Goal: Feedback & Contribution: Leave review/rating

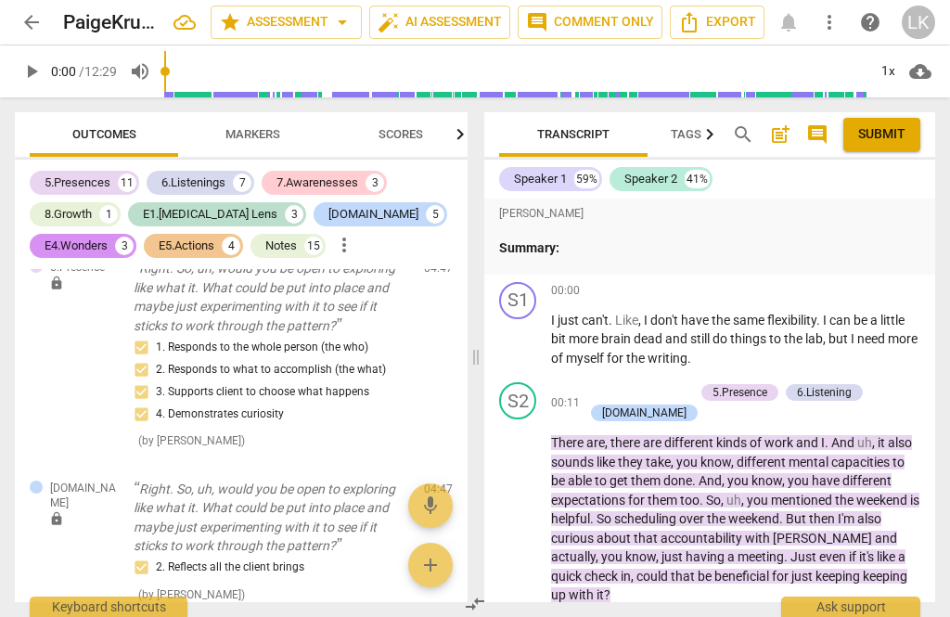
scroll to position [4006, 0]
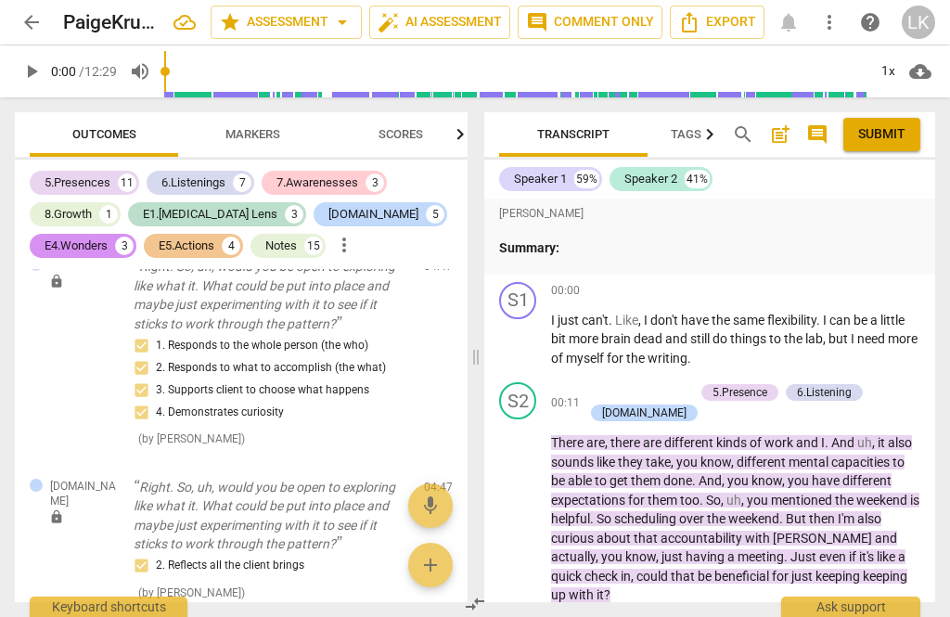
click at [640, 253] on p "Summary:" at bounding box center [709, 247] width 421 height 19
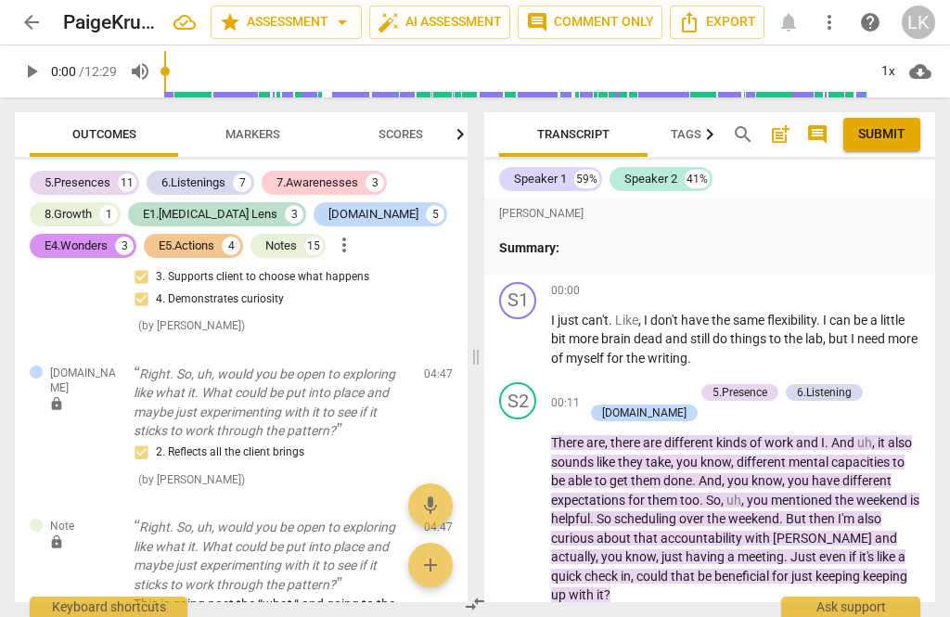
scroll to position [4119, 0]
click at [613, 255] on p "Summary:" at bounding box center [709, 247] width 421 height 19
click at [615, 250] on p "Summary:" at bounding box center [709, 247] width 421 height 19
click at [598, 255] on p "Summary:" at bounding box center [709, 247] width 421 height 19
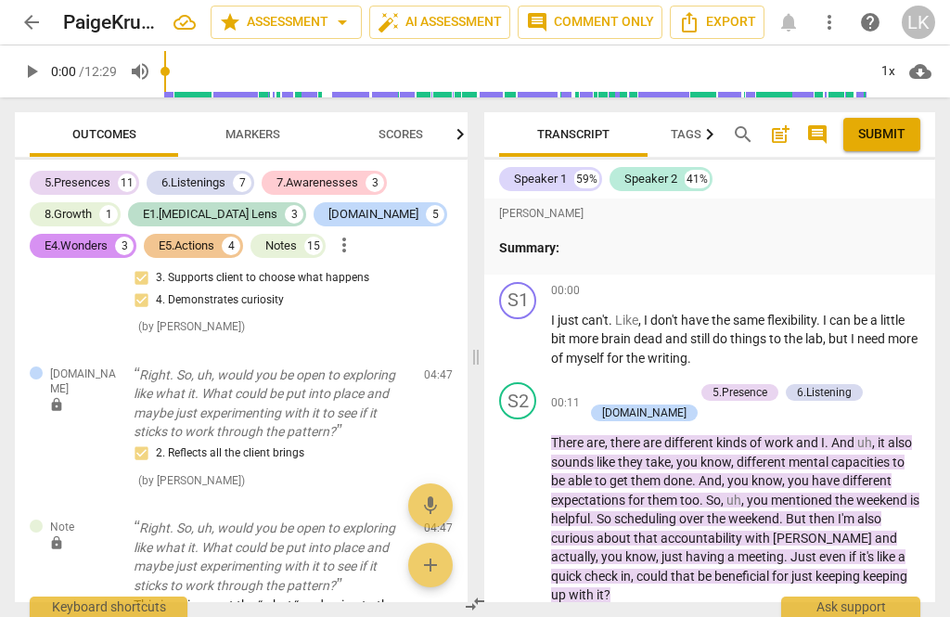
click at [616, 250] on p "Summary:" at bounding box center [709, 247] width 421 height 19
click at [604, 253] on p "Summary:" at bounding box center [709, 247] width 421 height 19
click at [607, 254] on p "Summary:" at bounding box center [709, 247] width 421 height 19
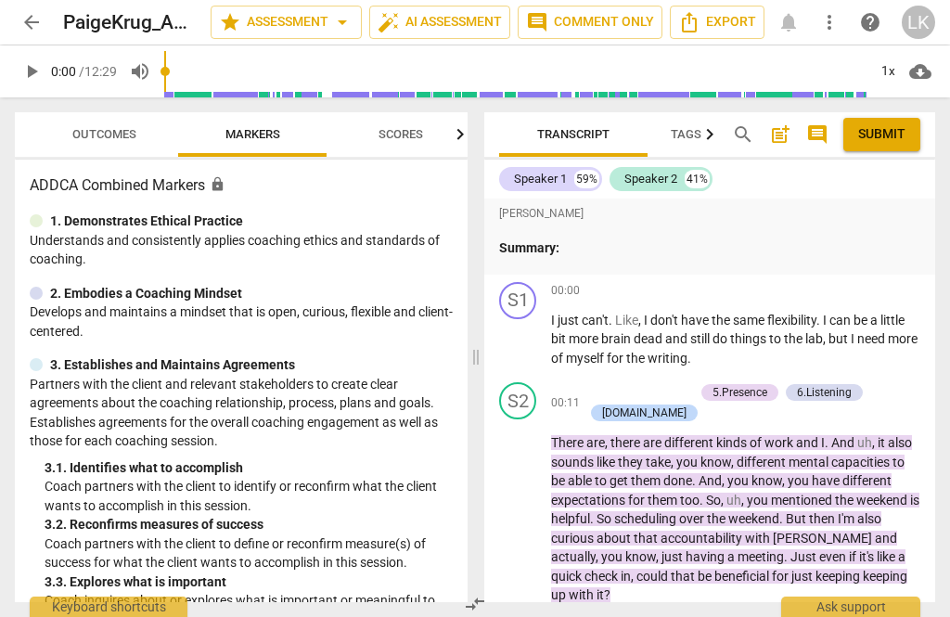
click at [625, 255] on p "Summary:" at bounding box center [709, 247] width 421 height 19
click at [612, 254] on p "Summary:" at bounding box center [709, 247] width 421 height 19
click at [609, 253] on p "Summary:" at bounding box center [709, 247] width 421 height 19
click at [620, 255] on p "Summary:" at bounding box center [709, 247] width 421 height 19
click at [627, 263] on div "Paige Krug Summary:" at bounding box center [709, 237] width 451 height 76
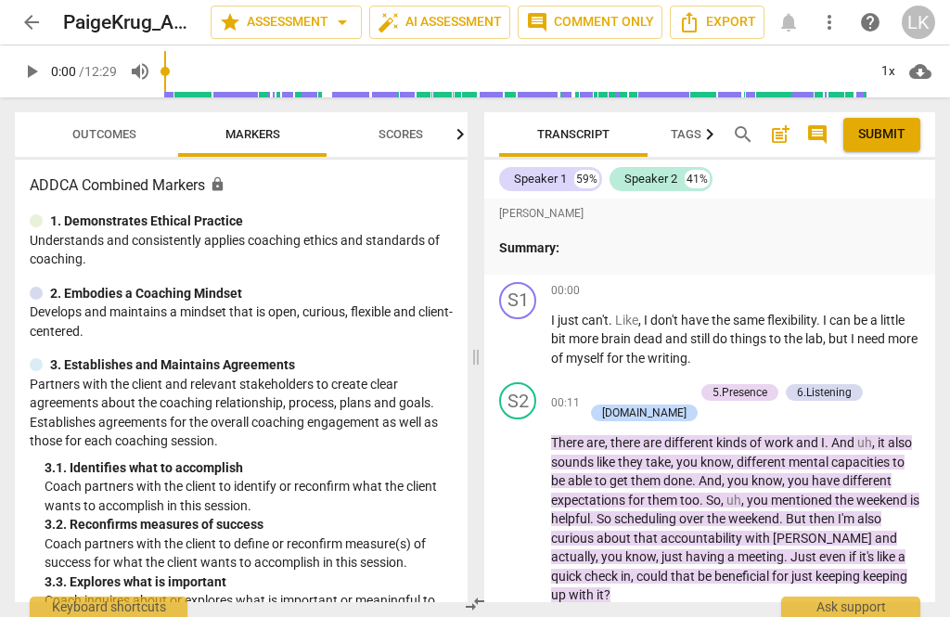
click at [609, 250] on p "Summary:" at bounding box center [709, 247] width 421 height 19
click at [609, 253] on p "Summary:" at bounding box center [709, 247] width 421 height 19
click at [623, 253] on p "Summary:" at bounding box center [709, 247] width 421 height 19
click at [620, 255] on p "Summary:" at bounding box center [709, 247] width 421 height 19
click at [621, 255] on p "Summary:" at bounding box center [709, 247] width 421 height 19
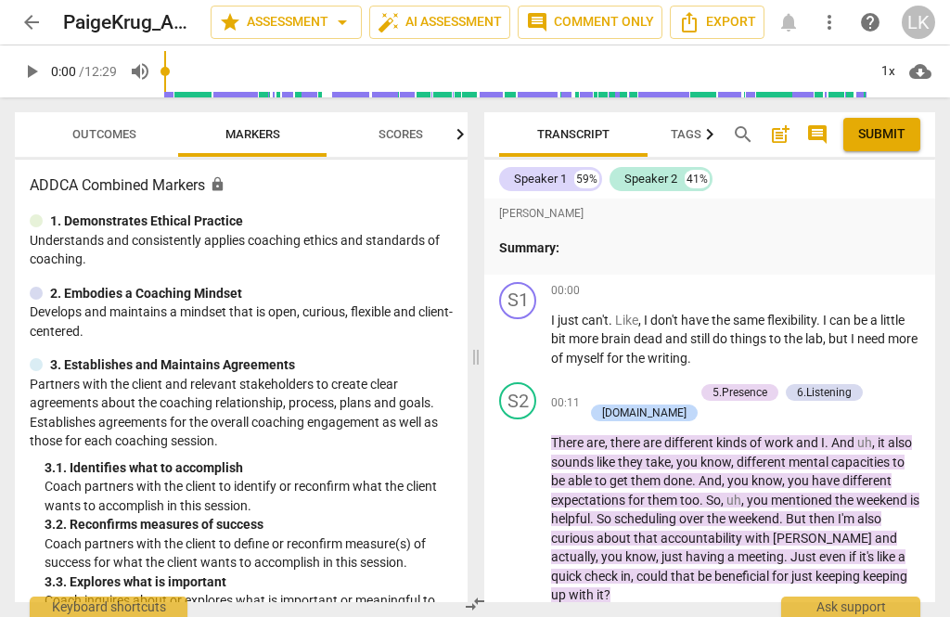
click at [624, 259] on div "Paige Krug Summary:" at bounding box center [709, 237] width 451 height 76
click at [612, 249] on p "Summary:" at bounding box center [709, 247] width 421 height 19
click at [622, 252] on p "Summary:" at bounding box center [709, 247] width 421 height 19
click at [625, 256] on p "Summary:" at bounding box center [709, 247] width 421 height 19
click at [614, 255] on p "Summary:" at bounding box center [709, 247] width 421 height 19
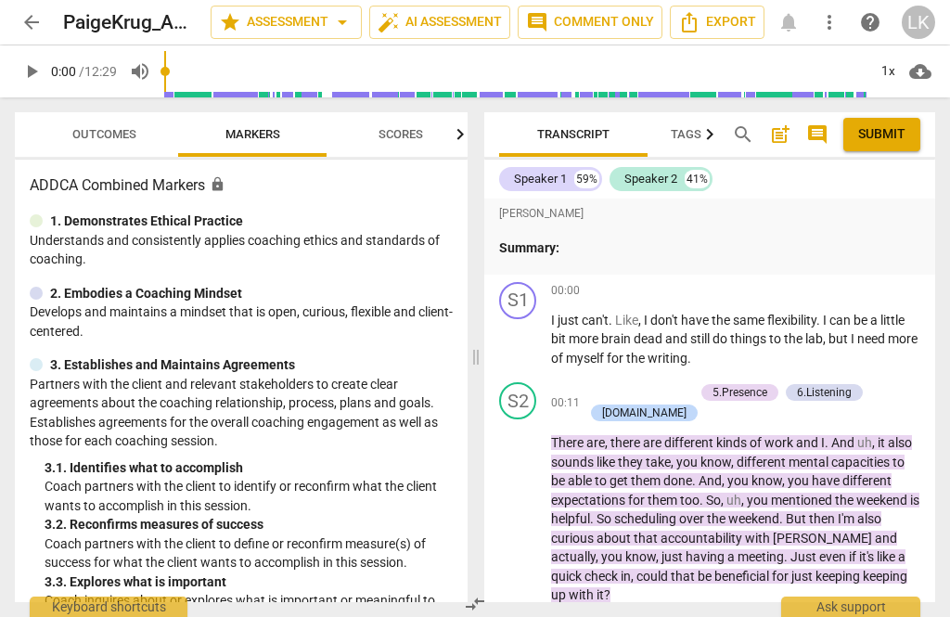
click at [632, 254] on p "Summary:" at bounding box center [709, 247] width 421 height 19
click at [577, 241] on p "Summary:" at bounding box center [709, 247] width 421 height 19
click at [617, 253] on p "Summary:" at bounding box center [709, 247] width 421 height 19
click at [785, 137] on span "post_add" at bounding box center [780, 134] width 22 height 22
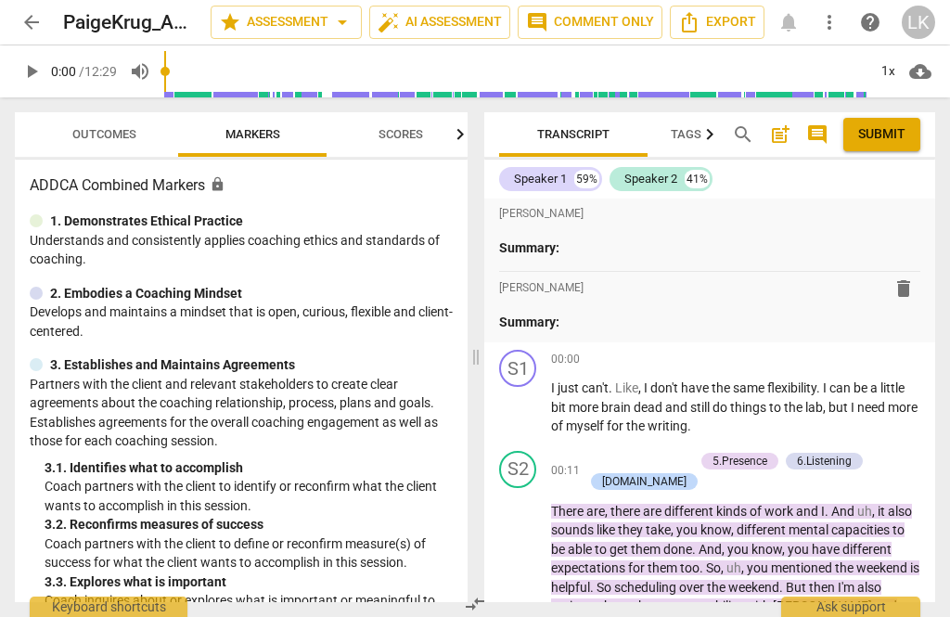
click at [689, 241] on p "Summary:" at bounding box center [709, 247] width 421 height 19
click at [597, 326] on p "Summary:" at bounding box center [709, 322] width 421 height 19
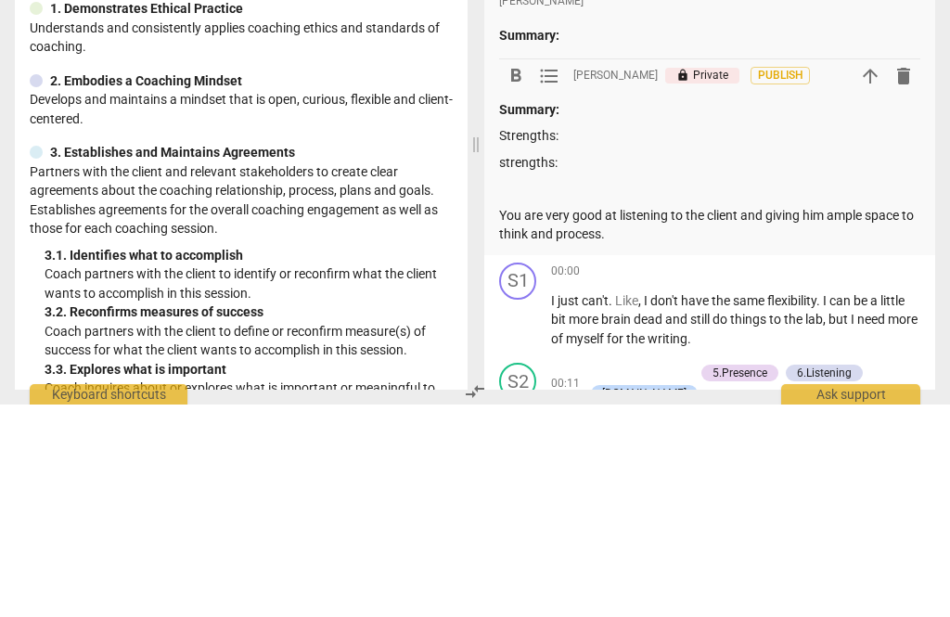
click at [520, 391] on p at bounding box center [709, 400] width 421 height 19
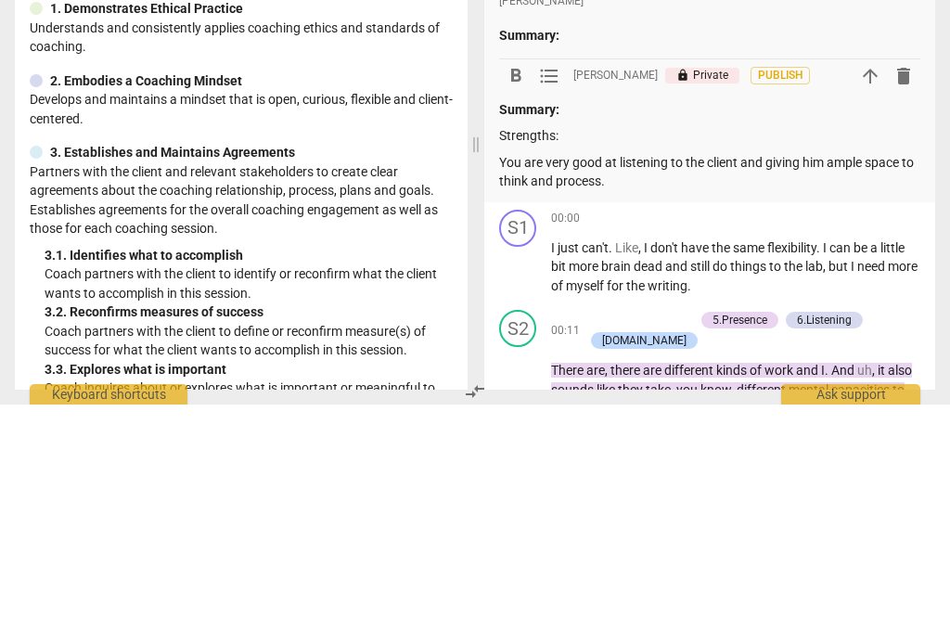
click at [657, 365] on p "You are very good at listening to the client and giving him ample space to thin…" at bounding box center [709, 384] width 421 height 38
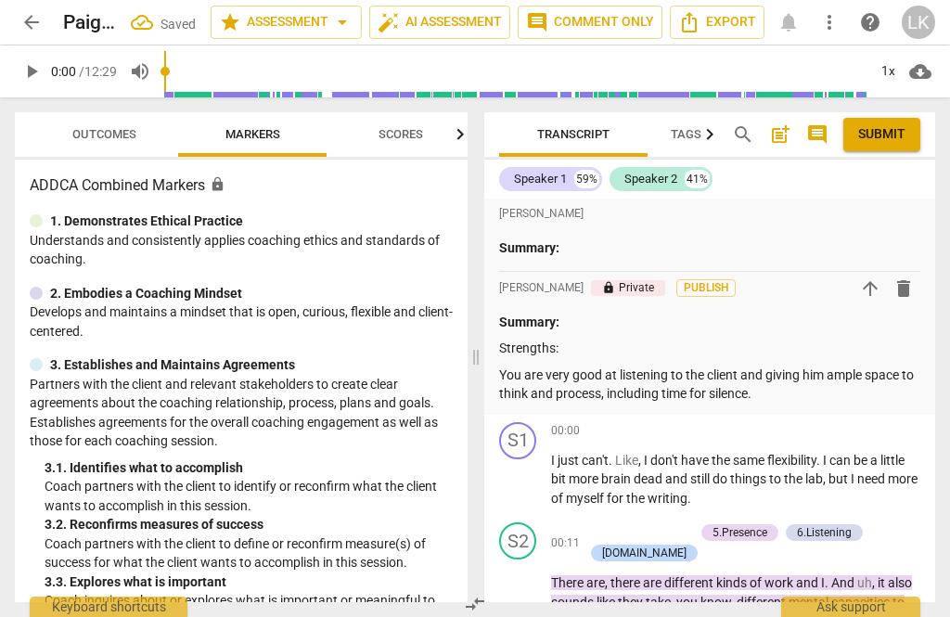
click at [139, 140] on span "Outcomes" at bounding box center [104, 134] width 109 height 25
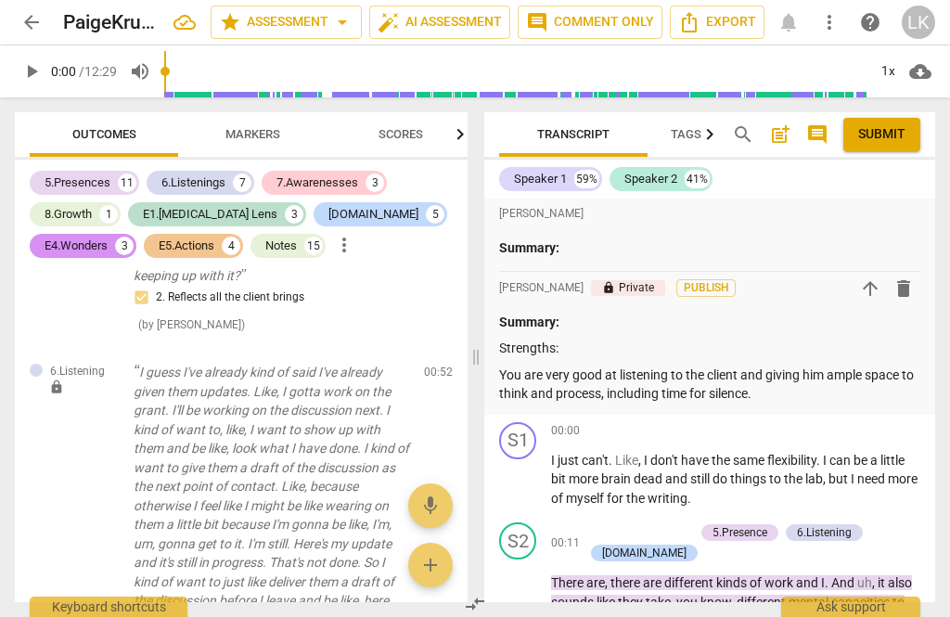
scroll to position [934, 0]
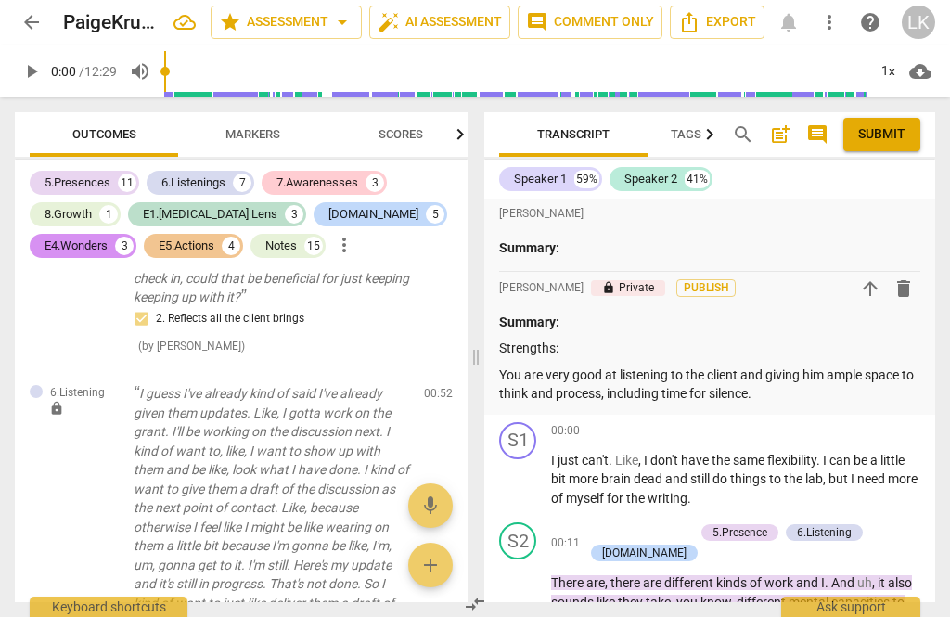
click at [416, 387] on span "edit" at bounding box center [404, 398] width 27 height 22
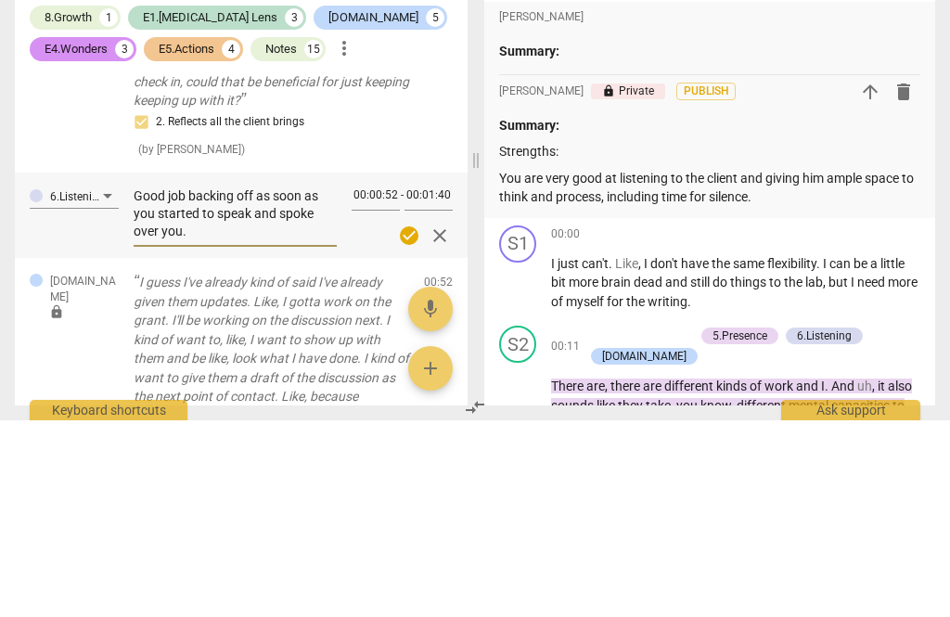
click at [284, 384] on textarea "Good job backing off as soon as you started to speak and spoke over you." at bounding box center [235, 410] width 203 height 53
type textarea "Good job backing off as soon as you started to speak and tspoke over you."
type textarea "Good job backing off as soon as you started to speak and thspoke over you."
type textarea "Good job backing off as soon as you started to speak and thespoke over you."
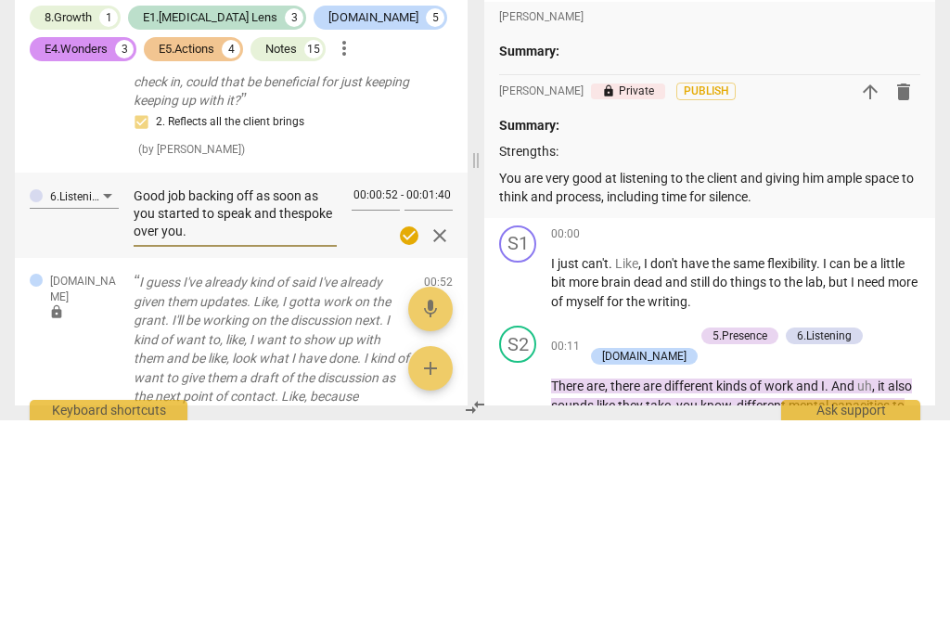
type textarea "Good job backing off as soon as you started to speak and the spoke over you."
type textarea "Good job backing off as soon as you started to speak and the cspoke over you."
type textarea "Good job backing off as soon as you started to speak and the clientspoke over y…"
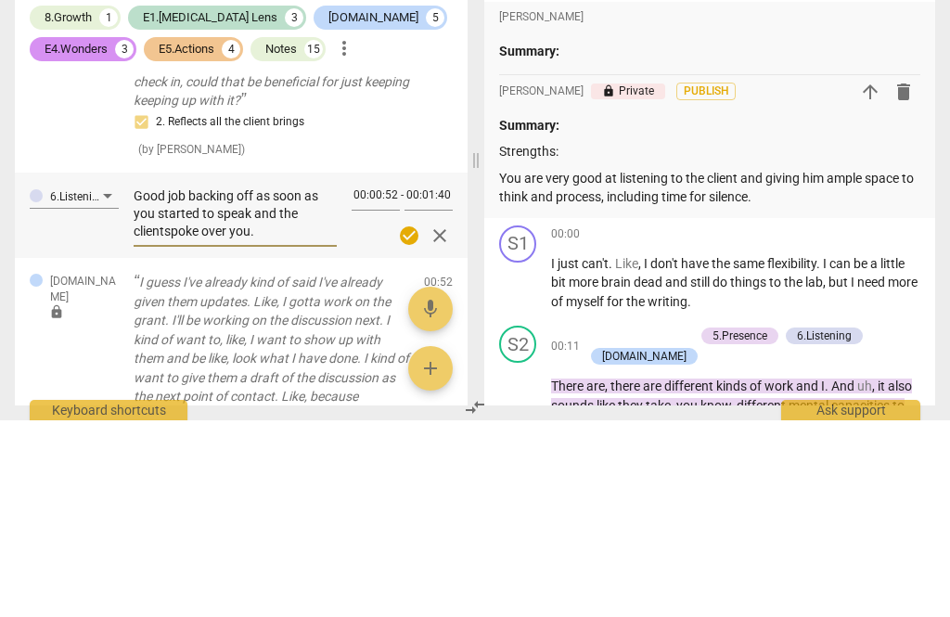
type textarea "Good job backing off as soon as you started to speak and the client spoke over …"
click at [416, 421] on span "check_circle" at bounding box center [409, 432] width 22 height 22
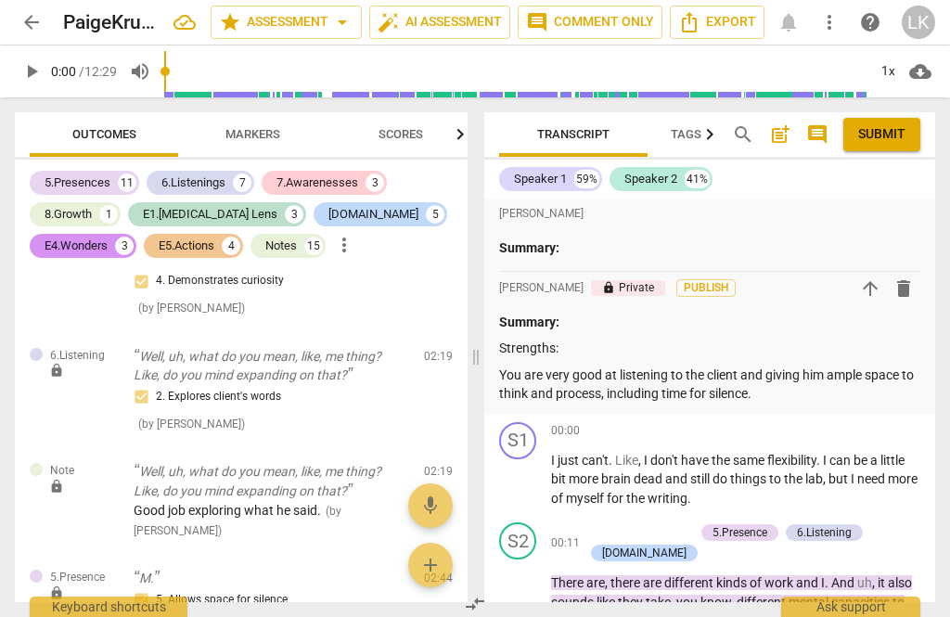
scroll to position [2173, 0]
click at [833, 394] on p "You are very good at listening to the client and giving him ample space to thin…" at bounding box center [709, 384] width 421 height 38
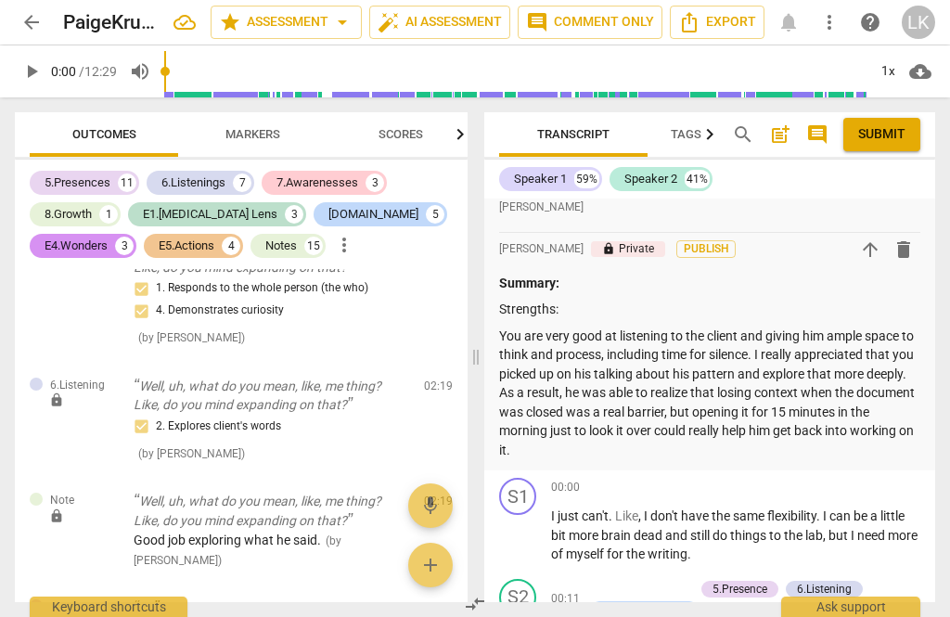
scroll to position [2137, 0]
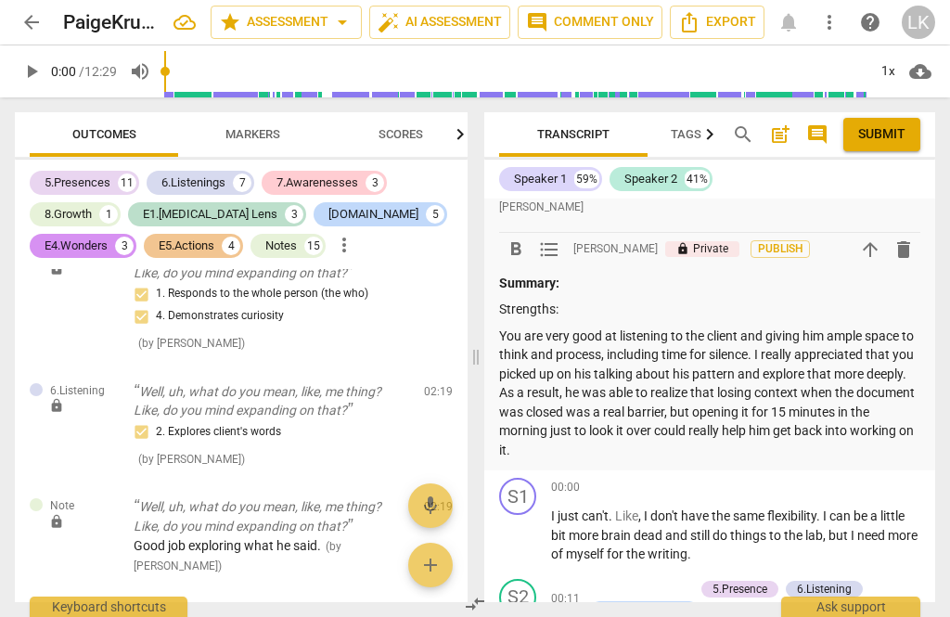
click at [640, 447] on p "You are very good at listening to the client and giving him ample space to thin…" at bounding box center [709, 394] width 421 height 134
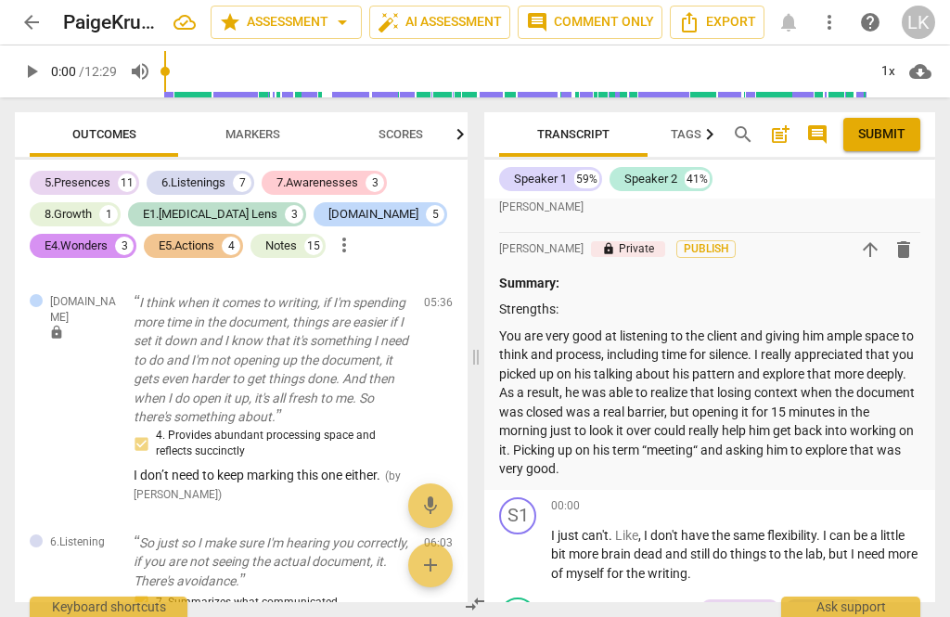
scroll to position [5205, 0]
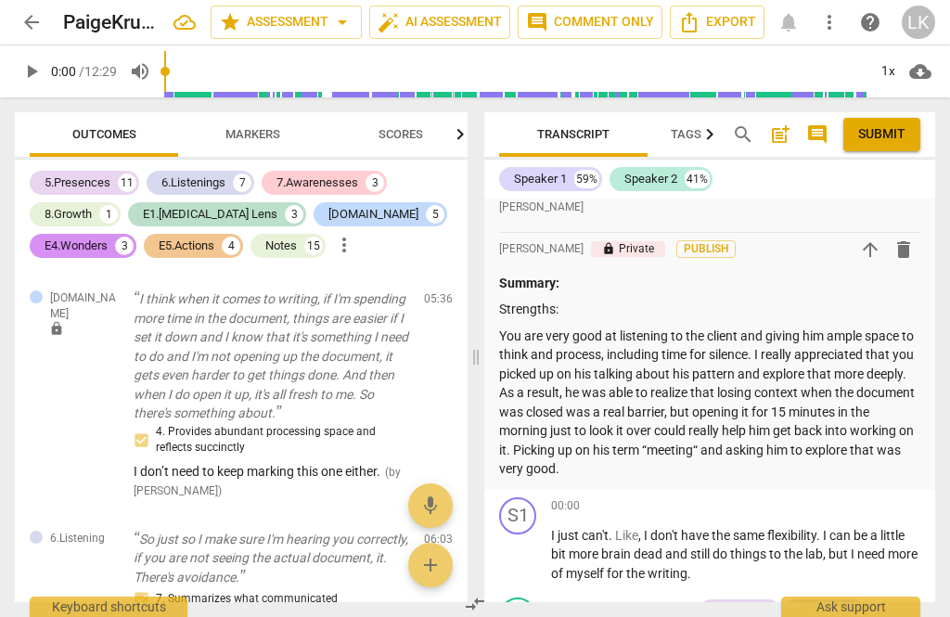
click at [416, 532] on span "edit" at bounding box center [405, 543] width 22 height 22
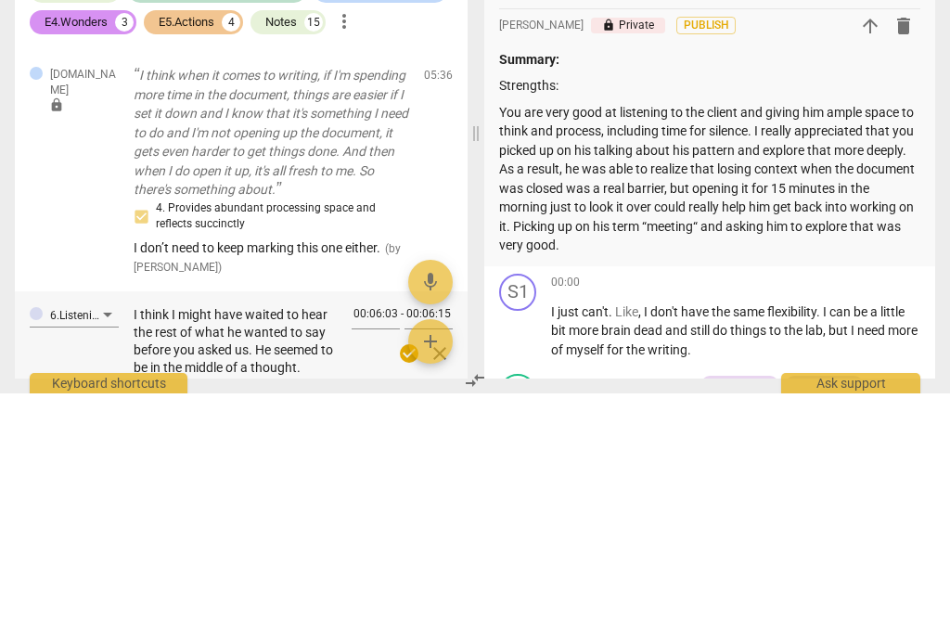
click at [250, 530] on textarea "I think I might have waited to hear the rest of what he wanted to say before yo…" at bounding box center [235, 565] width 203 height 70
click at [266, 530] on textarea "I think I might have waited to hear the rest of what he wanted to say before yo…" at bounding box center [235, 565] width 203 height 70
type textarea "I think I might have waited to hear the rest of what he wanted to say before yo…"
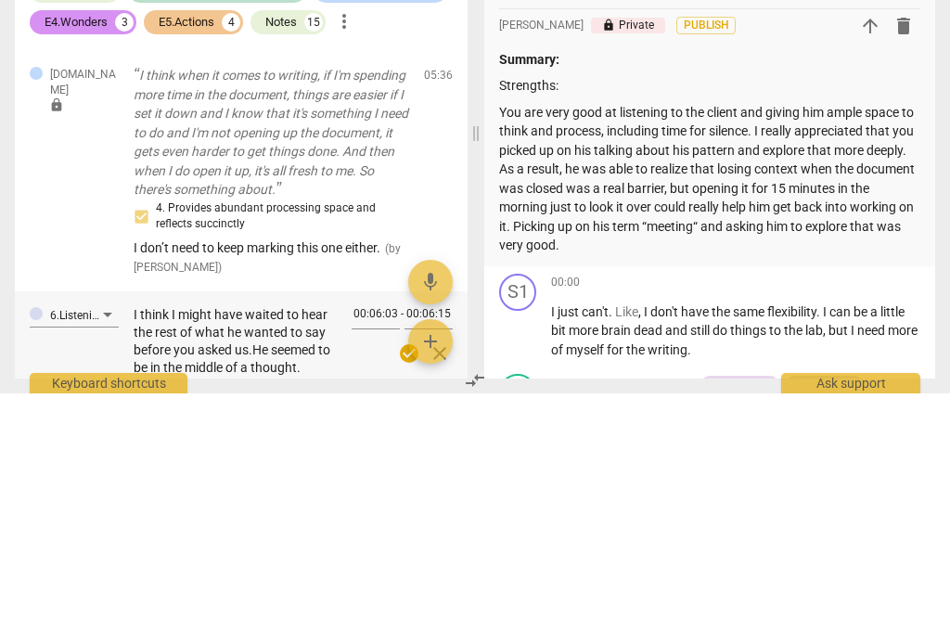
type textarea "I think I might have waited to hear the rest of what he wanted to say before yo…"
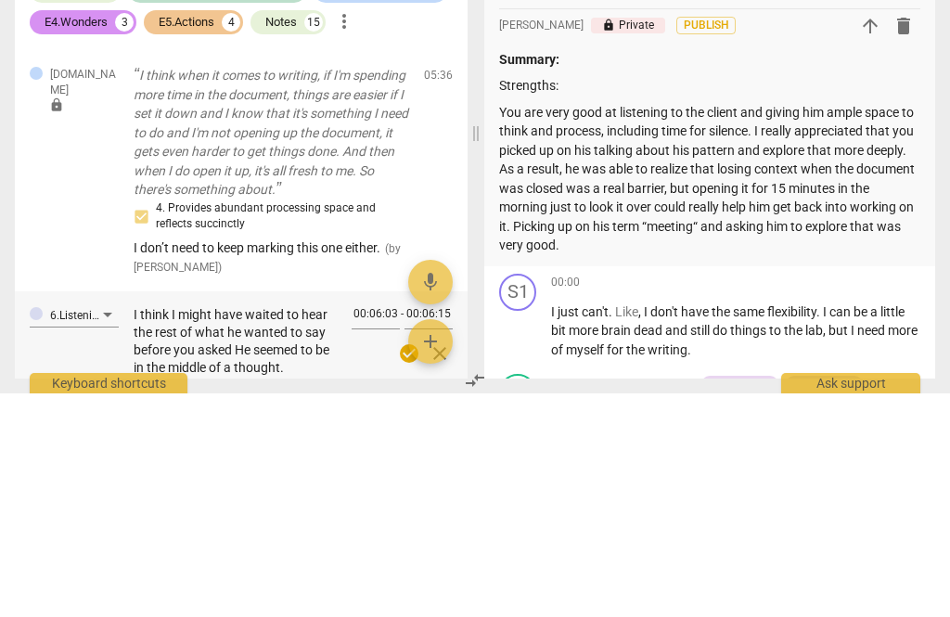
type textarea "I think I might have waited to hear the rest of what he wanted to say before yo…"
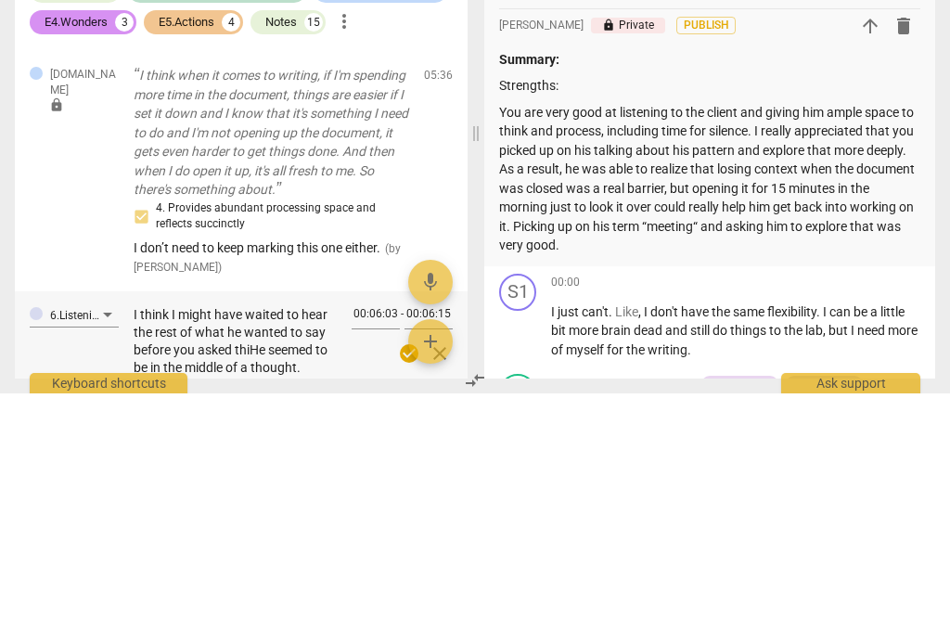
type textarea "I think I might have waited to hear the rest of what he wanted to say before yo…"
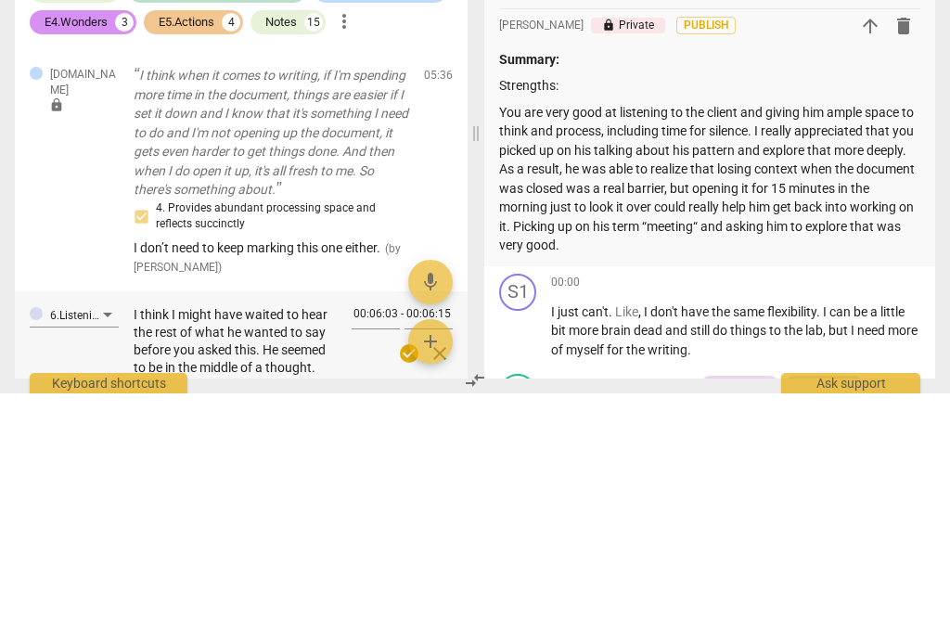
type textarea "I think I might have waited to hear the rest of what he wanted to say before yo…"
click at [414, 566] on span "check_circle" at bounding box center [409, 577] width 22 height 22
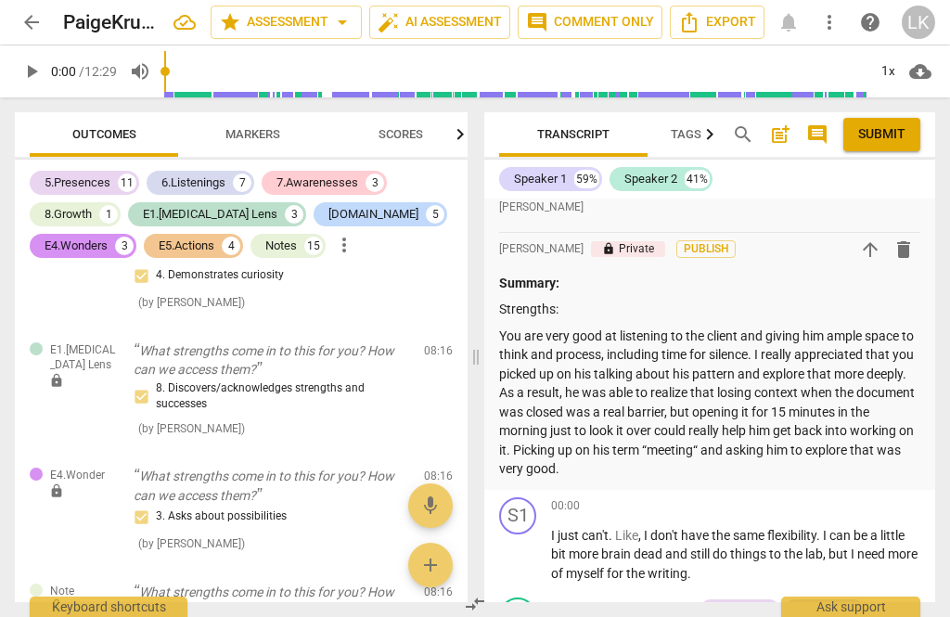
scroll to position [7096, 0]
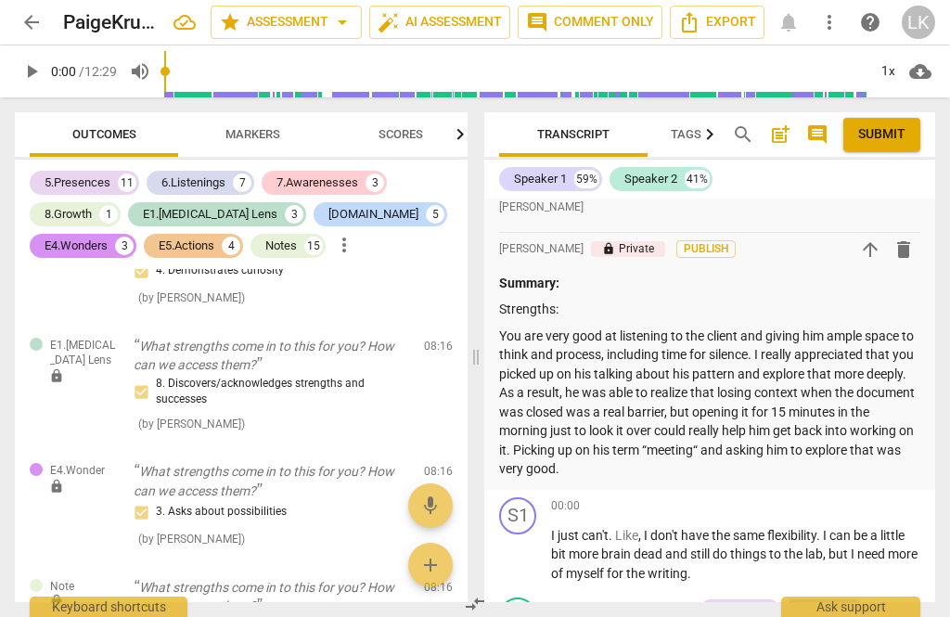
click at [702, 462] on p "You are very good at listening to the client and giving him ample space to thin…" at bounding box center [709, 403] width 421 height 152
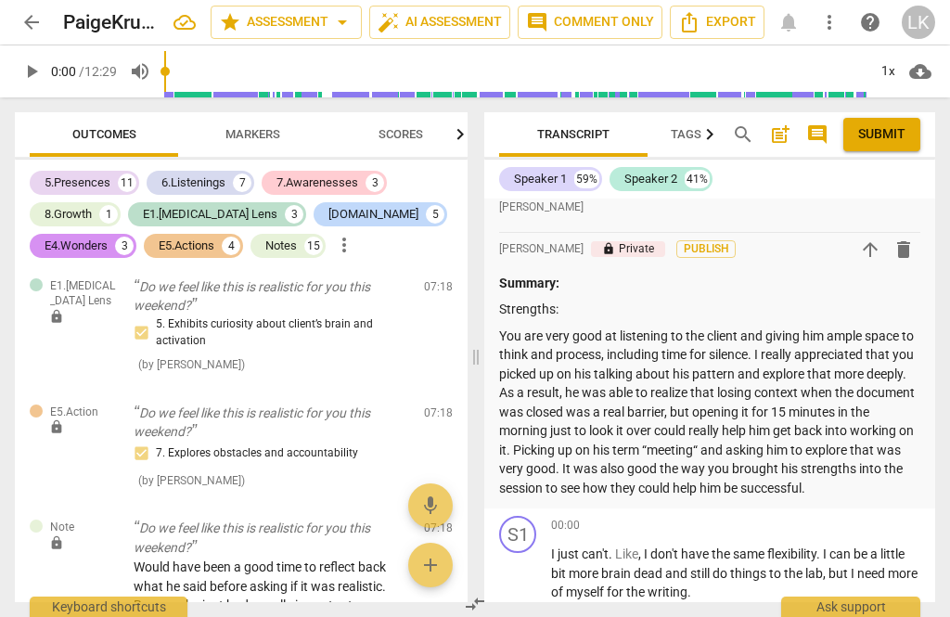
scroll to position [6000, 0]
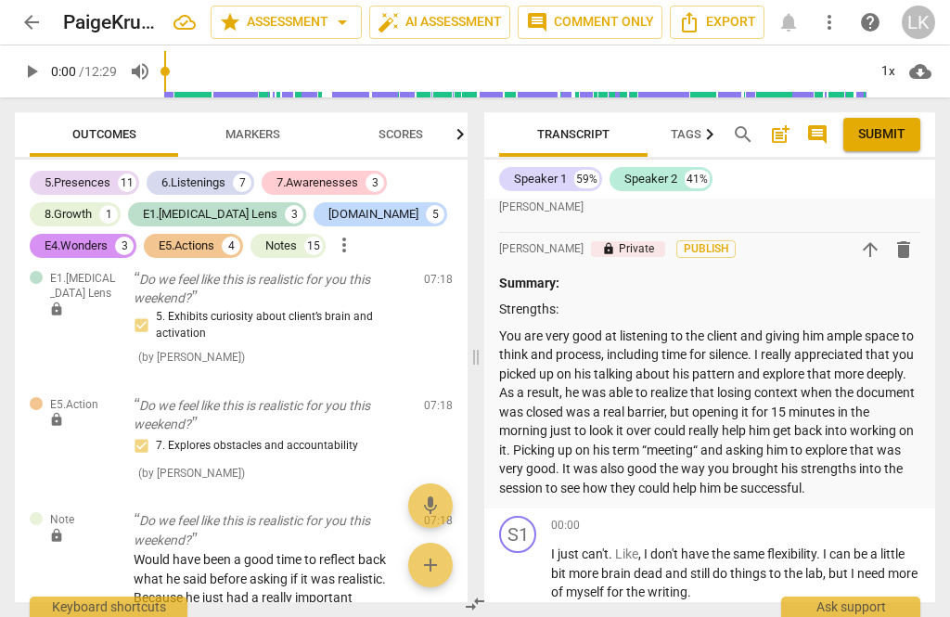
click at [413, 514] on span "edit" at bounding box center [405, 525] width 22 height 22
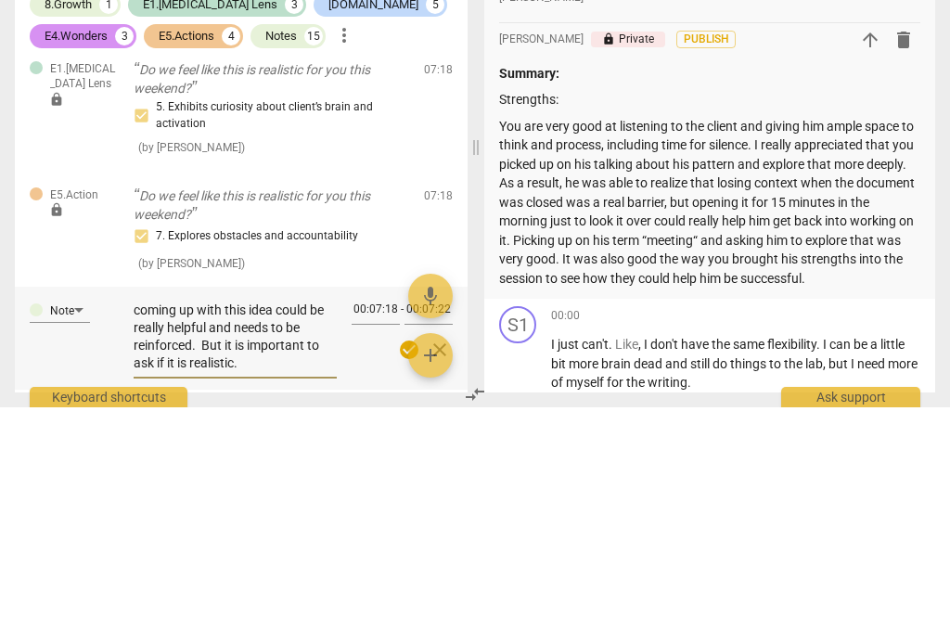
scroll to position [123, 0]
click at [278, 511] on textarea "Would have been a good time to reflect back what he said before asking if it wa…" at bounding box center [235, 546] width 203 height 70
type textarea "Would have been a good time to reflect back what he said before asking if it wa…"
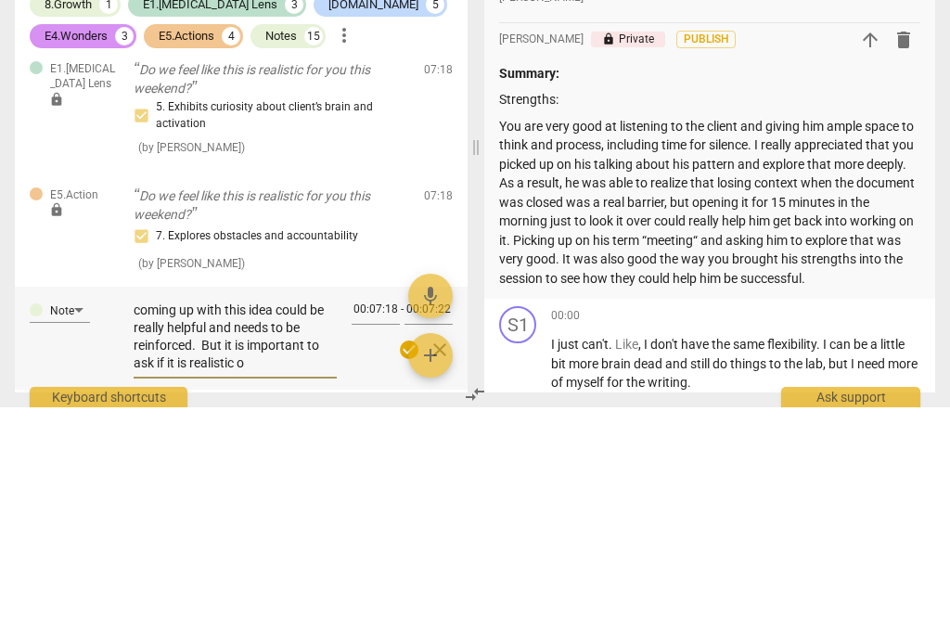
type textarea "Would have been a good time to reflect back what he said before asking if it wa…"
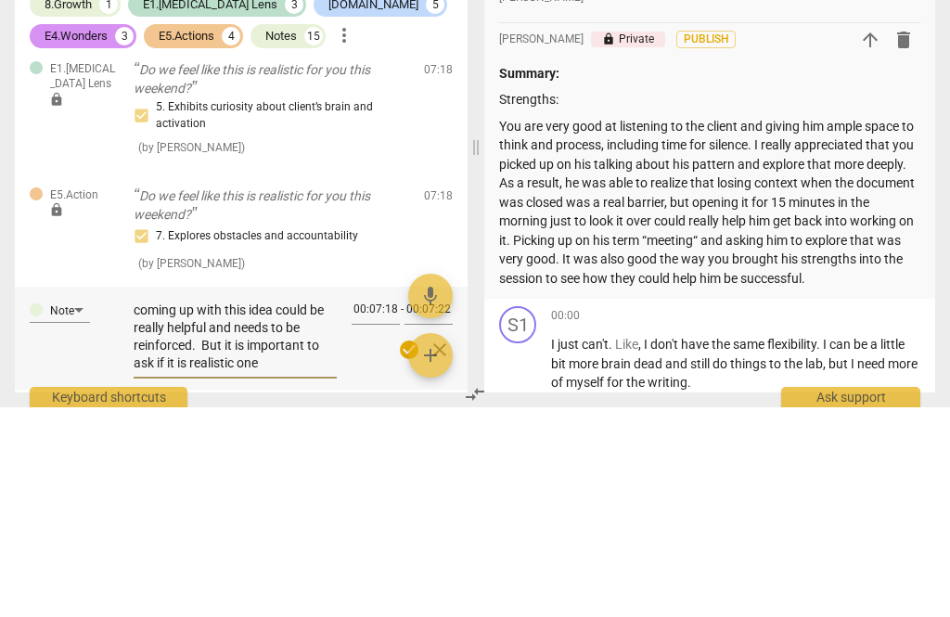
type textarea "Would have been a good time to reflect back what he said before asking if it wa…"
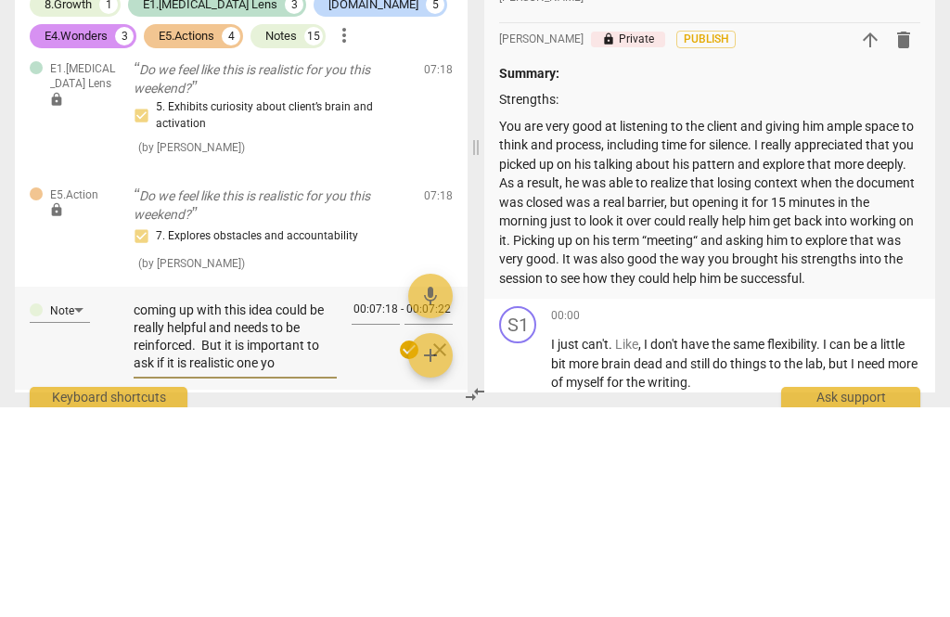
type textarea "Would have been a good time to reflect back what he said before asking if it wa…"
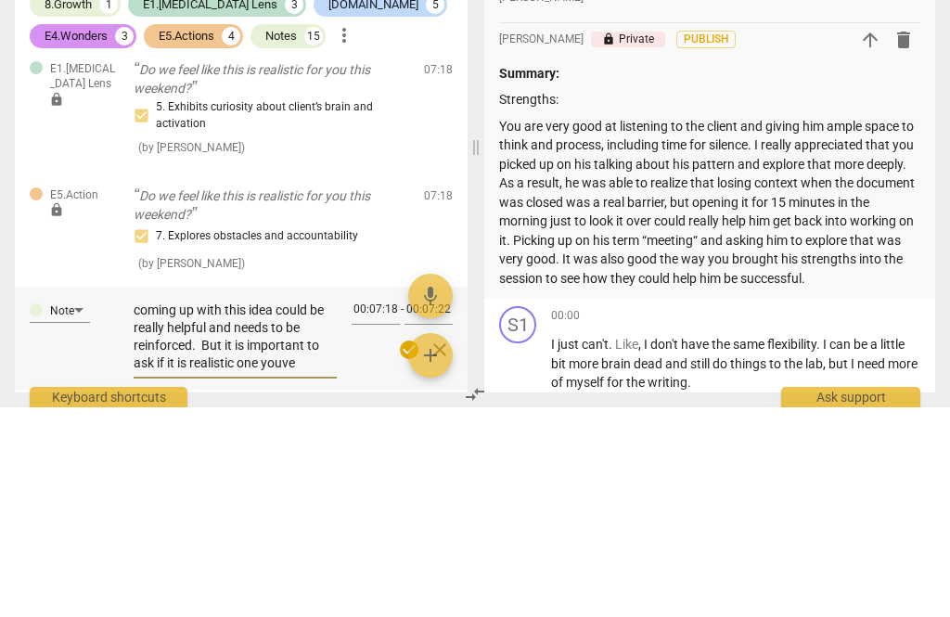
type textarea "Would have been a good time to reflect back what he said before asking if it wa…"
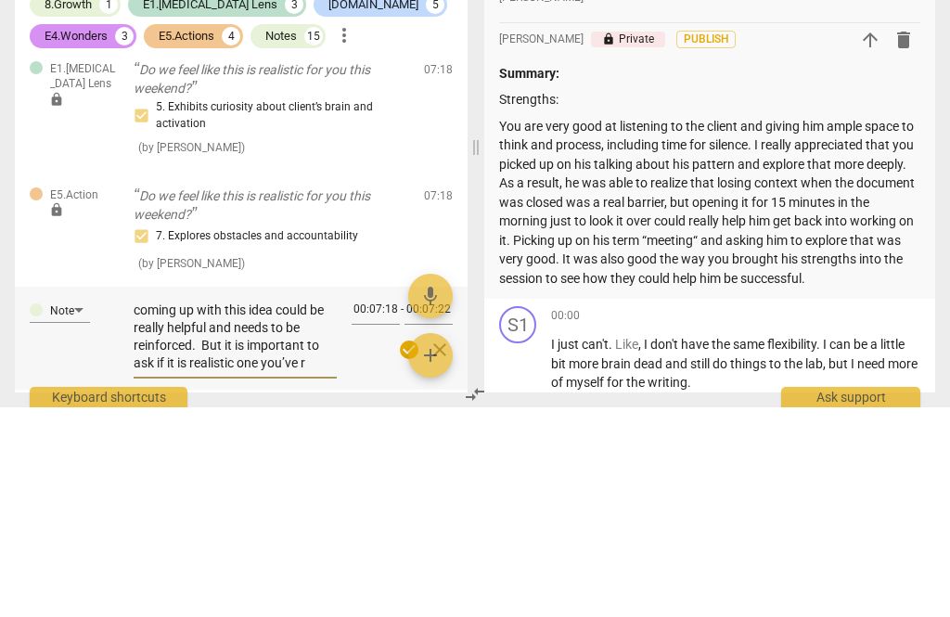
type textarea "Would have been a good time to reflect back what he said before asking if it wa…"
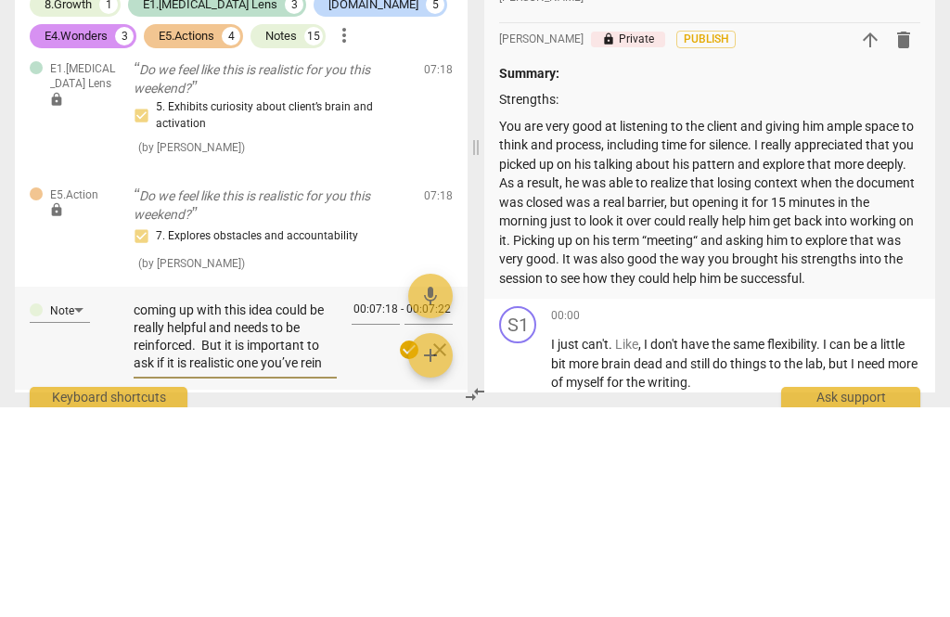
type textarea "Would have been a good time to reflect back what he said before asking if it wa…"
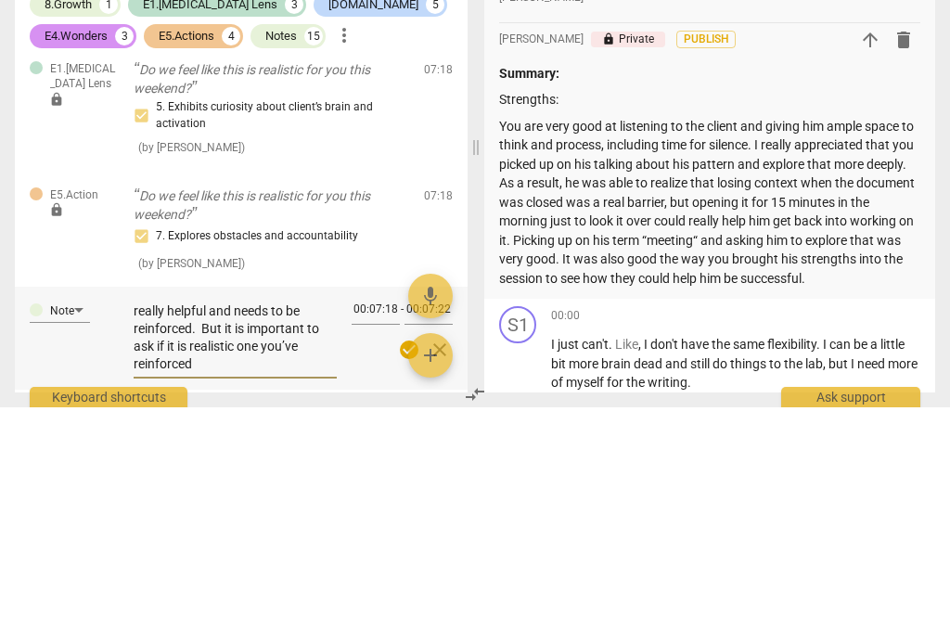
type textarea "Would have been a good time to reflect back what he said before asking if it wa…"
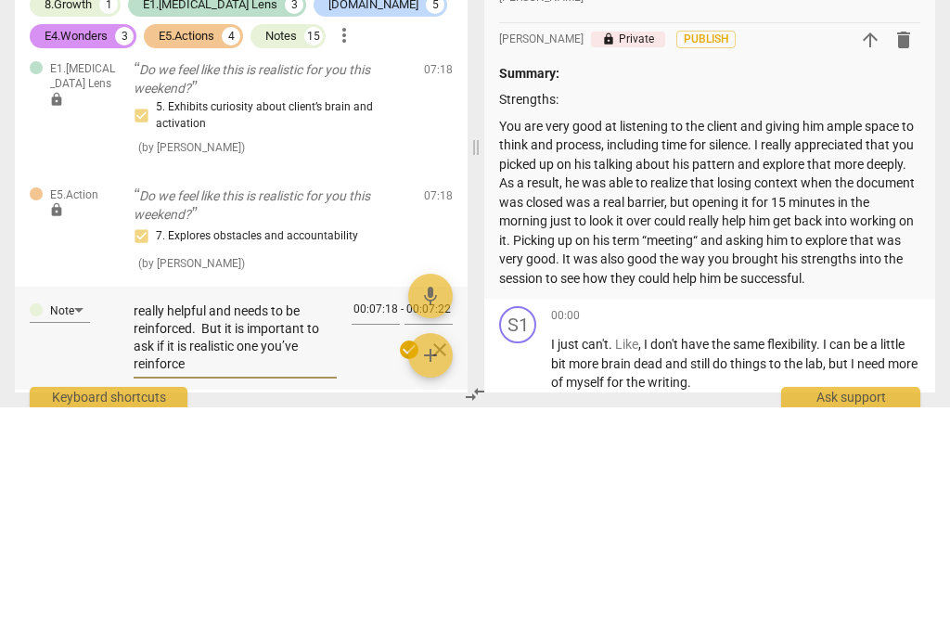
type textarea "Would have been a good time to reflect back what he said before asking if it wa…"
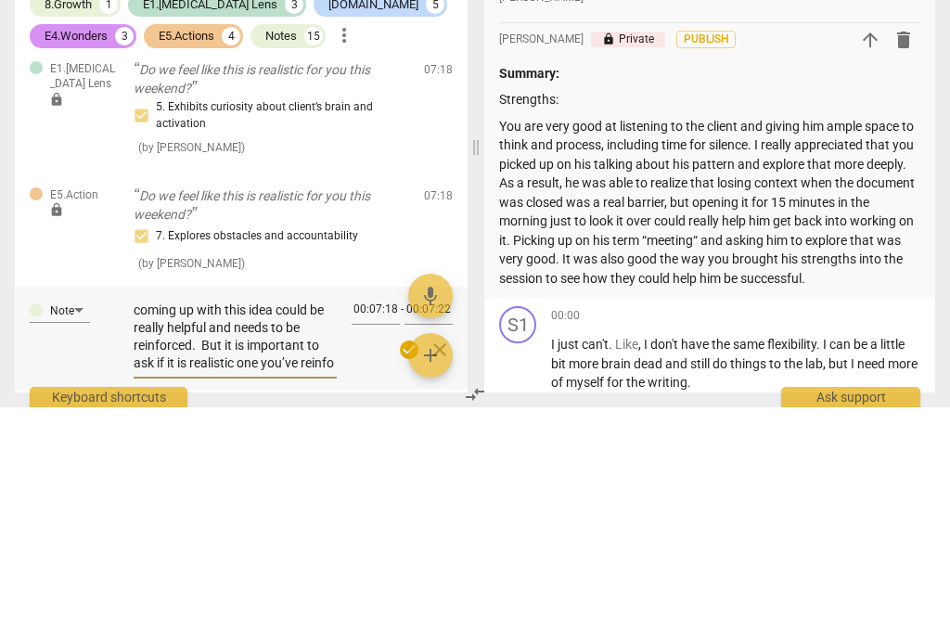
type textarea "Would have been a good time to reflect back what he said before asking if it wa…"
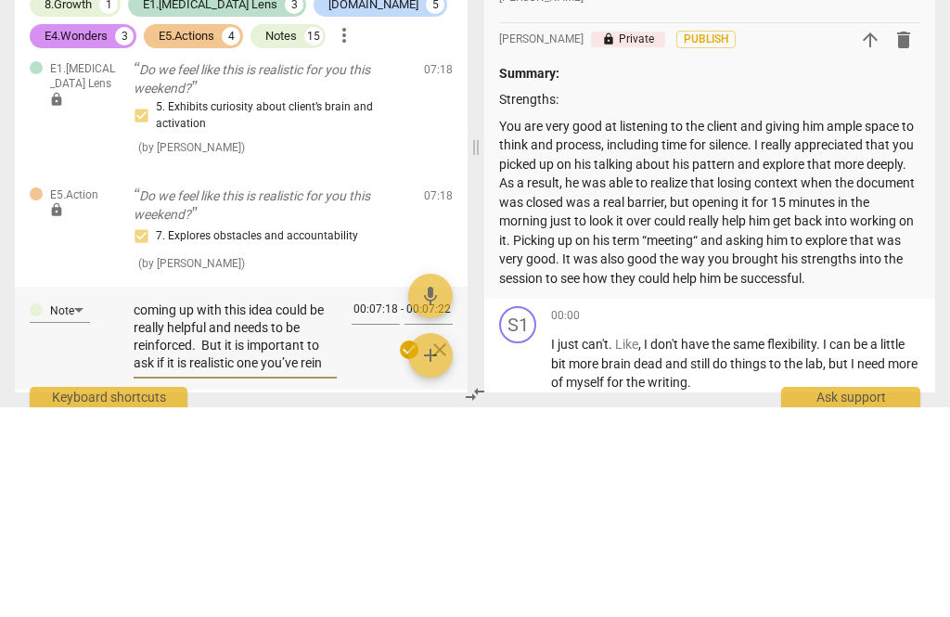
type textarea "Would have been a good time to reflect back what he said before asking if it wa…"
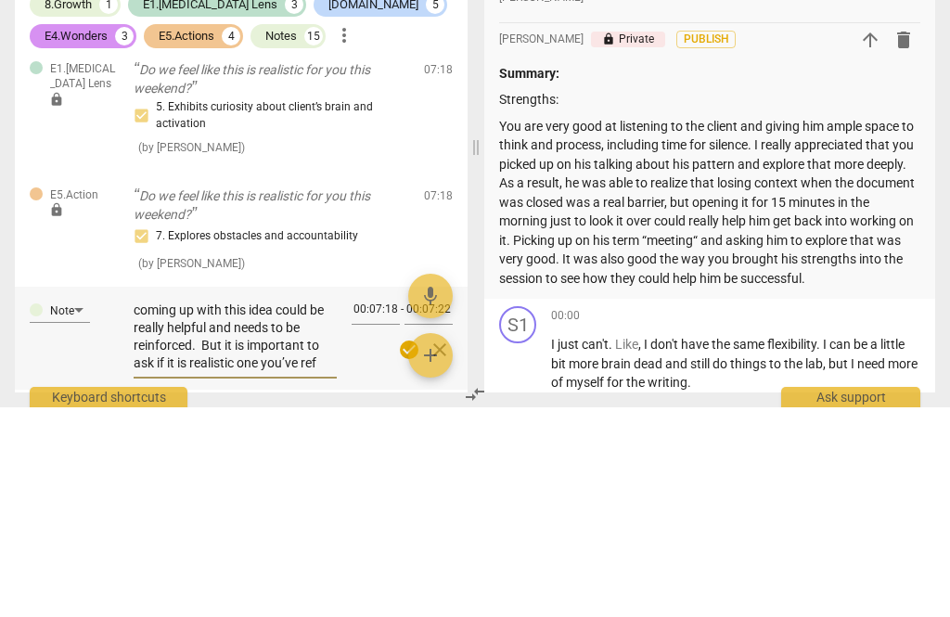
type textarea "Would have been a good time to reflect back what he said before asking if it wa…"
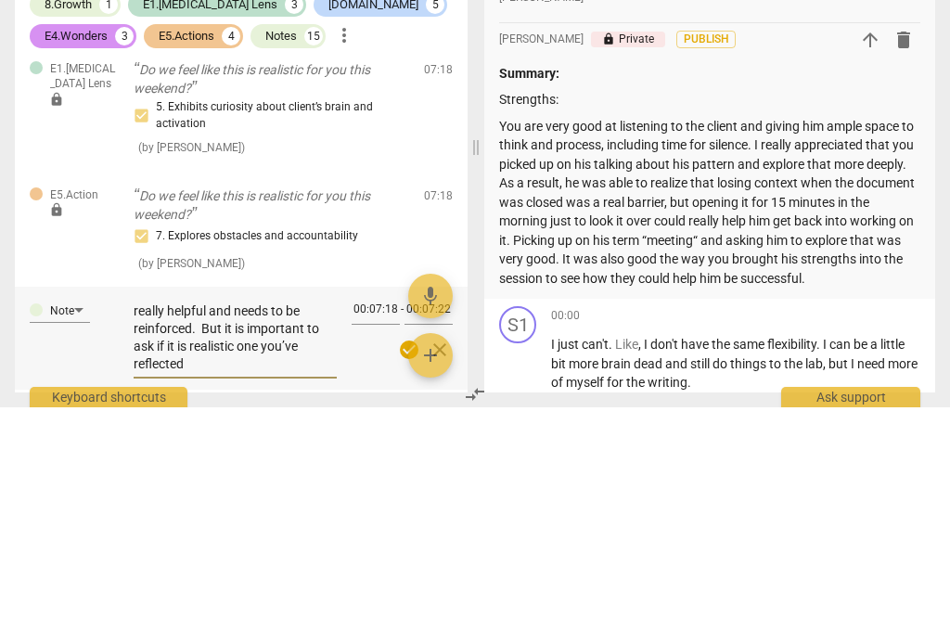
type textarea "Would have been a good time to reflect back what he said before asking if it wa…"
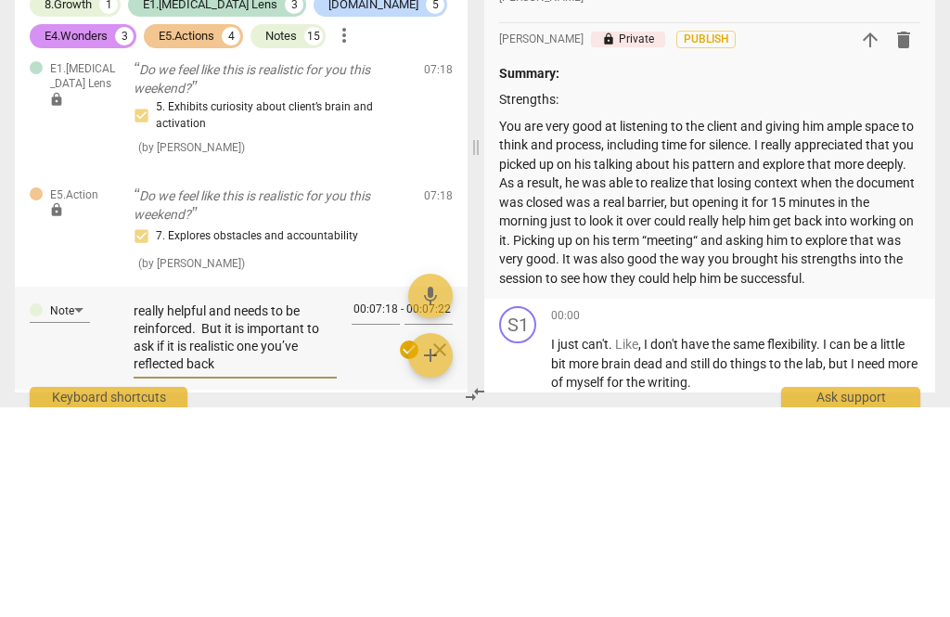
type textarea "Would have been a good time to reflect back what he said before asking if it wa…"
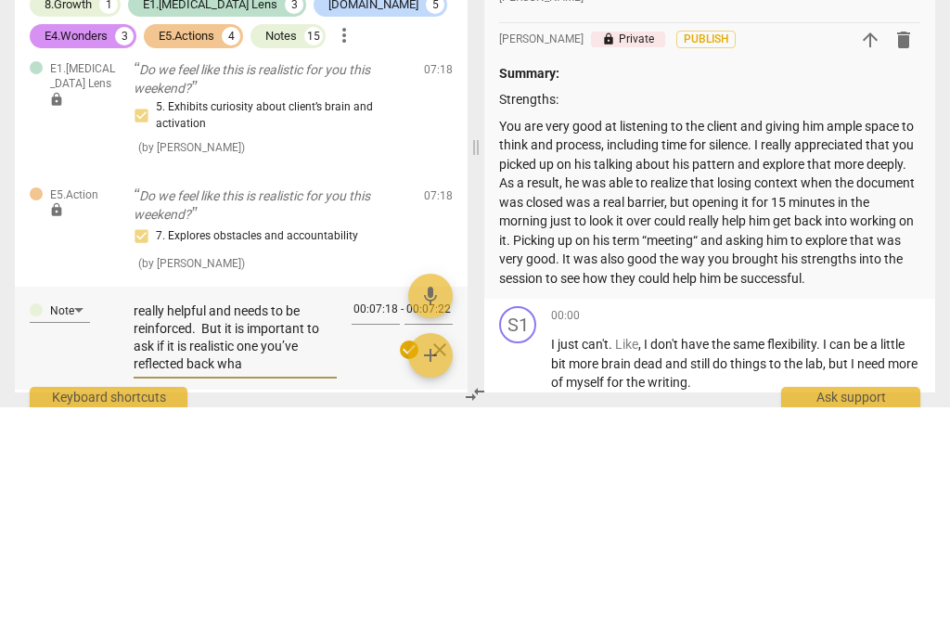
type textarea "Would have been a good time to reflect back what he said before asking if it wa…"
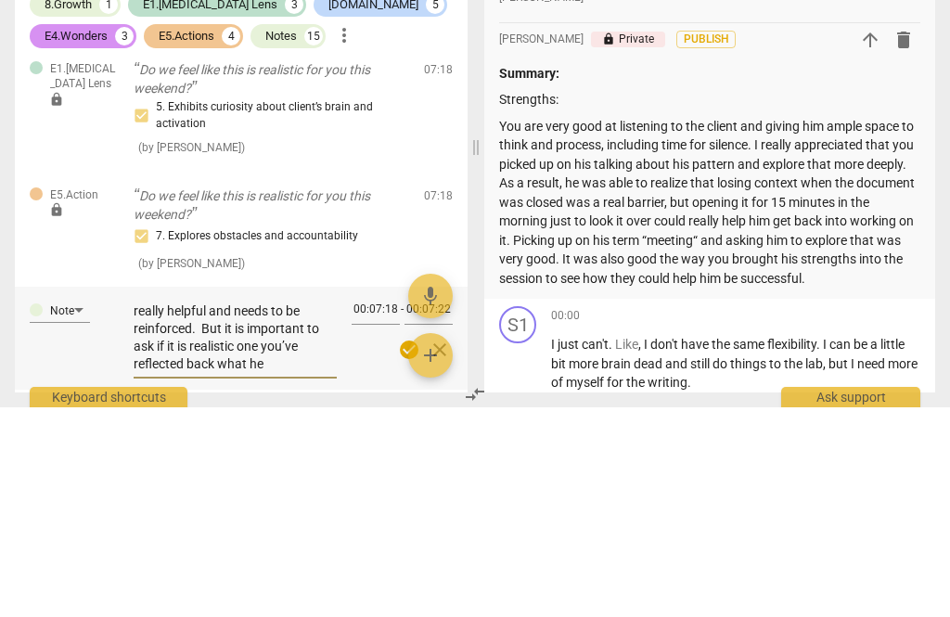
type textarea "Would have been a good time to reflect back what he said before asking if it wa…"
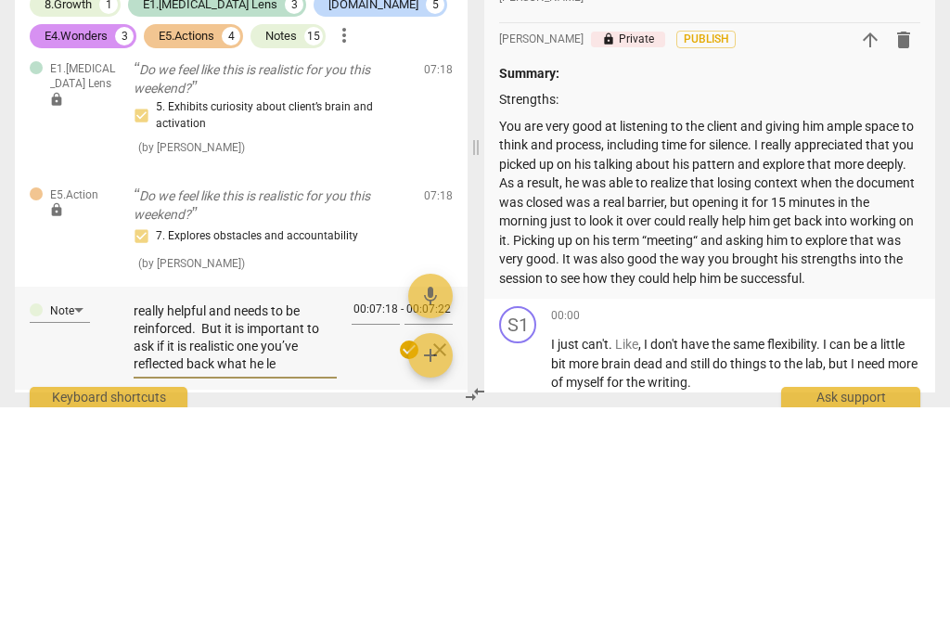
type textarea "Would have been a good time to reflect back what he said before asking if it wa…"
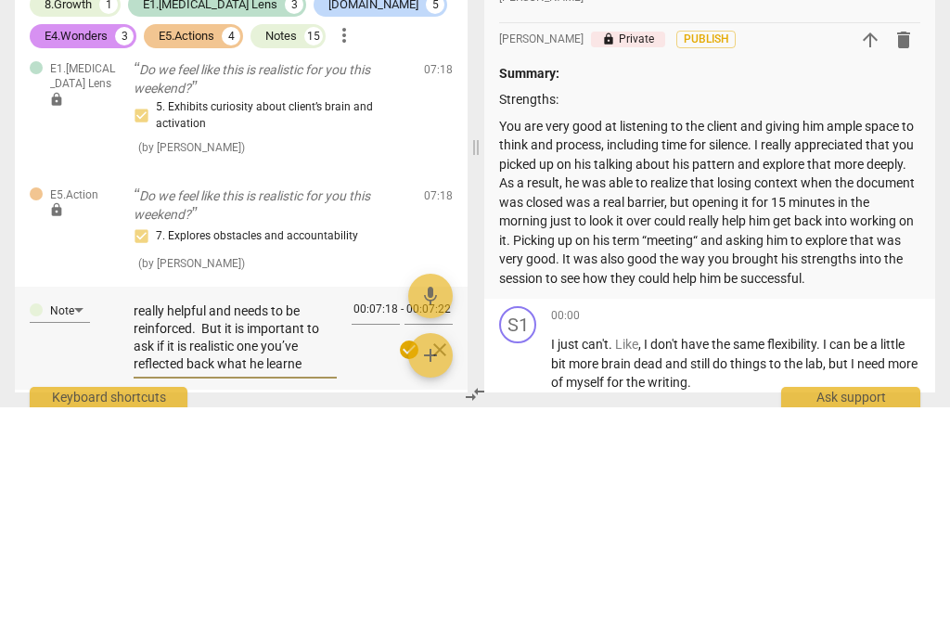
type textarea "Would have been a good time to reflect back what he said before asking if it wa…"
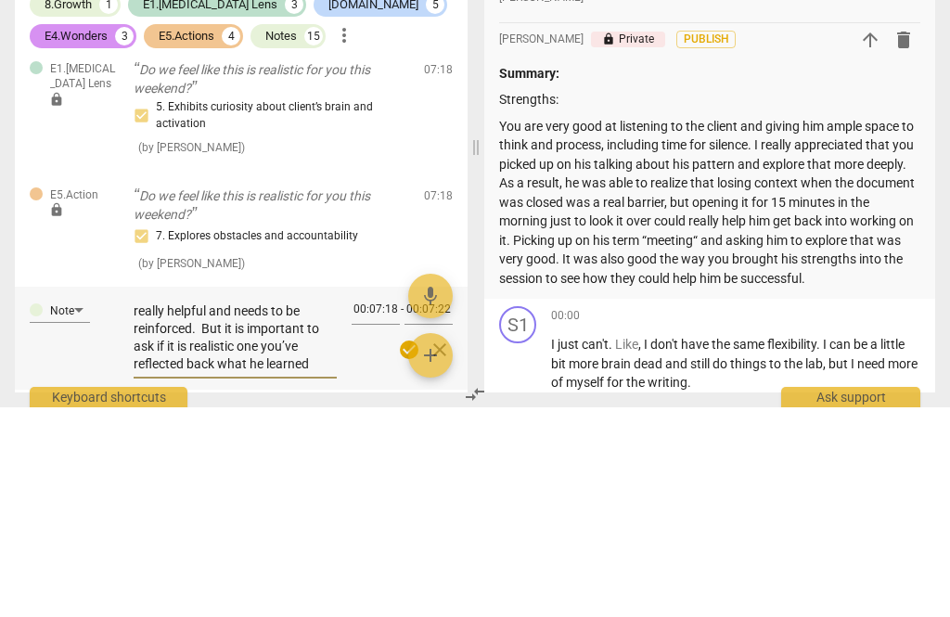
type textarea "Would have been a good time to reflect back what he said before asking if it wa…"
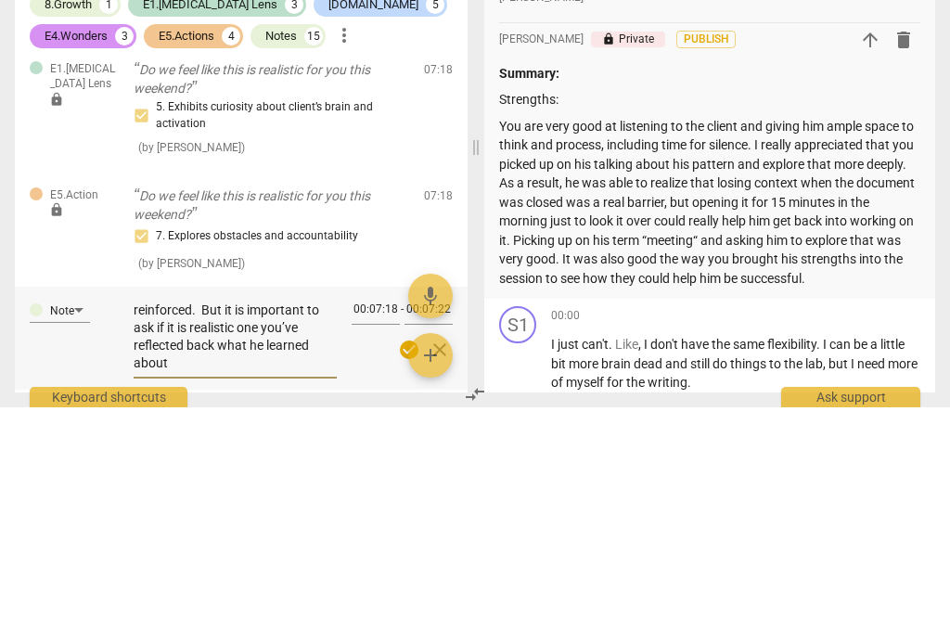
type textarea "Would have been a good time to reflect back what he said before asking if it wa…"
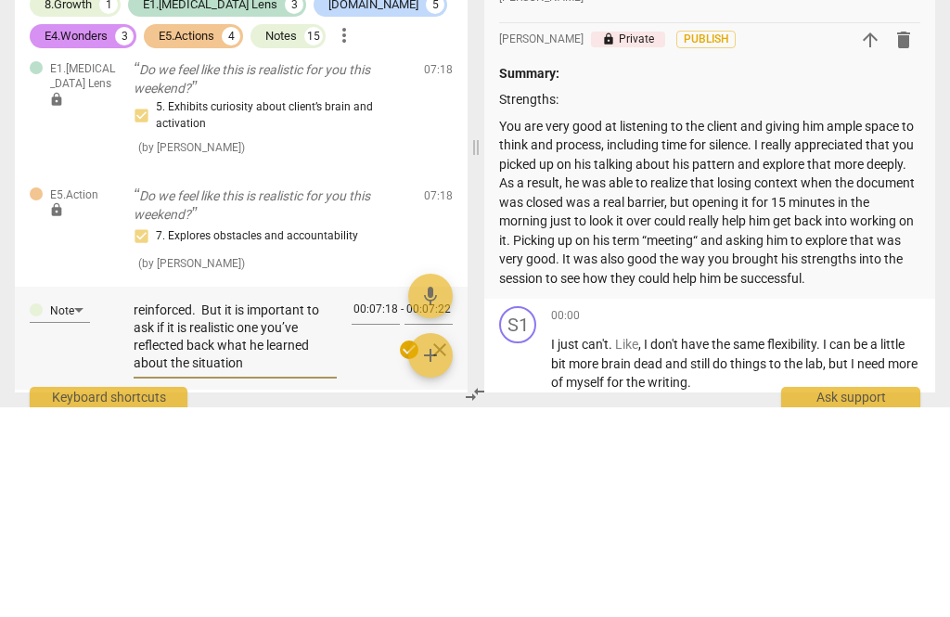
type textarea "Would have been a good time to reflect back what he said before asking if it wa…"
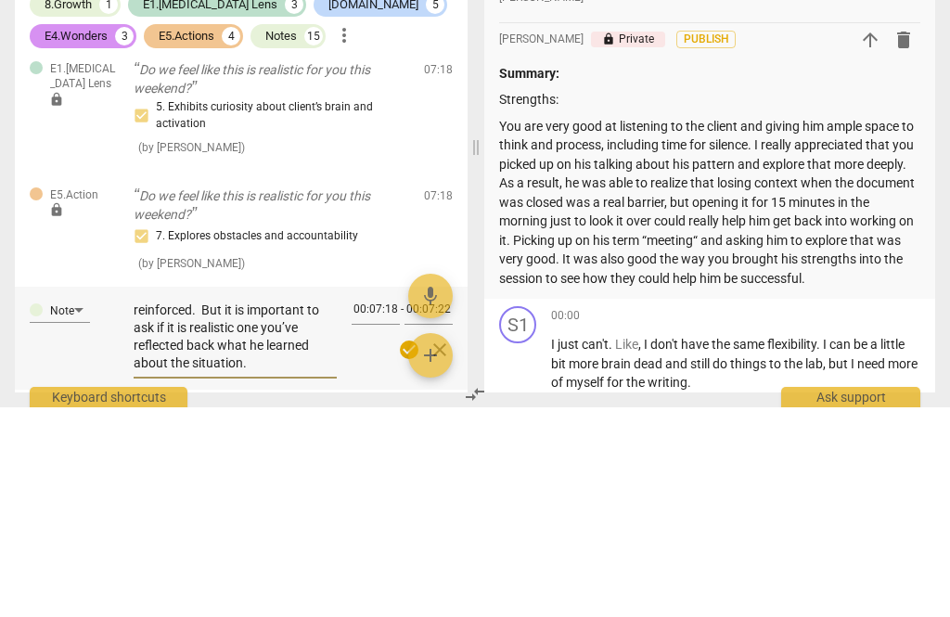
type textarea "Would have been a good time to reflect back what he said before asking if it wa…"
click at [403, 548] on span "check_circle" at bounding box center [409, 559] width 22 height 22
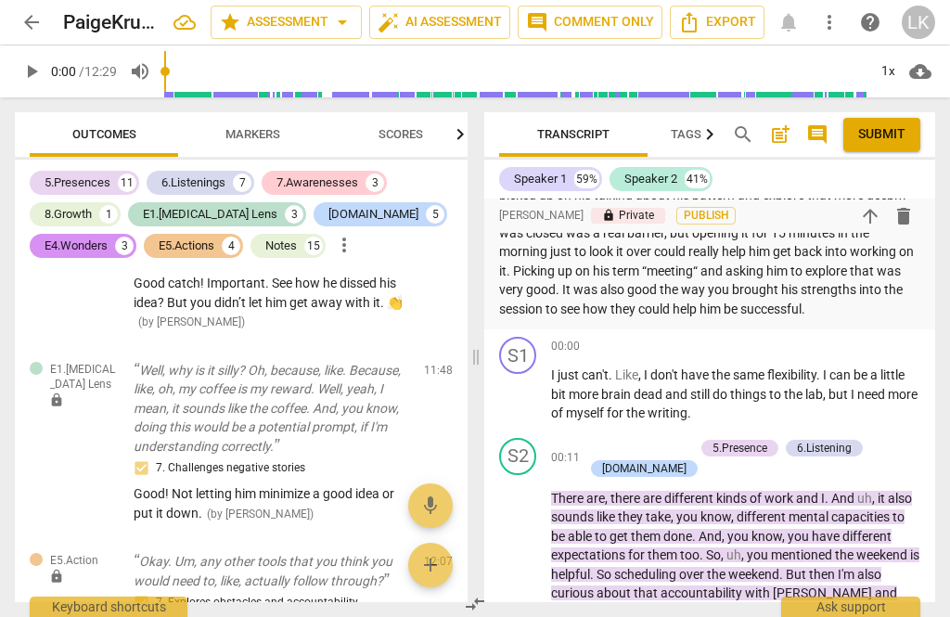
scroll to position [191, 0]
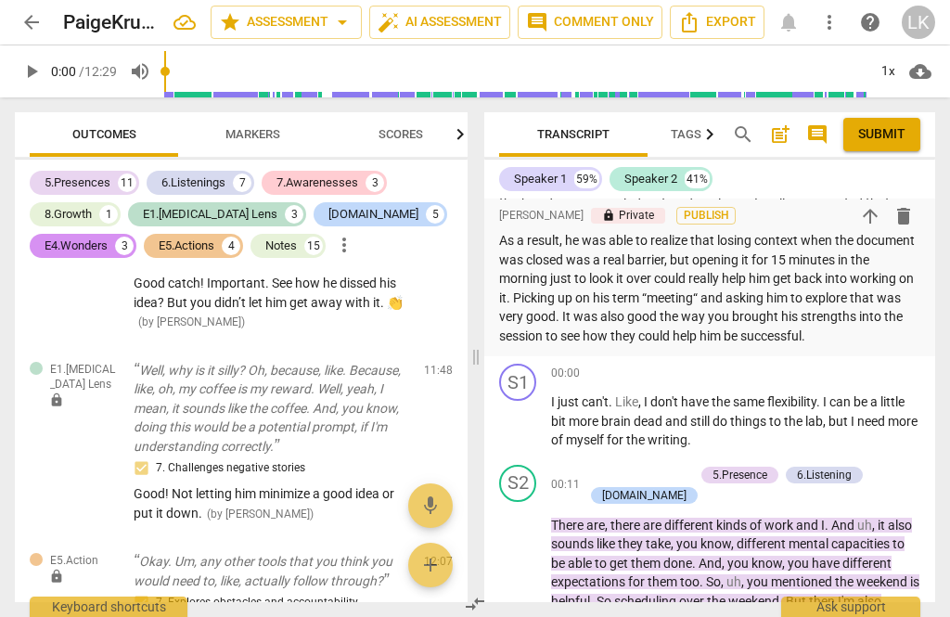
click at [937, 327] on div "Transcript Tags & Speakers Analytics search post_add comment Submit Speaker 1 5…" at bounding box center [713, 356] width 473 height 519
click at [936, 327] on div "Transcript Tags & Speakers Analytics search post_add comment Submit Speaker 1 5…" at bounding box center [713, 356] width 473 height 519
click at [933, 335] on div "Paige Krug Summary: format_bold format_list_bulleted Linda King lock Private Pu…" at bounding box center [709, 181] width 451 height 349
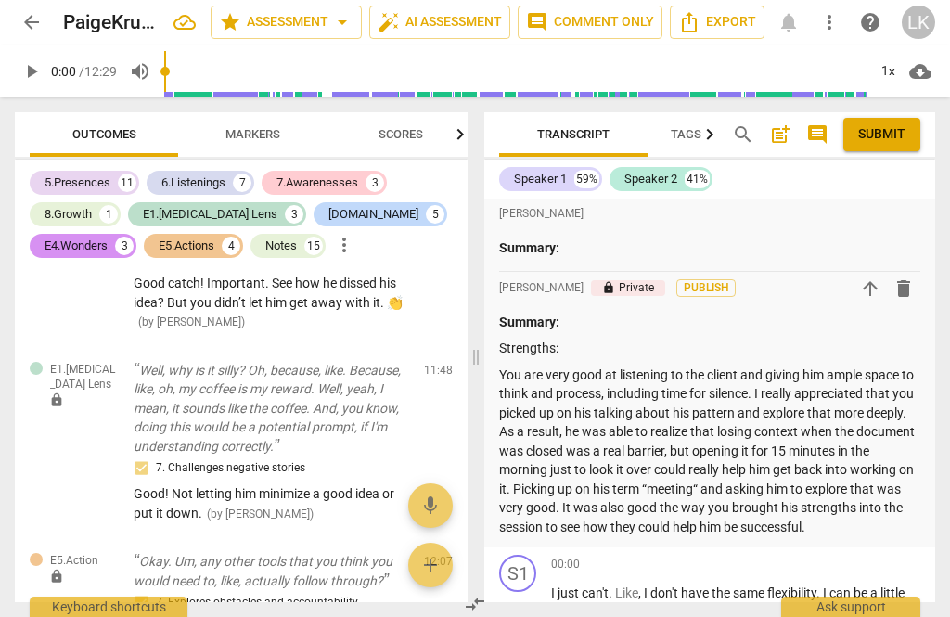
scroll to position [0, 0]
click at [509, 348] on p "Strengths:" at bounding box center [709, 348] width 421 height 19
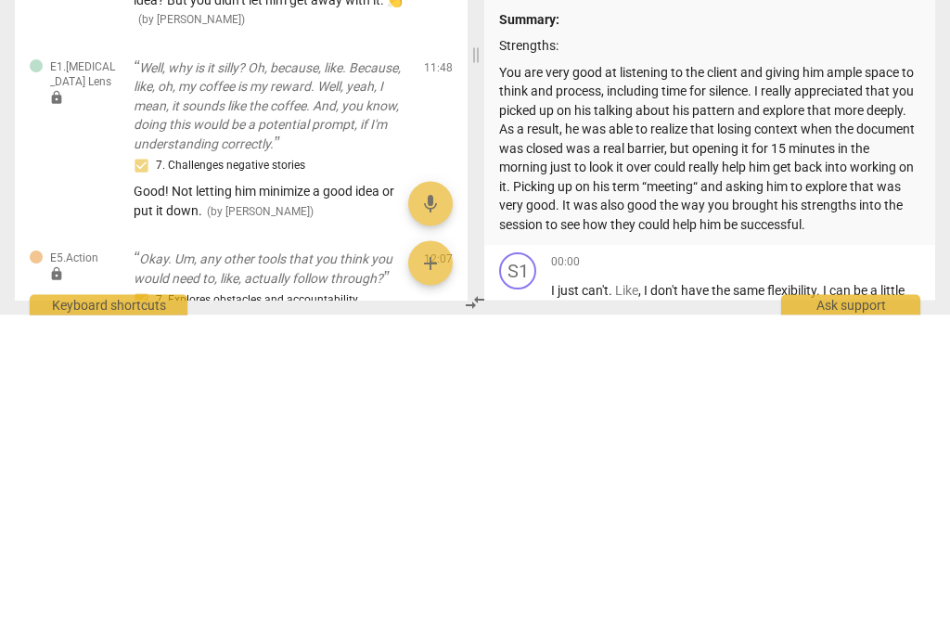
click at [507, 339] on p "Strengths:" at bounding box center [709, 348] width 421 height 19
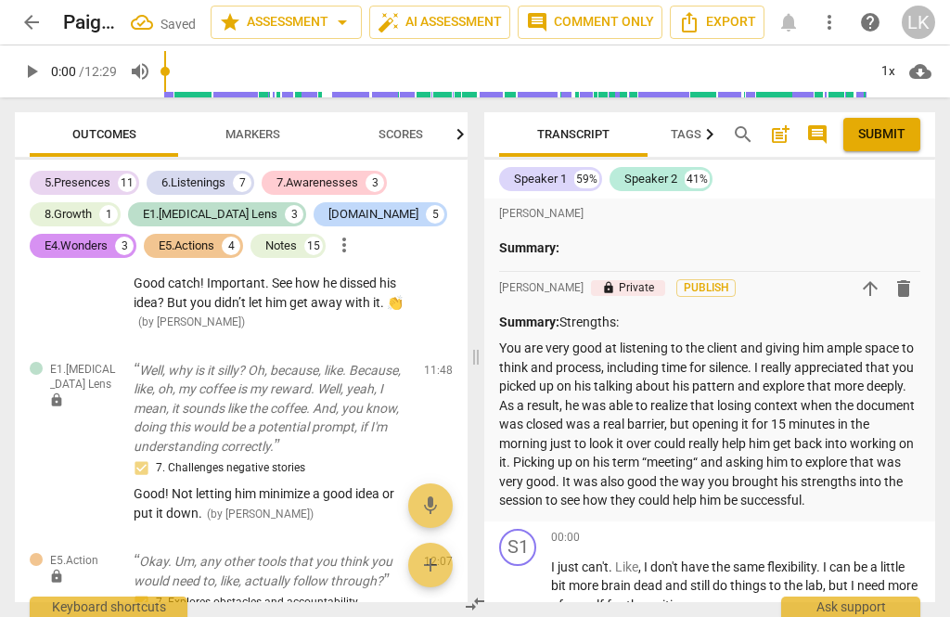
click at [794, 140] on span "post_add" at bounding box center [780, 134] width 30 height 22
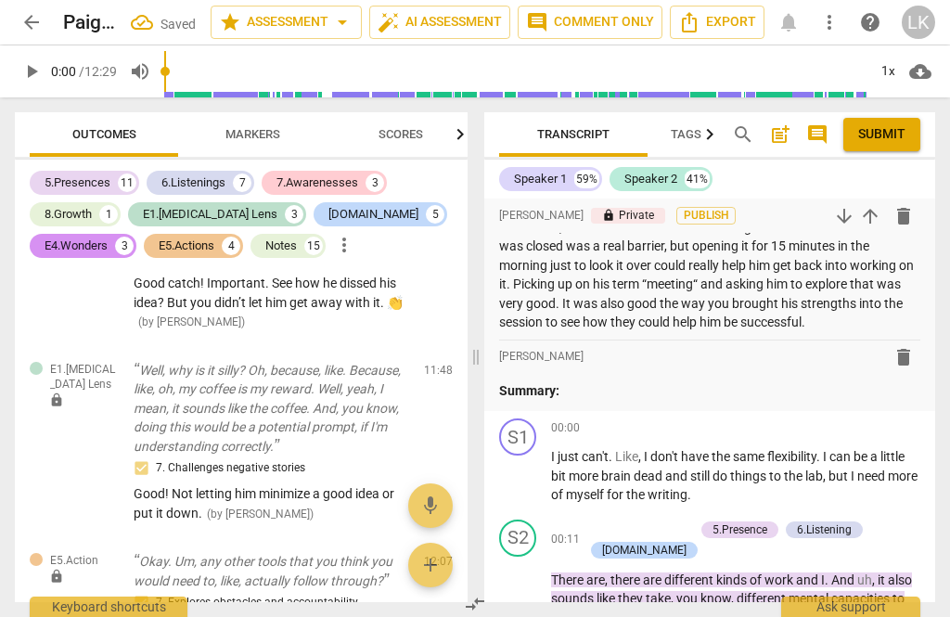
scroll to position [179, 0]
click at [628, 388] on p "Summary:" at bounding box center [709, 389] width 421 height 19
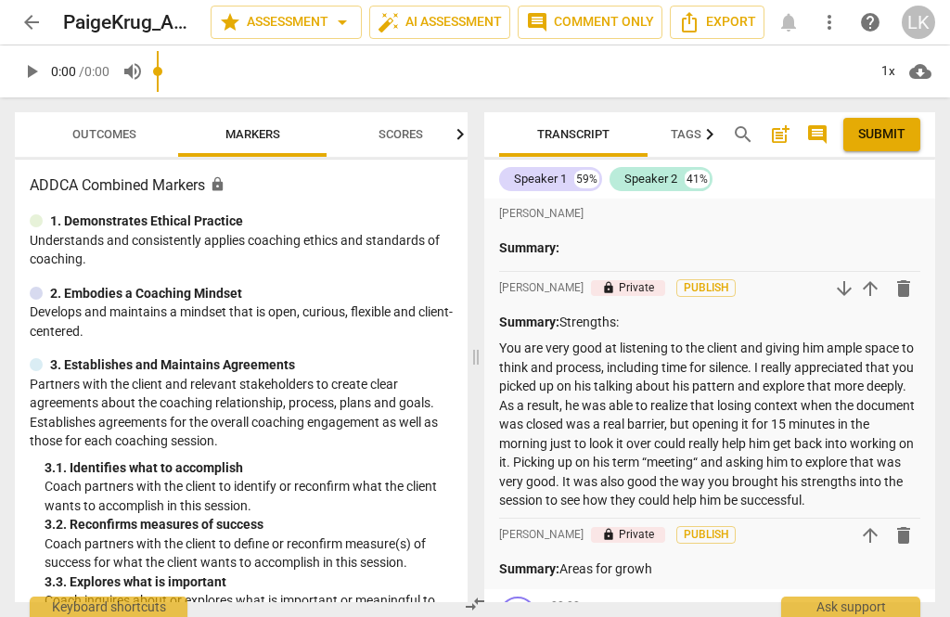
scroll to position [128, 0]
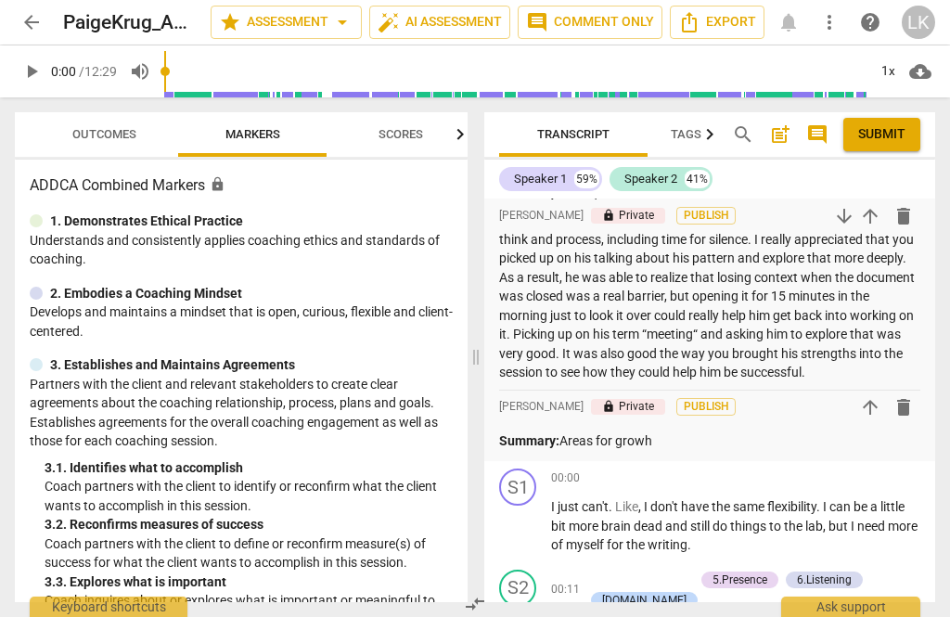
click at [698, 442] on p "Summary: Areas for growh" at bounding box center [709, 440] width 421 height 19
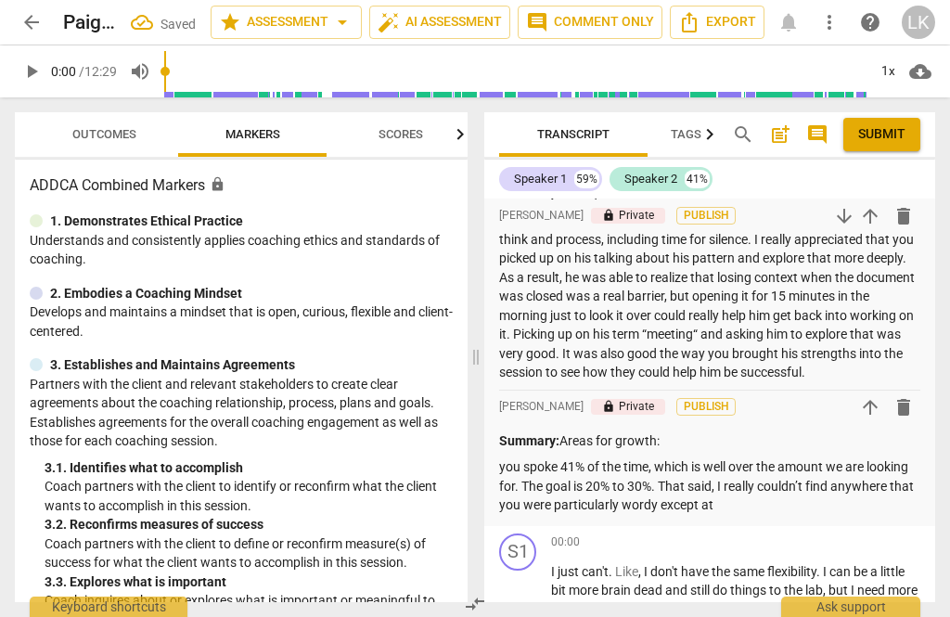
click at [122, 135] on span "Outcomes" at bounding box center [104, 134] width 64 height 14
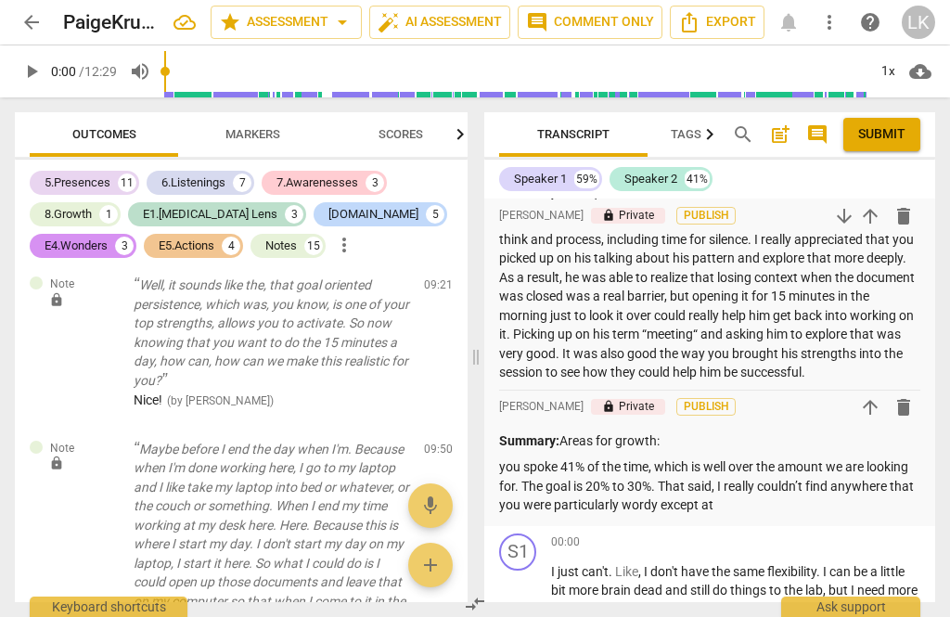
scroll to position [8004, 0]
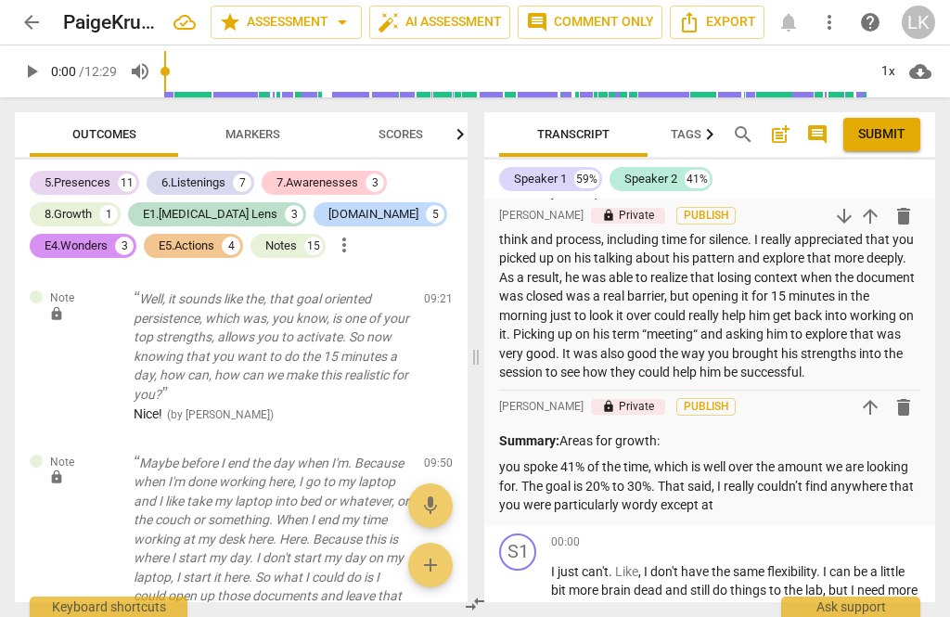
click at [772, 496] on p "you spoke 41% of the time, which is well over the amount we are looking for. Th…" at bounding box center [709, 486] width 421 height 58
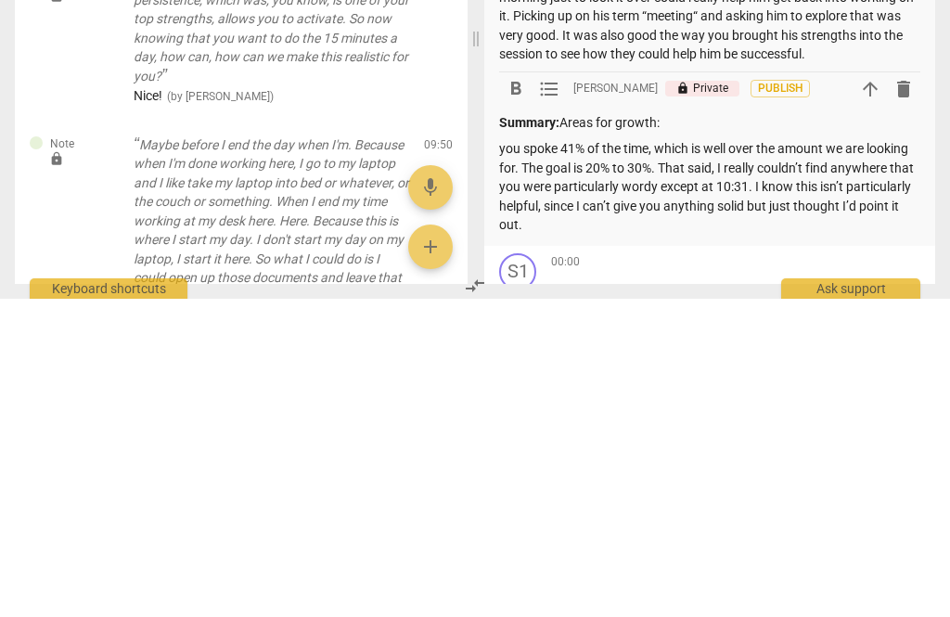
click at [519, 457] on p "you spoke 41% of the time, which is well over the amount we are looking for. Th…" at bounding box center [709, 505] width 421 height 96
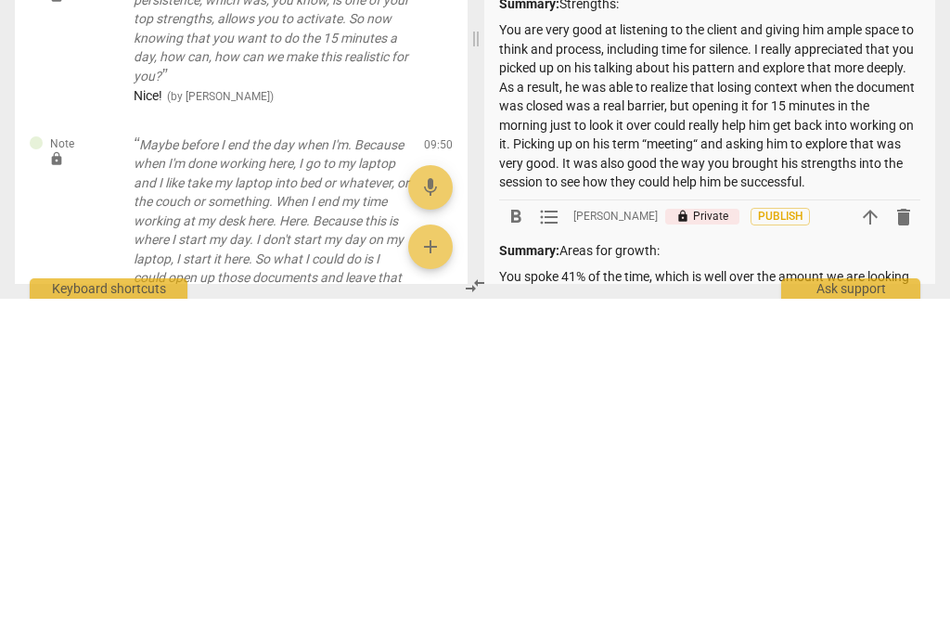
scroll to position [0, 0]
click at [778, 339] on p "You are very good at listening to the client and giving him ample space to thin…" at bounding box center [709, 425] width 421 height 172
click at [768, 339] on p "You are very good at listening to the client and giving him ample space to thin…" at bounding box center [709, 425] width 421 height 172
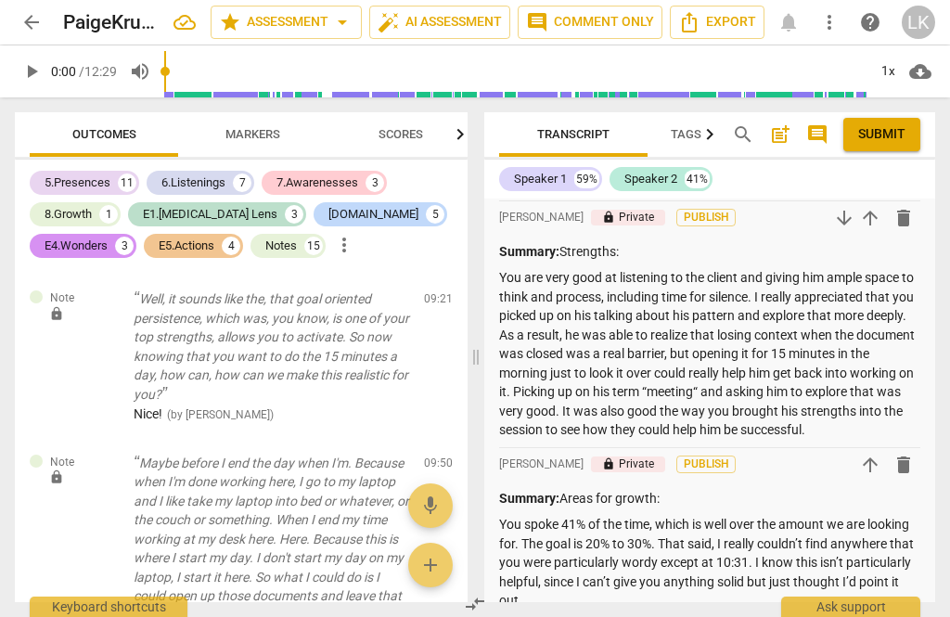
scroll to position [76, 0]
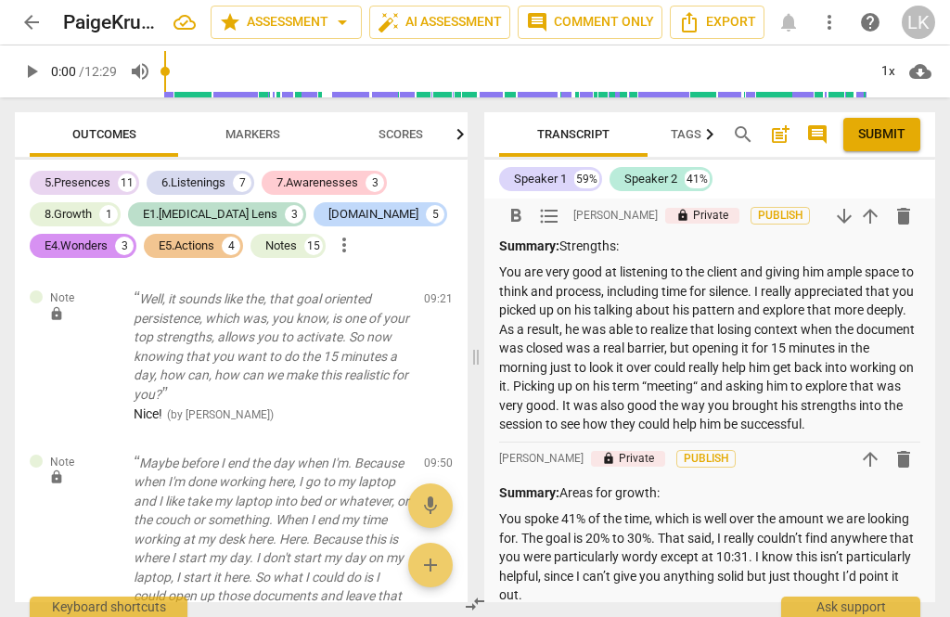
click at [786, 295] on p "You are very good at listening to the client and giving him ample space to thin…" at bounding box center [709, 349] width 421 height 172
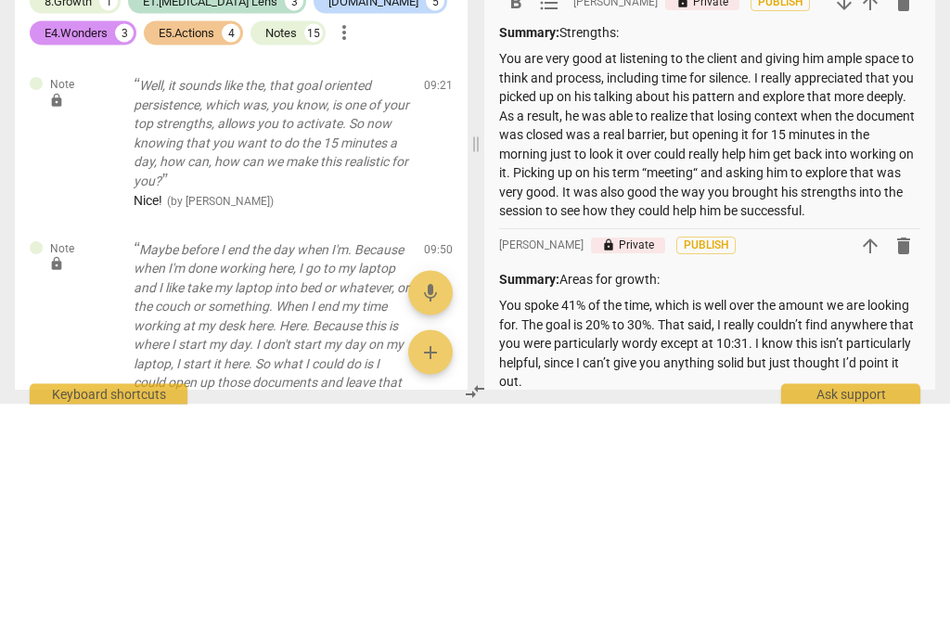
click at [763, 263] on p "You are very good at listening to the client and giving him ample space to thin…" at bounding box center [709, 349] width 421 height 172
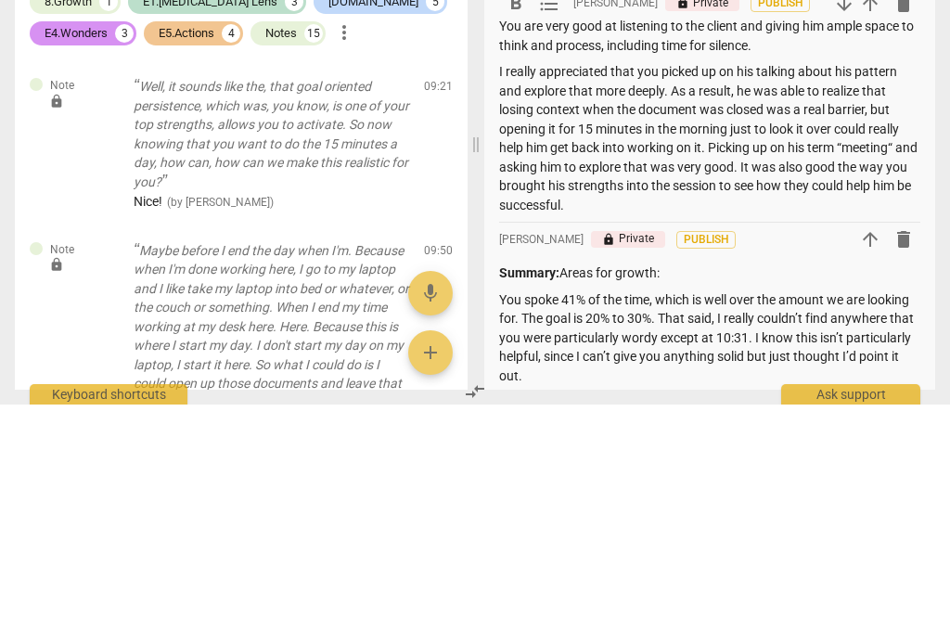
scroll to position [110, 0]
click at [714, 274] on p "I really appreciated that you picked up on his talking about his pattern and ex…" at bounding box center [709, 350] width 421 height 152
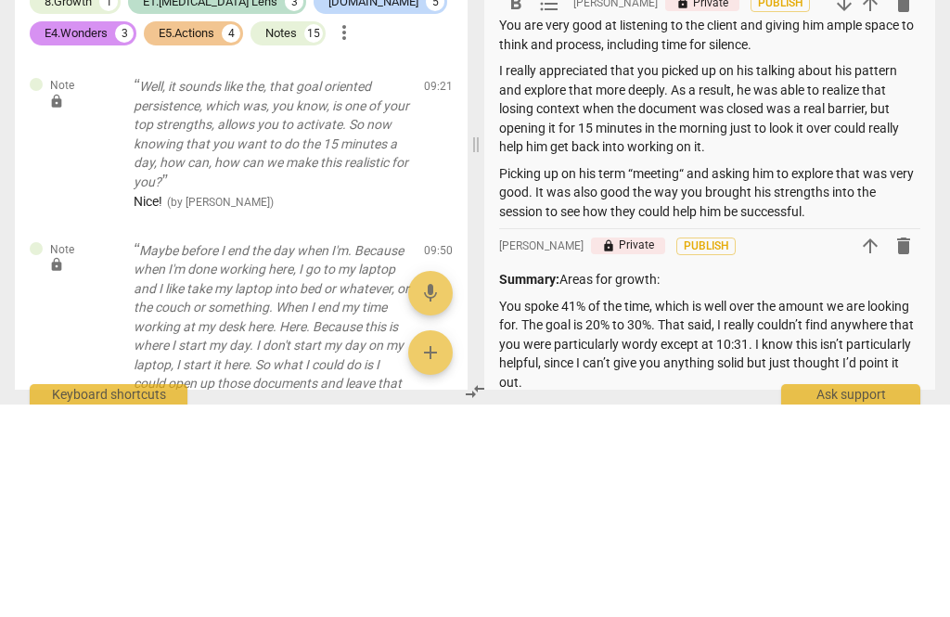
click at [573, 377] on p "Picking up on his term “meeting“ and asking him to explore that was very good. …" at bounding box center [709, 406] width 421 height 58
click at [561, 377] on p "Picking up on his term “meeting“ and asking him to explore that was very good. …" at bounding box center [709, 406] width 421 height 58
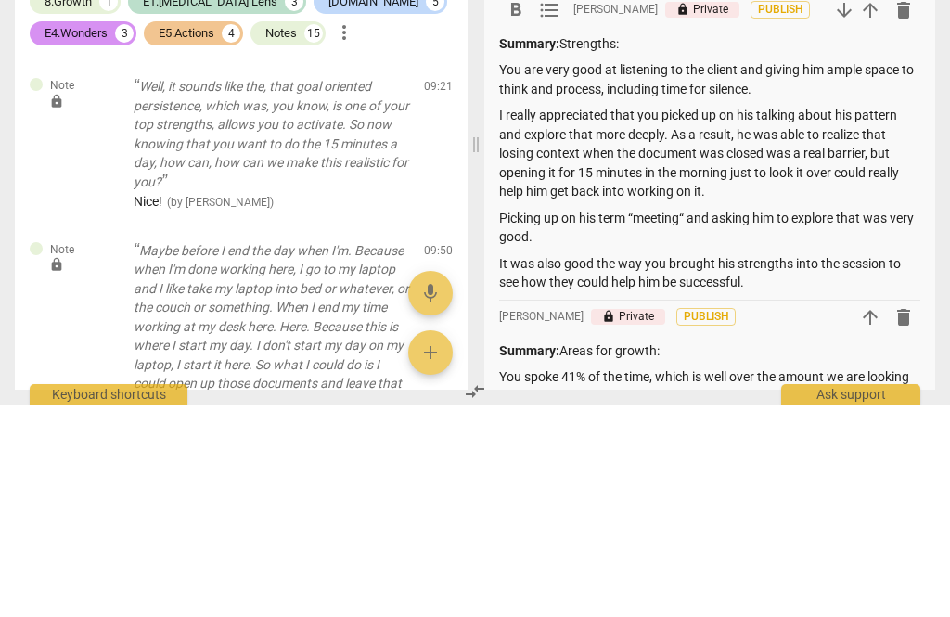
scroll to position [60, 0]
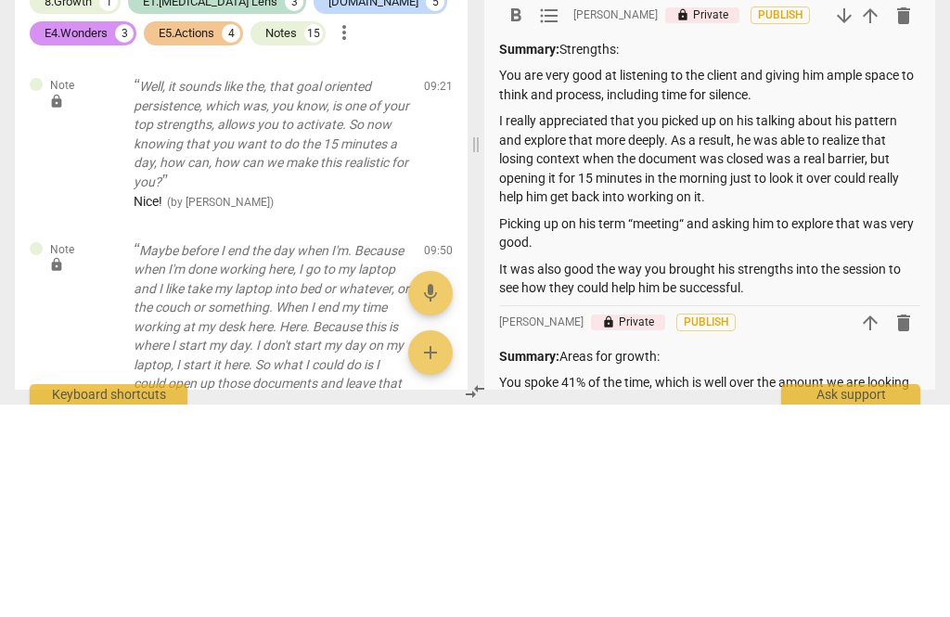
click at [620, 252] on p "Summary: Strengths:" at bounding box center [709, 261] width 421 height 19
click at [627, 252] on p "Summary: Strengths:" at bounding box center [709, 261] width 421 height 19
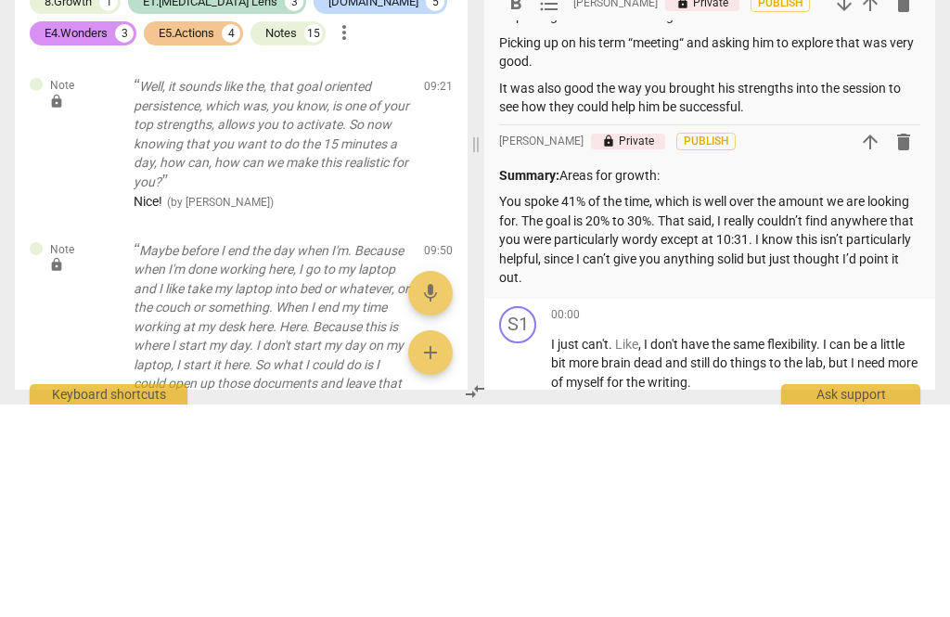
scroll to position [352, 0]
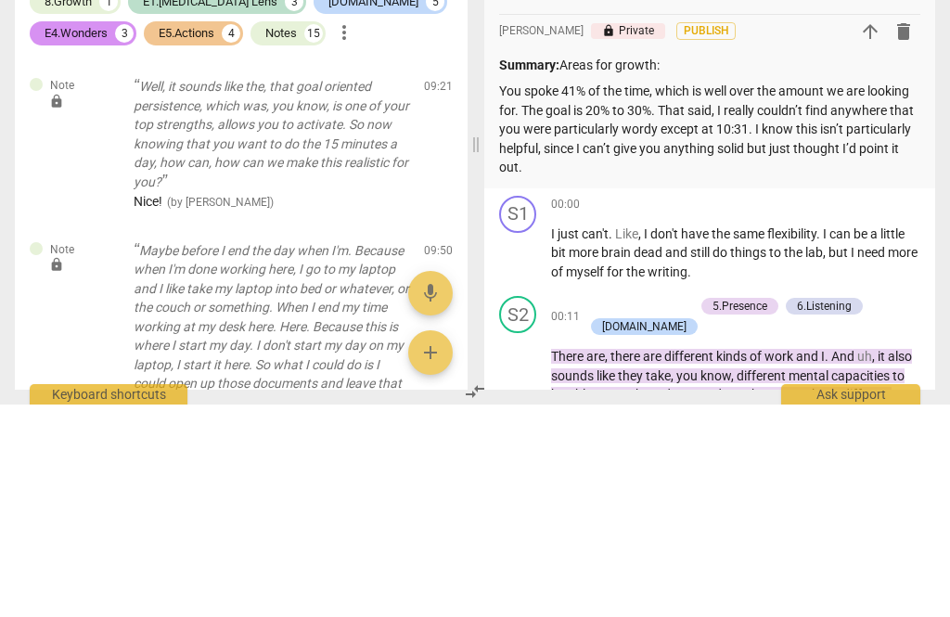
click at [566, 294] on p "You spoke 41% of the time, which is well over the amount we are looking for. Th…" at bounding box center [709, 342] width 421 height 96
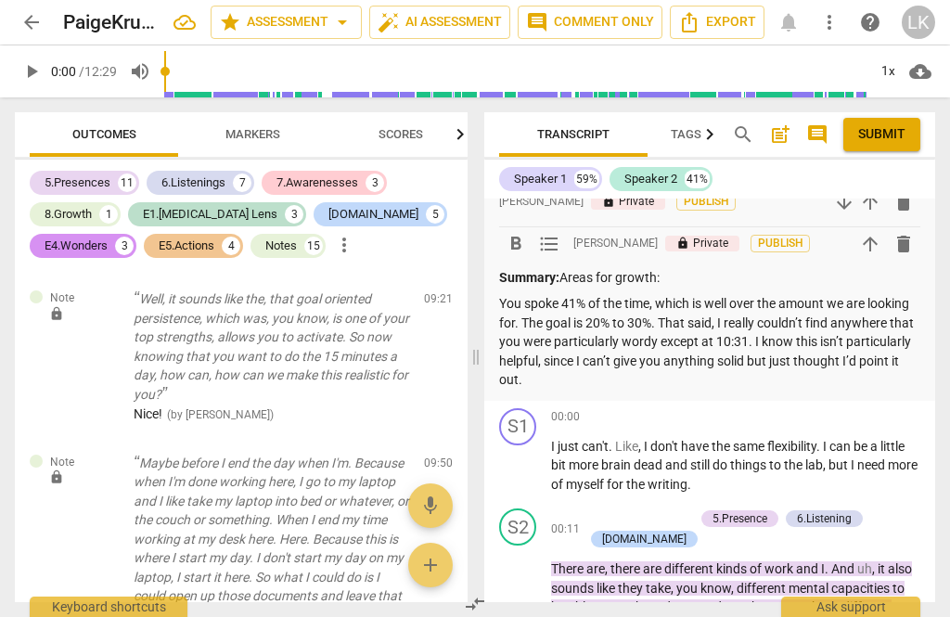
click at [578, 367] on p "You spoke 41% of the time, which is well over the amount we are looking for. Th…" at bounding box center [709, 342] width 421 height 96
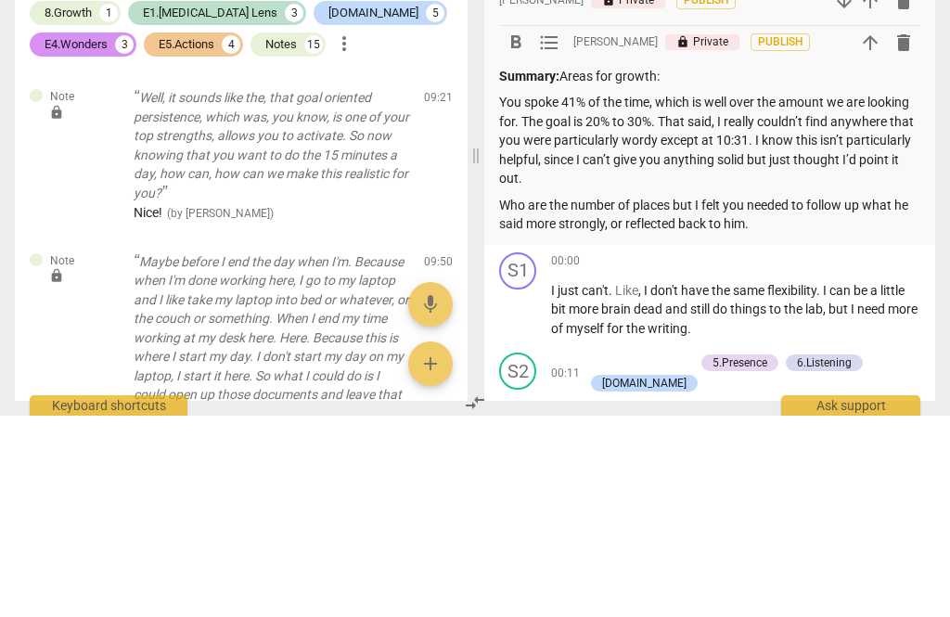
click at [691, 397] on p "Who are the number of places but I felt you needed to follow up what he said mo…" at bounding box center [709, 416] width 421 height 38
click at [787, 397] on p "Who are the number of places but I felt you needed to follow up what he said mo…" at bounding box center [709, 416] width 421 height 38
click at [696, 397] on p "Who are the number of places but I felt you needed to follow up what he said mo…" at bounding box center [709, 416] width 421 height 38
click at [793, 397] on p "Who are the number of places that I felt you needed to follow up what he said m…" at bounding box center [709, 416] width 421 height 38
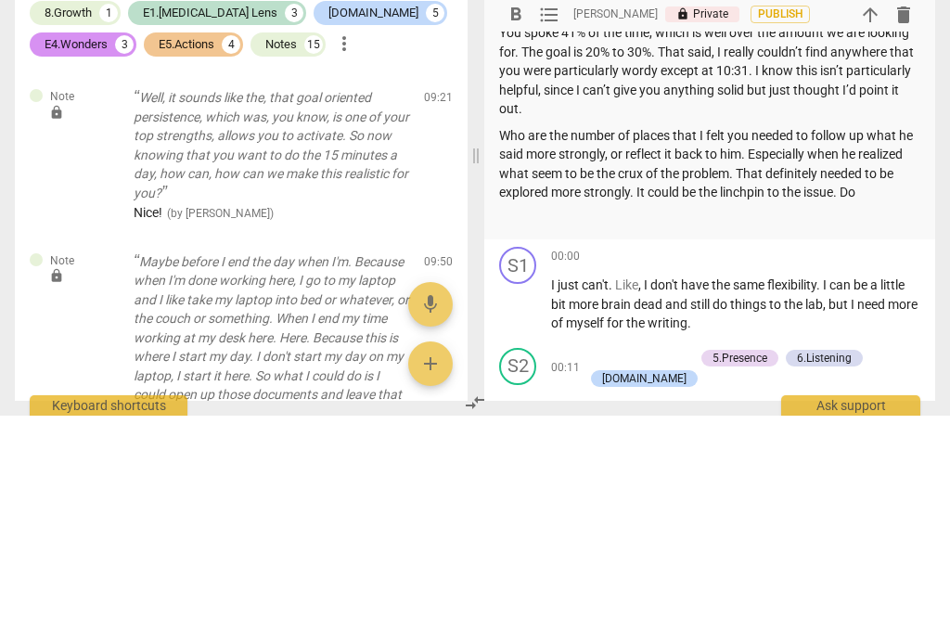
scroll to position [417, 0]
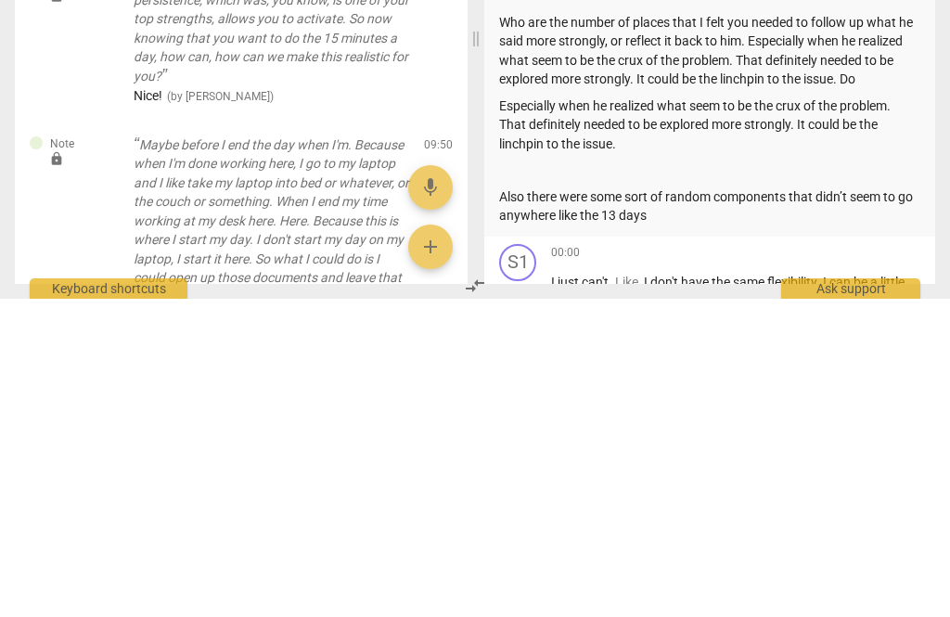
click at [618, 479] on p at bounding box center [709, 488] width 421 height 19
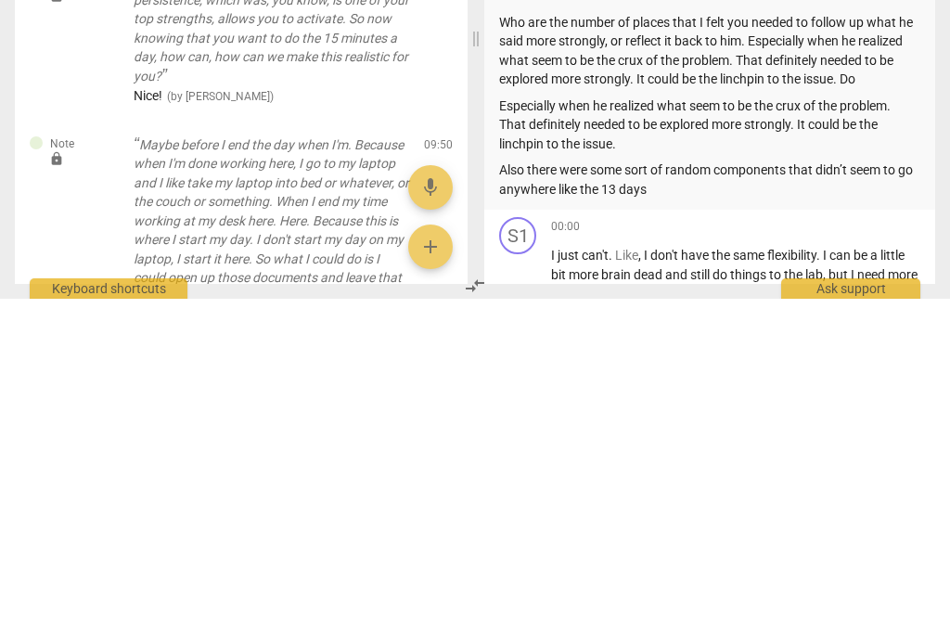
click at [719, 479] on p "Also there were some sort of random components that didn’t seem to go anywhere …" at bounding box center [709, 498] width 421 height 38
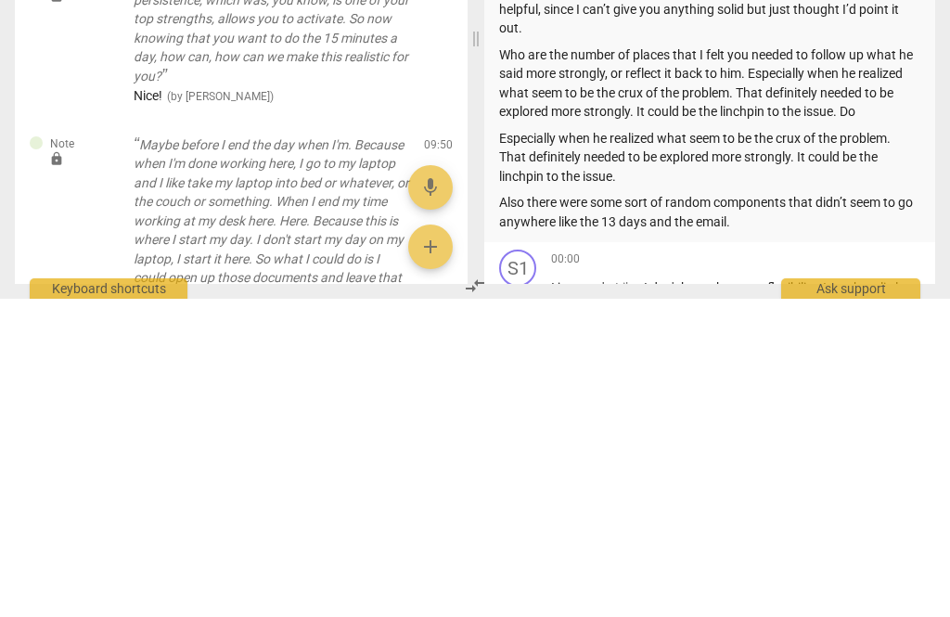
scroll to position [388, 0]
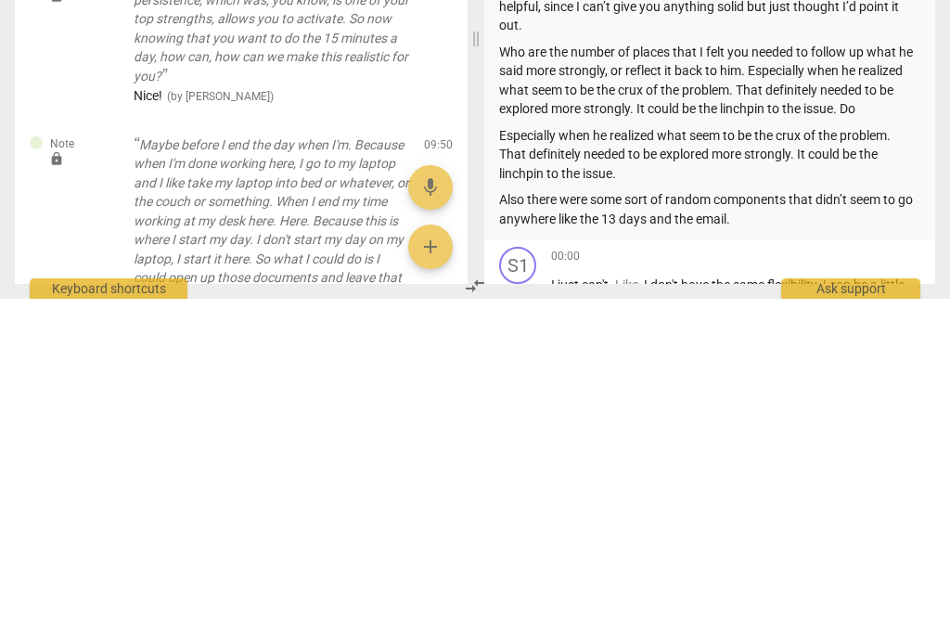
click at [876, 361] on p "Who are the number of places that I felt you needed to follow up what he said m…" at bounding box center [709, 399] width 421 height 76
click at [570, 361] on p "Who are the number of places that I felt you needed to follow up what he said m…" at bounding box center [709, 399] width 421 height 76
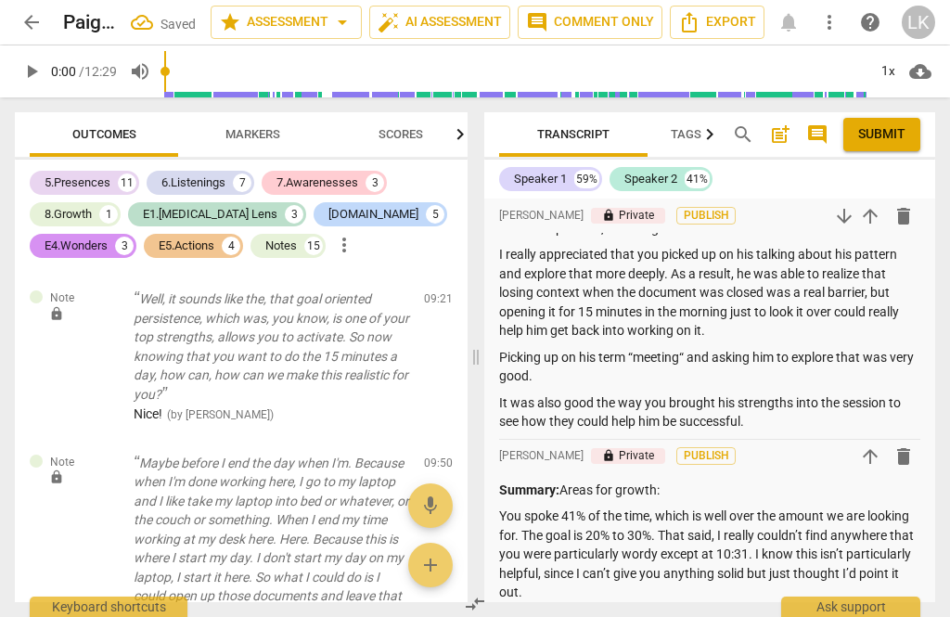
scroll to position [139, 0]
click at [573, 276] on p "I really appreciated that you picked up on his talking about his pattern and ex…" at bounding box center [709, 293] width 421 height 96
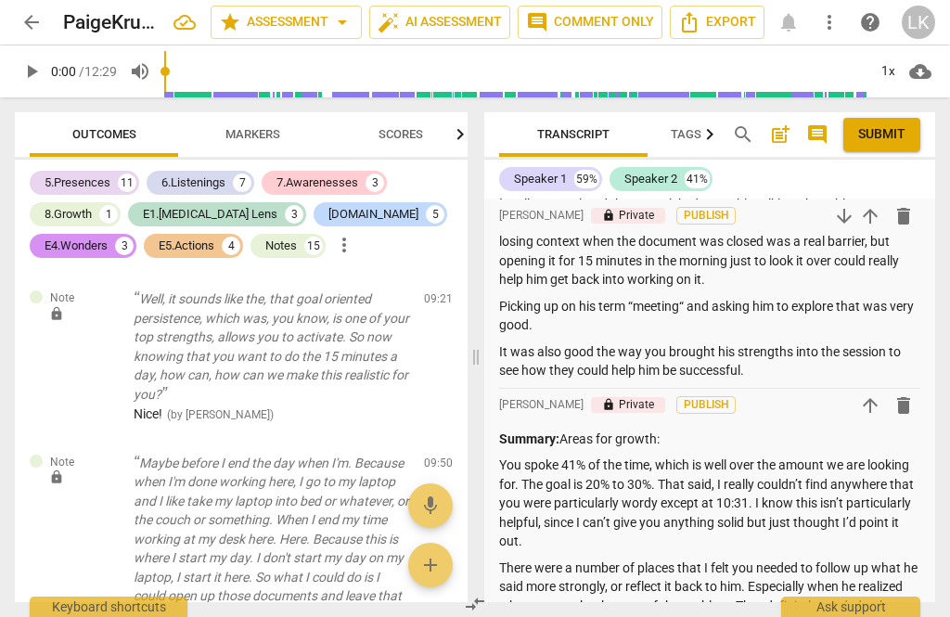
scroll to position [198, 0]
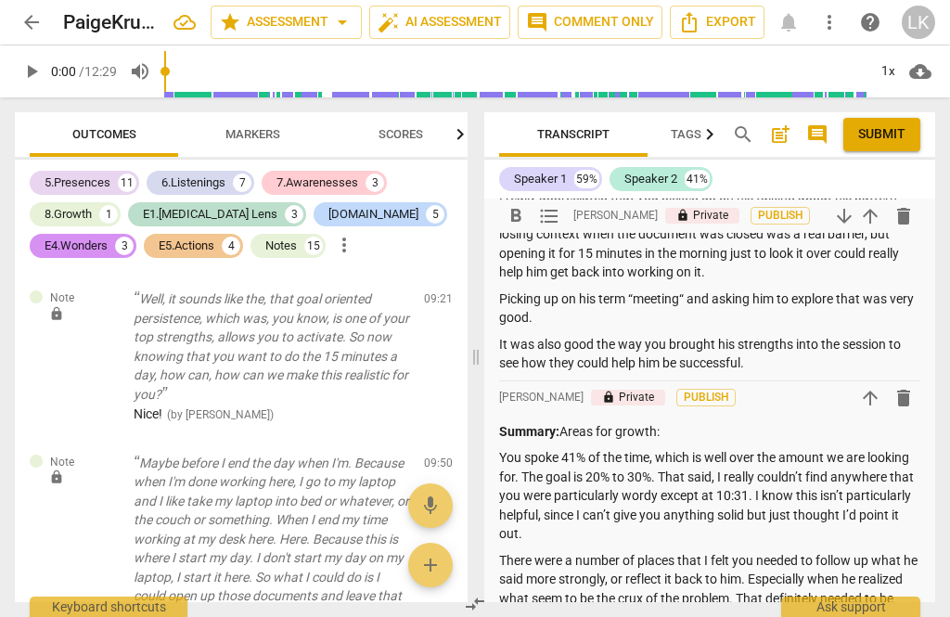
click at [676, 295] on p "Picking up on his term “meeting“ and asking him to explore that was very good." at bounding box center [709, 308] width 421 height 38
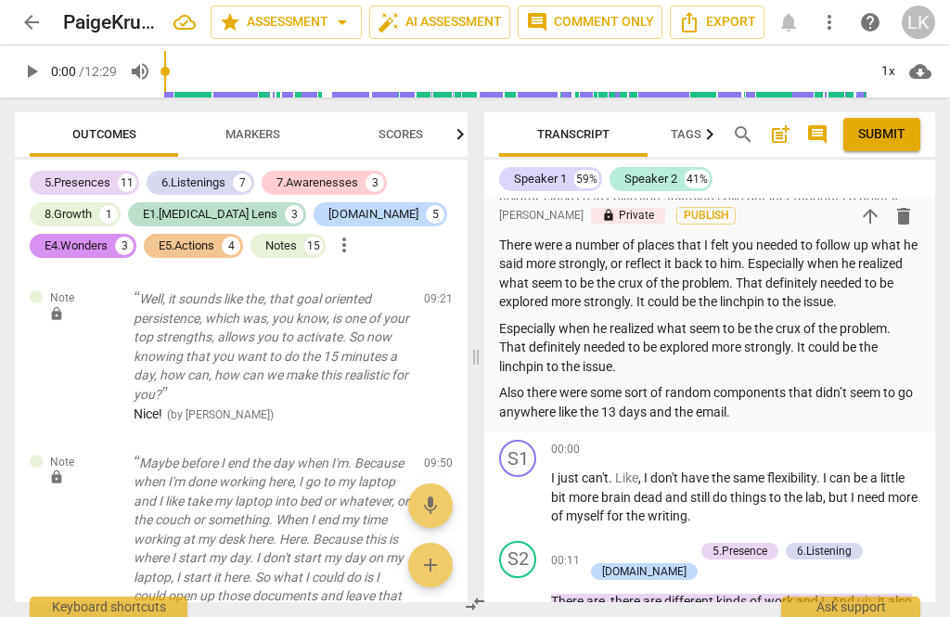
scroll to position [515, 0]
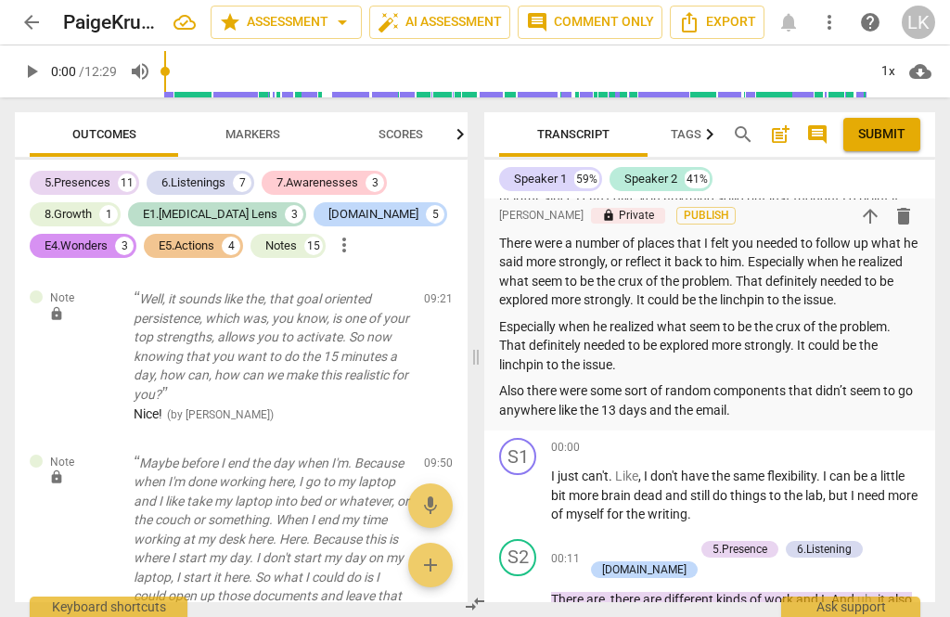
click at [809, 400] on p "Also there were some sort of random components that didn’t seem to go anywhere …" at bounding box center [709, 400] width 421 height 38
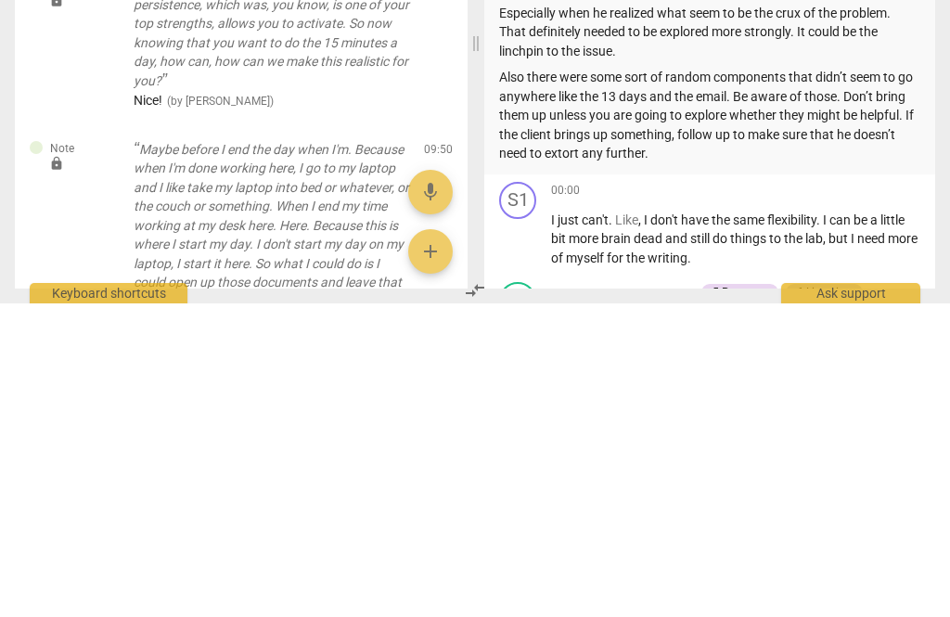
click at [634, 381] on p "Also there were some sort of random components that didn’t seem to go anywhere …" at bounding box center [709, 429] width 421 height 96
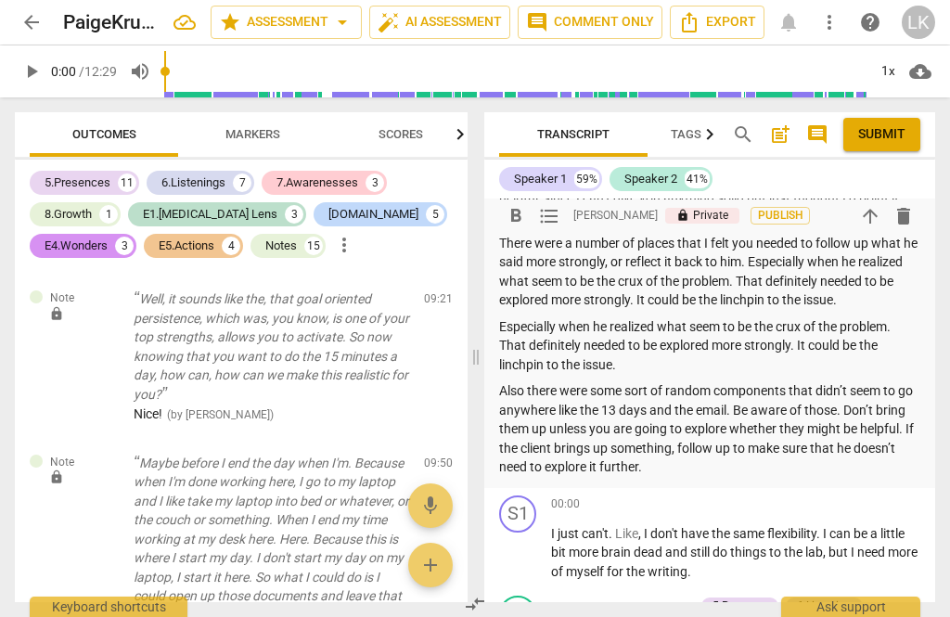
click at [659, 351] on p "Especially when he realized what seem to be the crux of the problem. That defin…" at bounding box center [709, 346] width 421 height 58
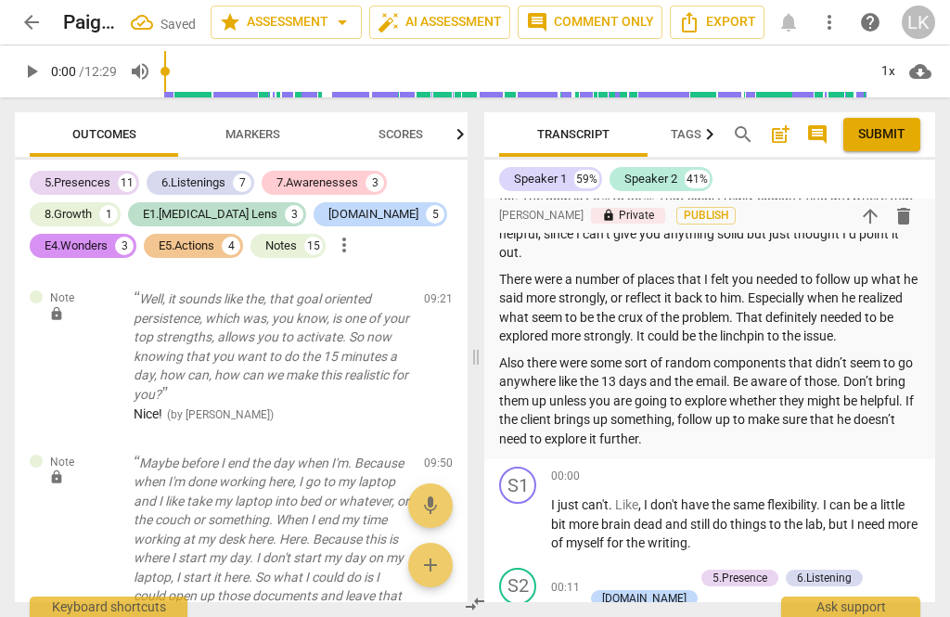
scroll to position [493, 0]
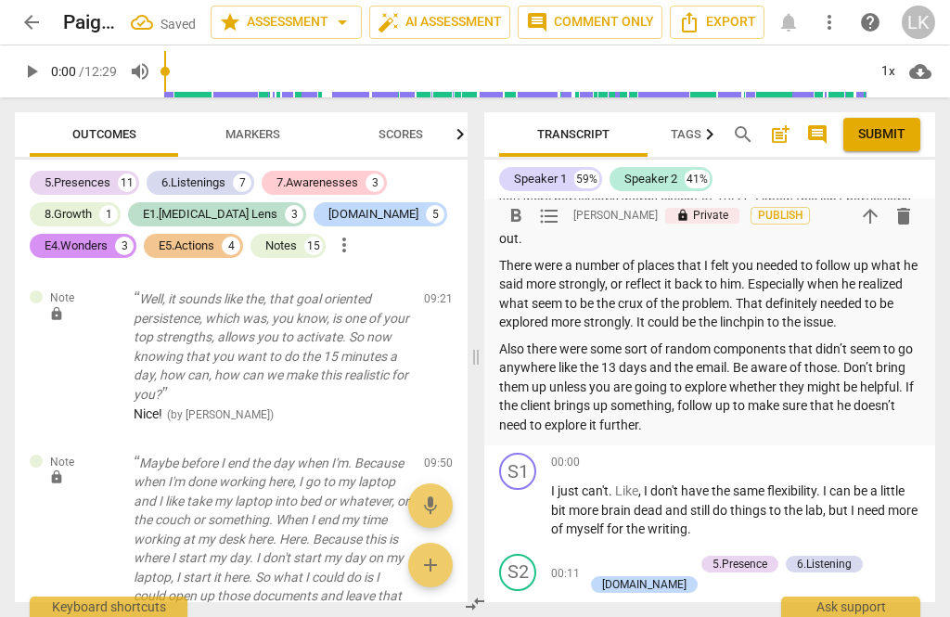
click at [744, 413] on p "Also there were some sort of random components that didn’t seem to go anywhere …" at bounding box center [709, 388] width 421 height 96
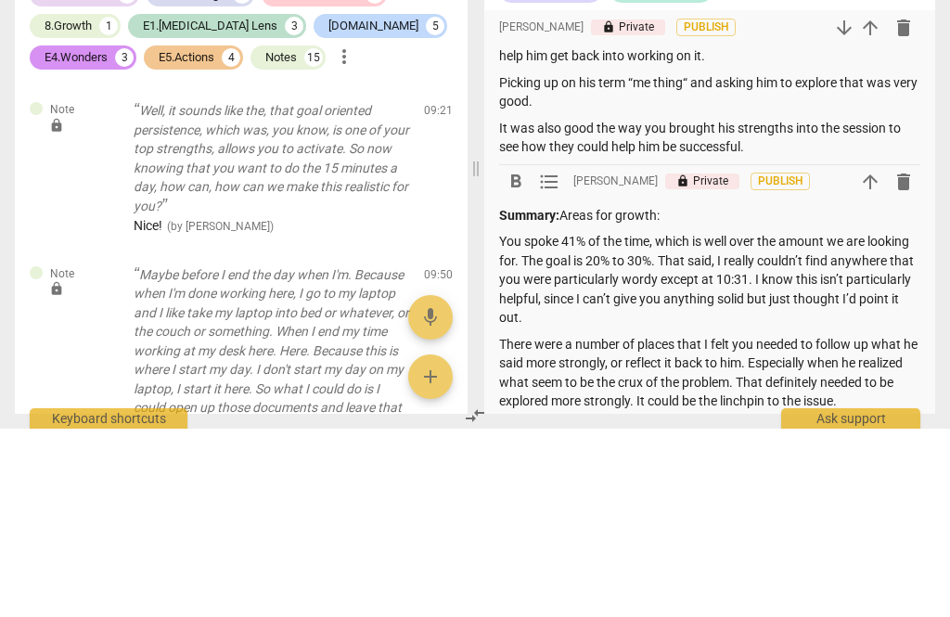
scroll to position [227, 0]
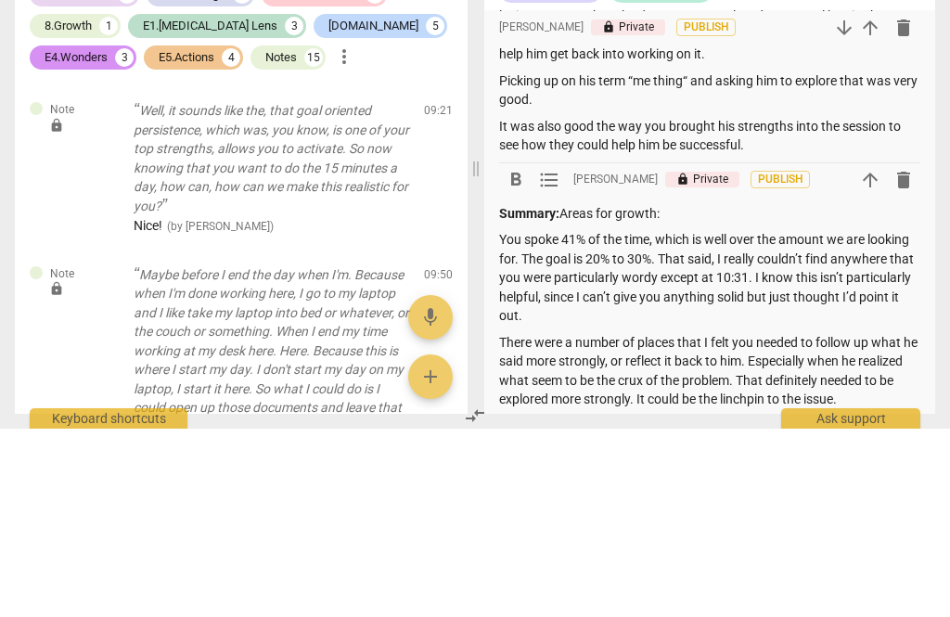
click at [795, 305] on p "It was also good the way you brought his strengths into the session to see how …" at bounding box center [709, 324] width 421 height 38
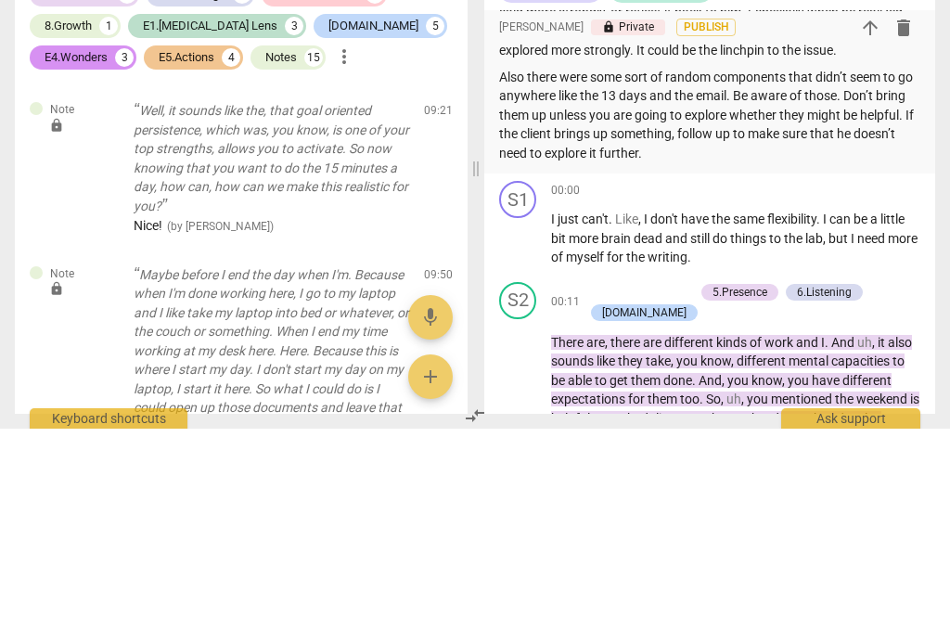
scroll to position [578, 0]
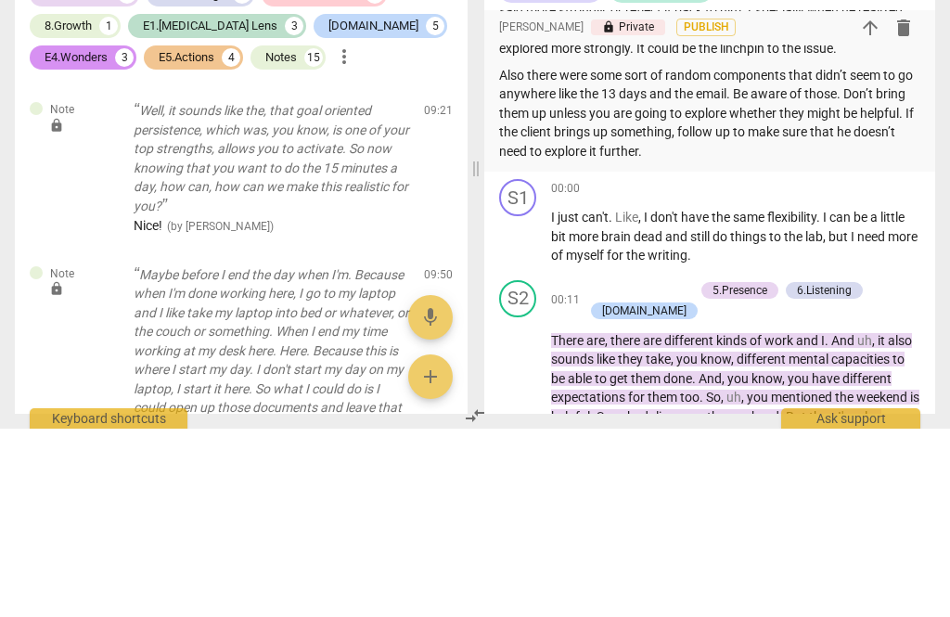
click at [748, 254] on p "Also there were some sort of random components that didn’t seem to go anywhere …" at bounding box center [709, 302] width 421 height 96
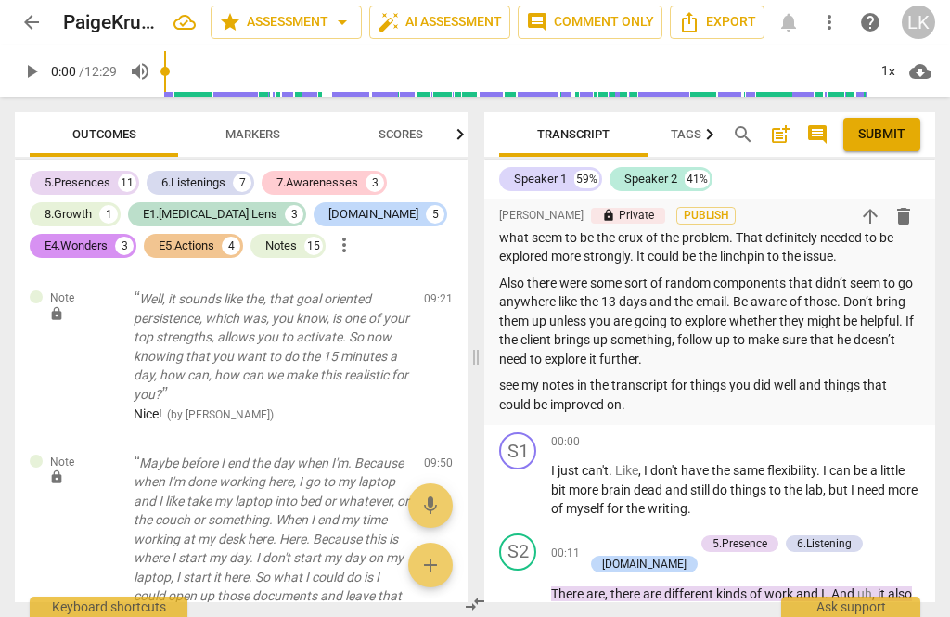
scroll to position [567, 0]
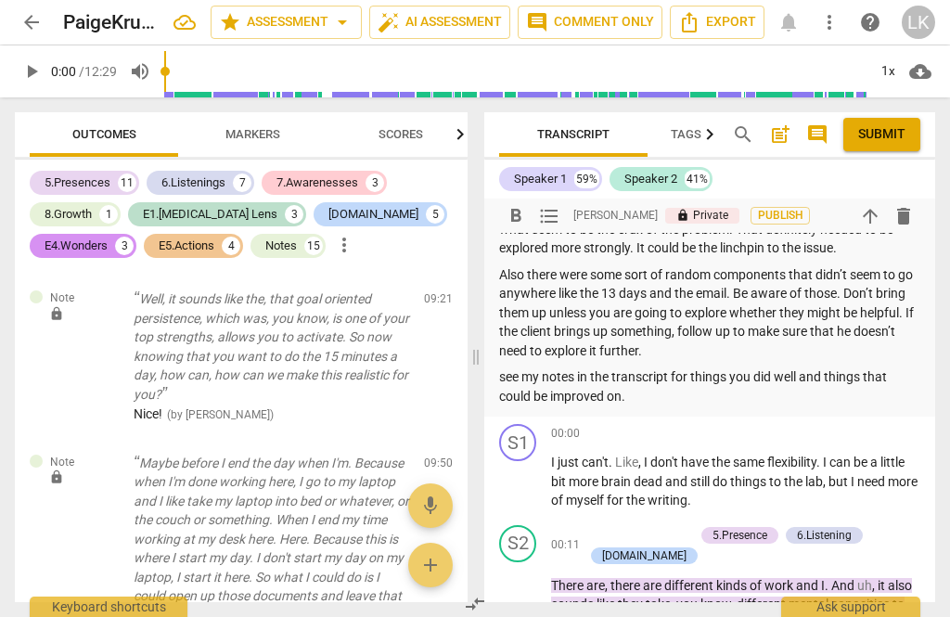
click at [526, 367] on p "see my notes in the transcript for things you did well and things that could be…" at bounding box center [709, 386] width 421 height 38
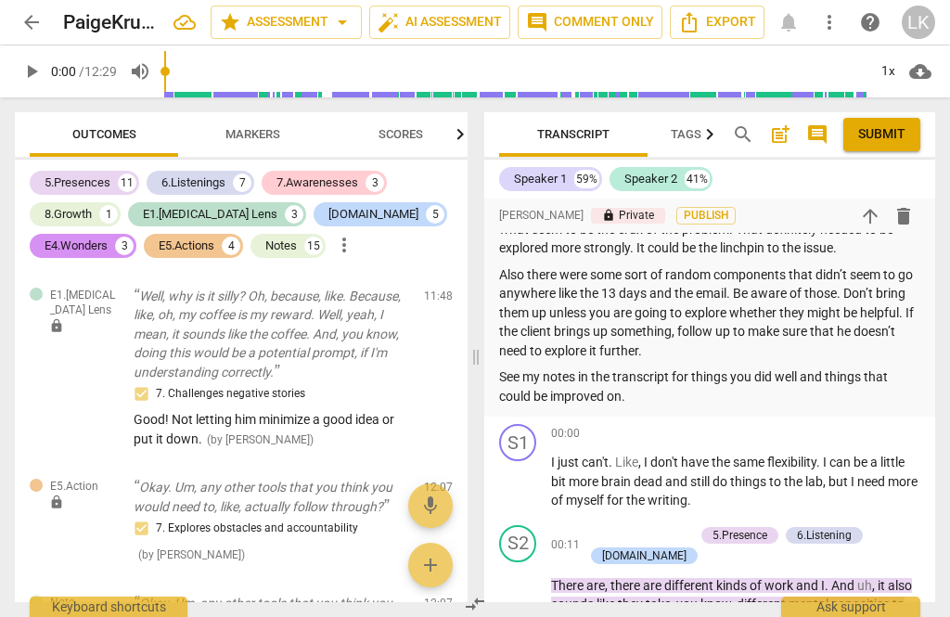
scroll to position [9156, 0]
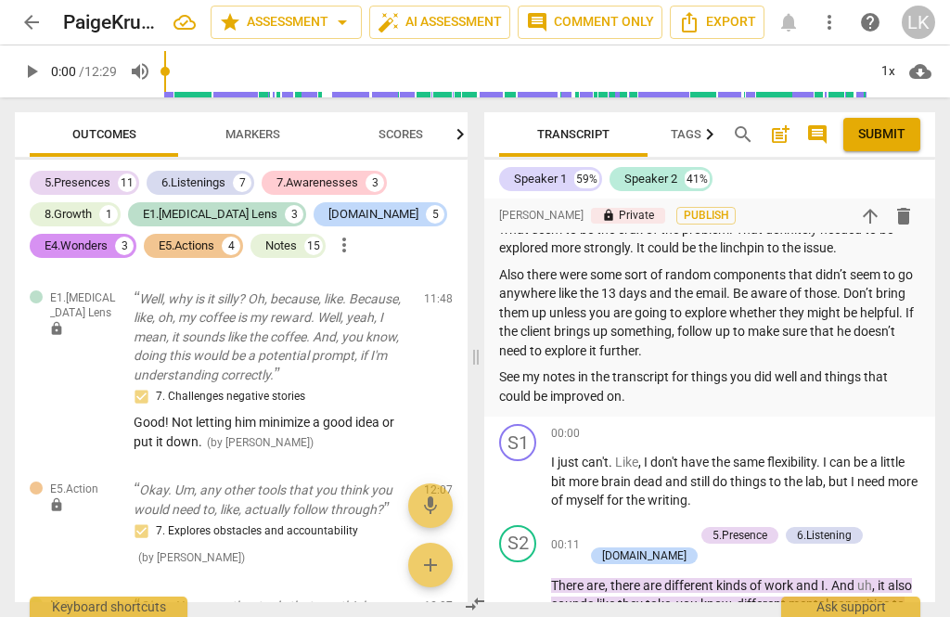
click at [414, 598] on span "edit" at bounding box center [405, 609] width 22 height 22
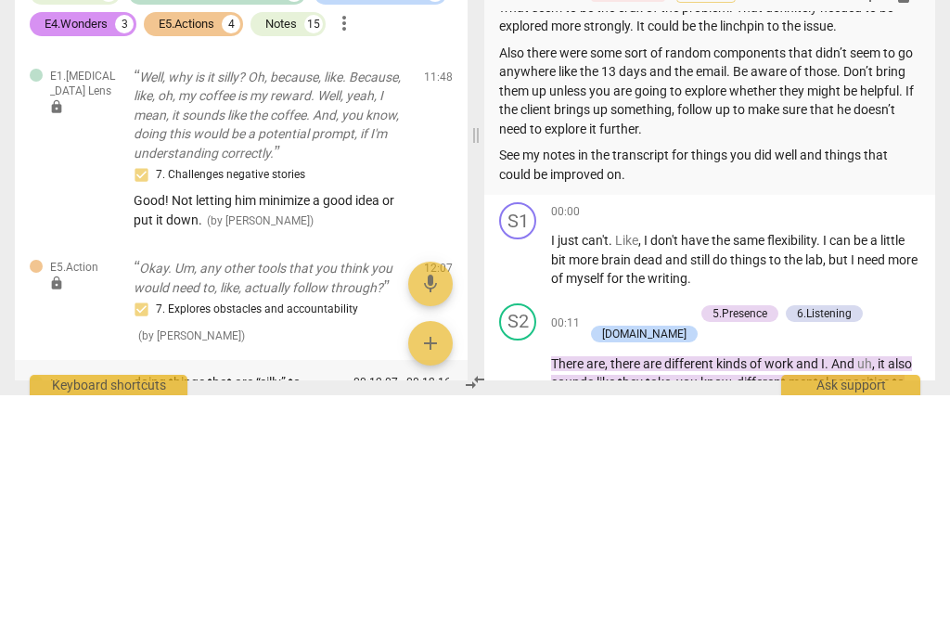
scroll to position [88, 0]
type textarea "This is important to ask too, but also important to let him know his idea was g…"
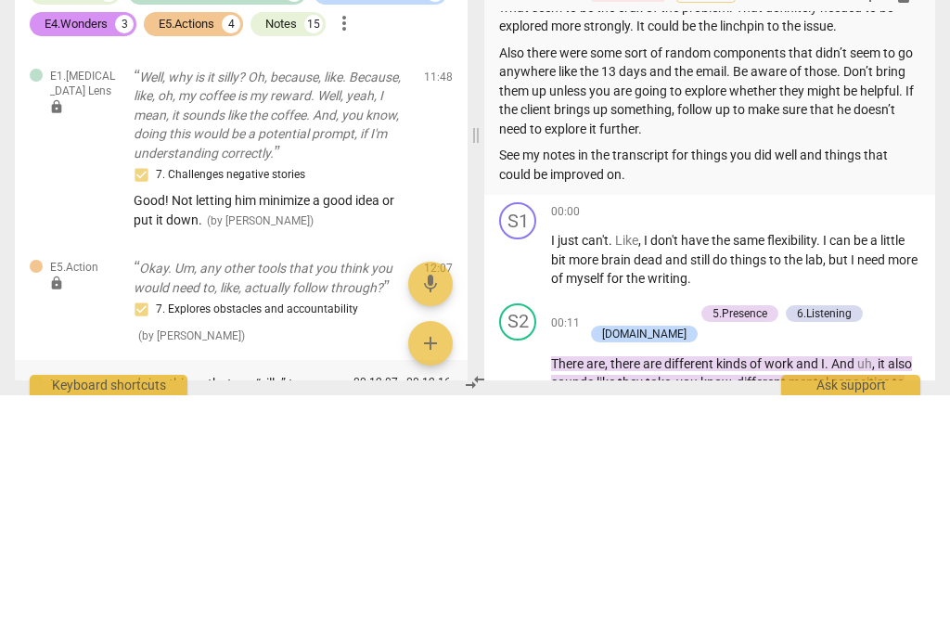
type textarea "This is important to ask too, but also important to let him know his idea was g…"
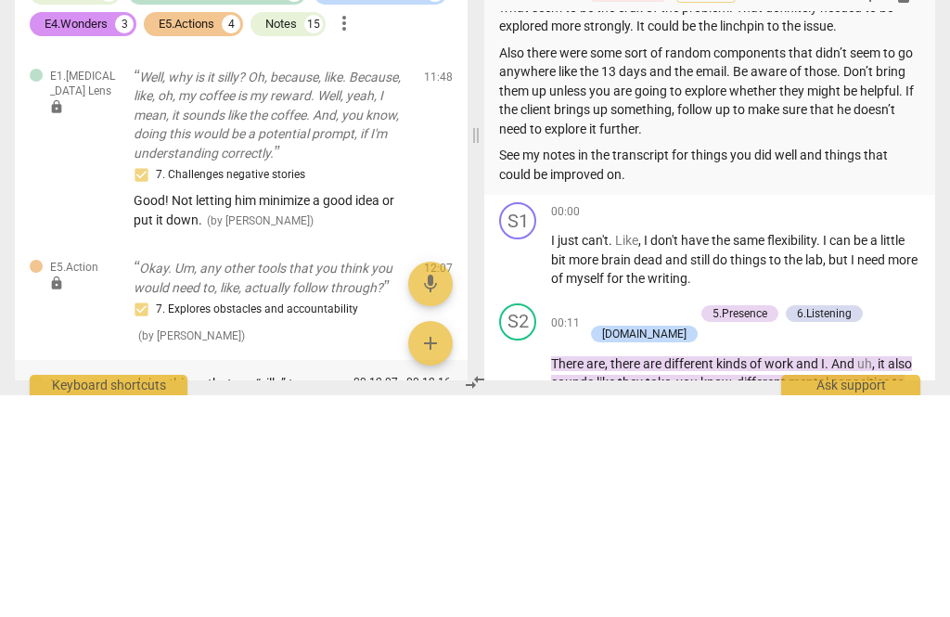
type textarea "This is important to ask too, but also important to let him know his idea was g…"
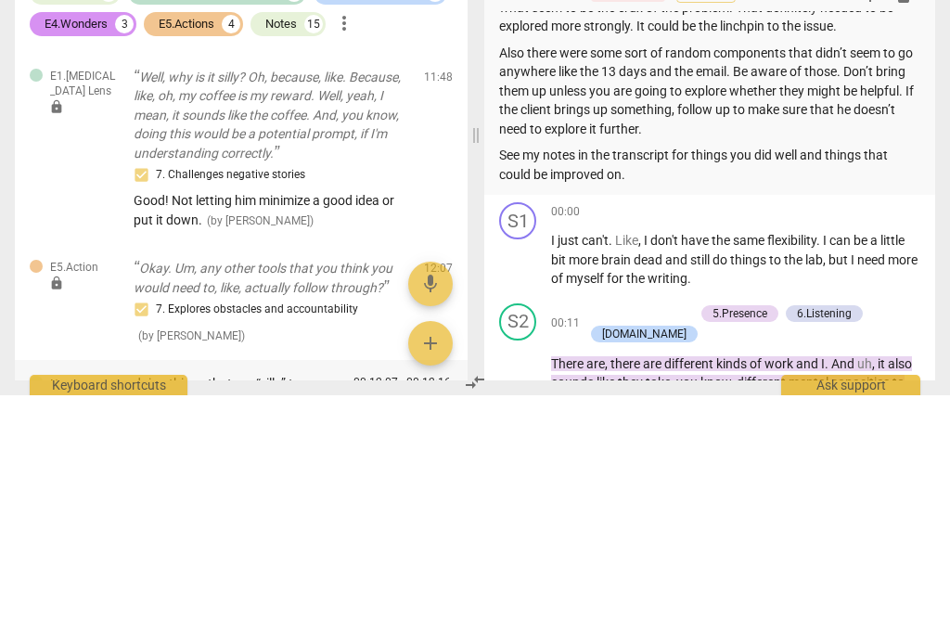
type textarea "This is important to ask too, but also important to let him know his idea was g…"
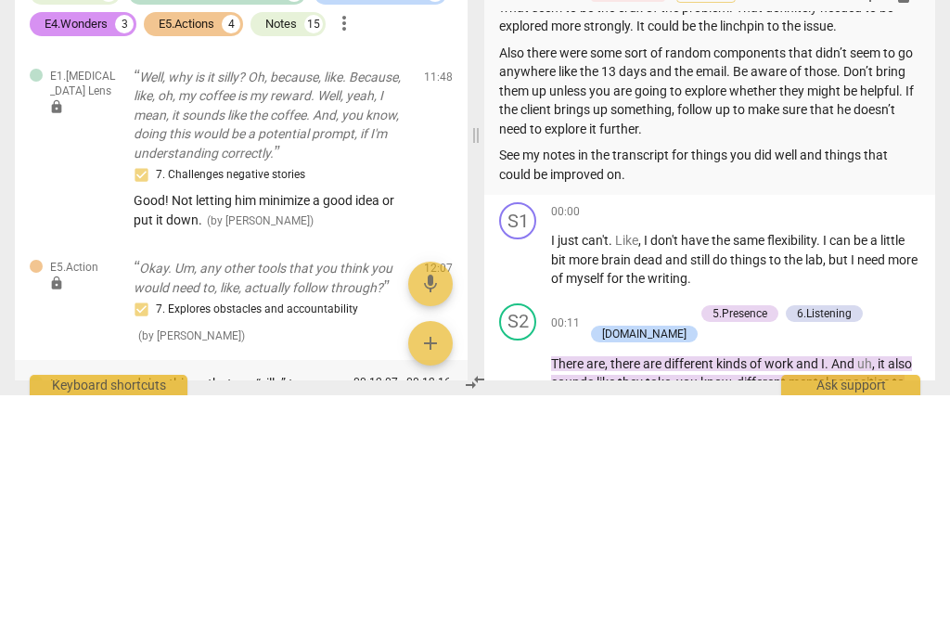
type textarea "This is important to ask too, but also important to let him know his idea was g…"
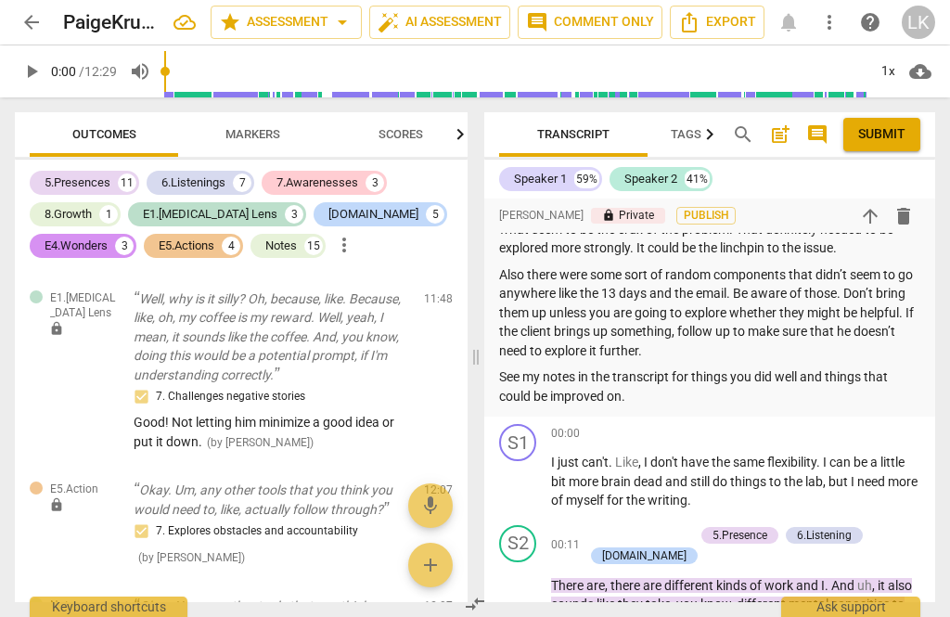
click at [409, 596] on p "Okay. Um, any other tools that you think you would need to, like, actually foll…" at bounding box center [272, 615] width 276 height 38
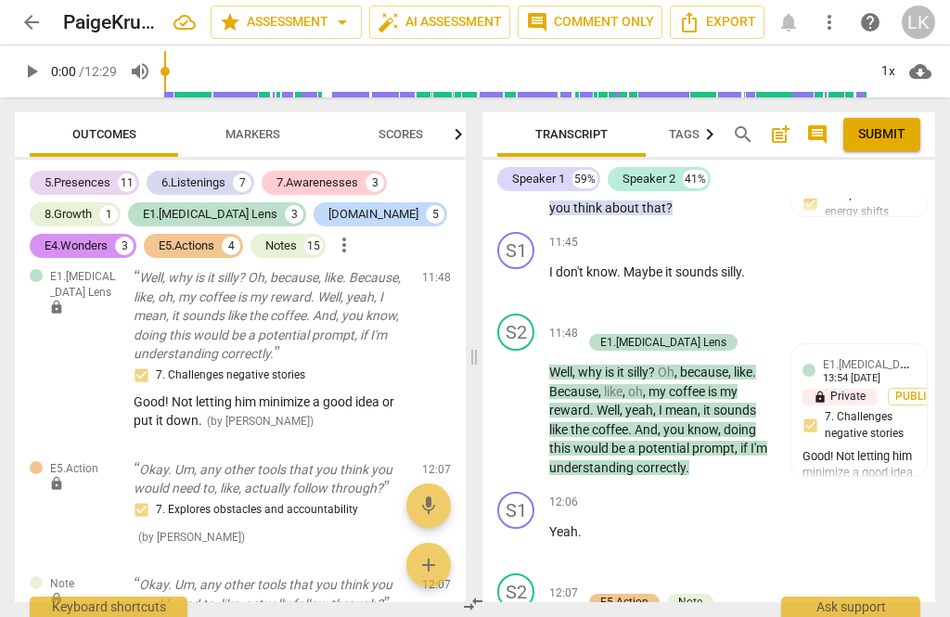
scroll to position [8583, 0]
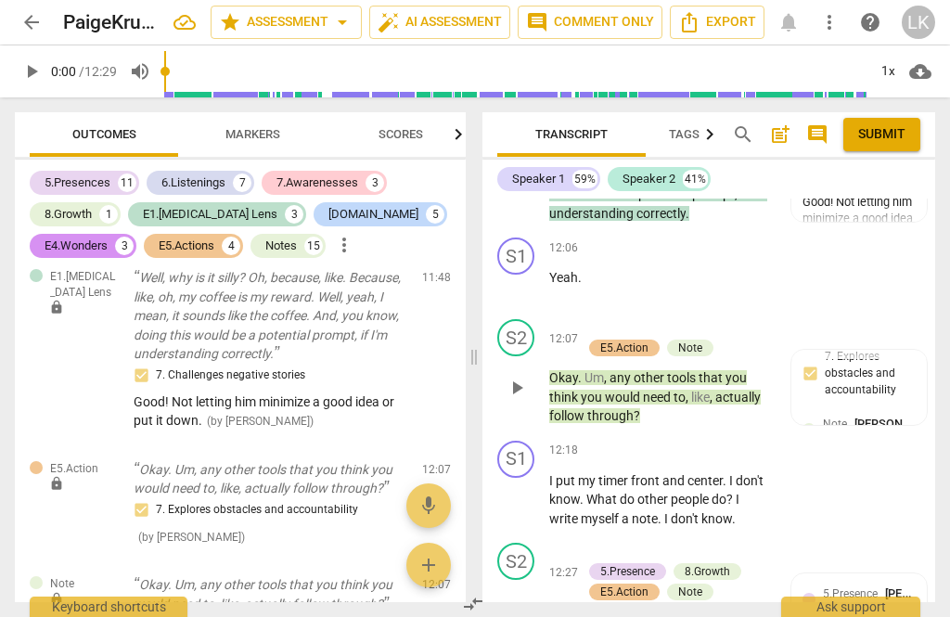
click at [414, 578] on span "edit" at bounding box center [403, 589] width 22 height 22
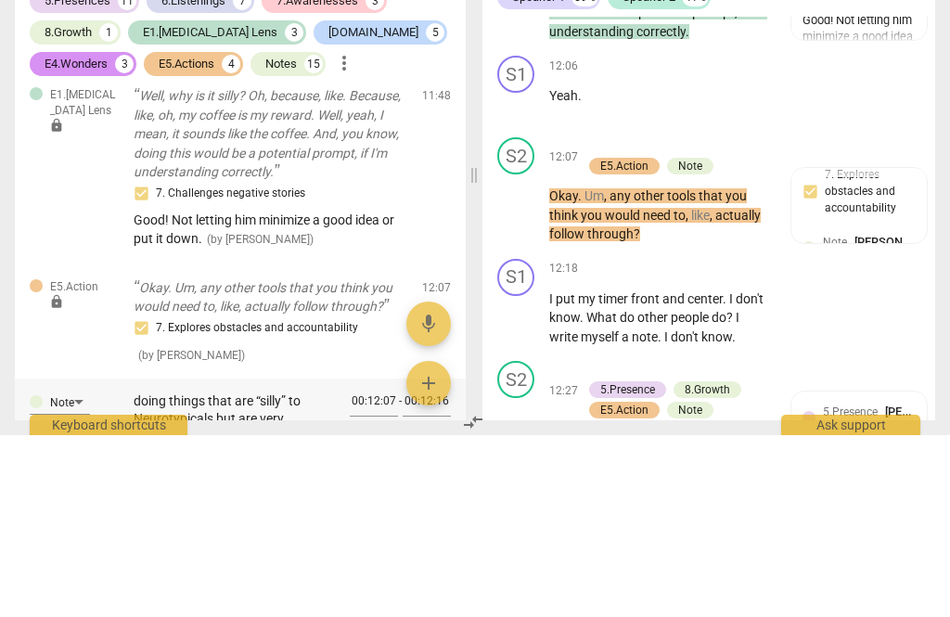
scroll to position [88, 0]
click at [173, 575] on textarea "This is important to ask too, but also important to let him know his idea was g…" at bounding box center [234, 610] width 201 height 70
type textarea "This is important to ask too, but also important to let him know his idea was g…"
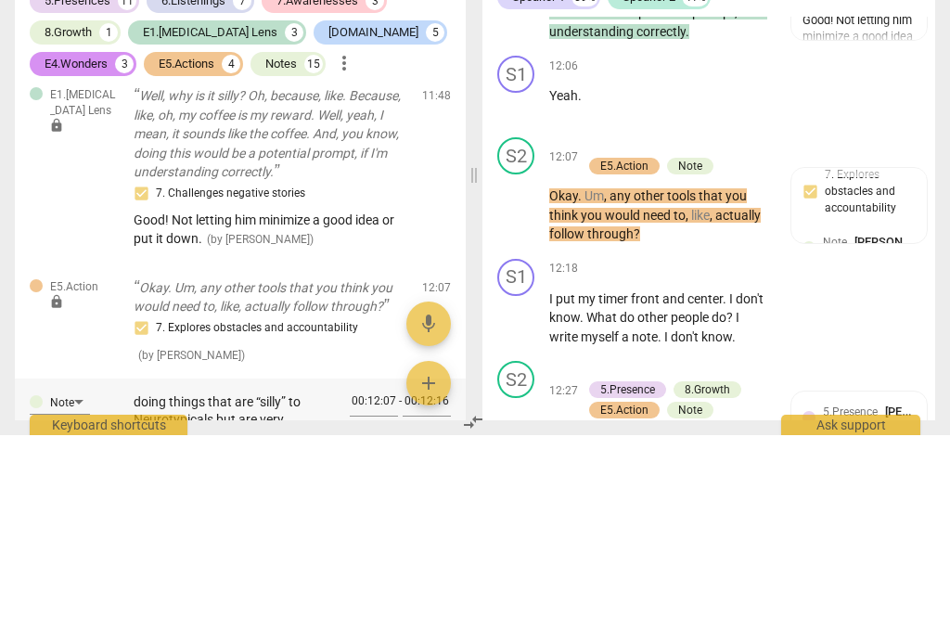
type textarea "This is important to ask too, but also important to let him know his idea was g…"
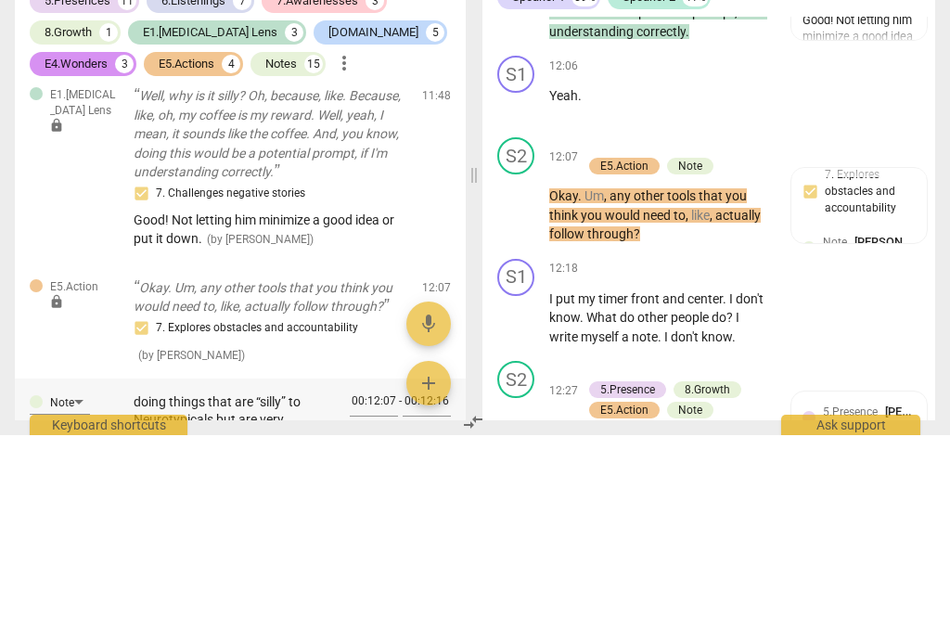
type textarea "This is important to ask too, but also important to let him know his idea was g…"
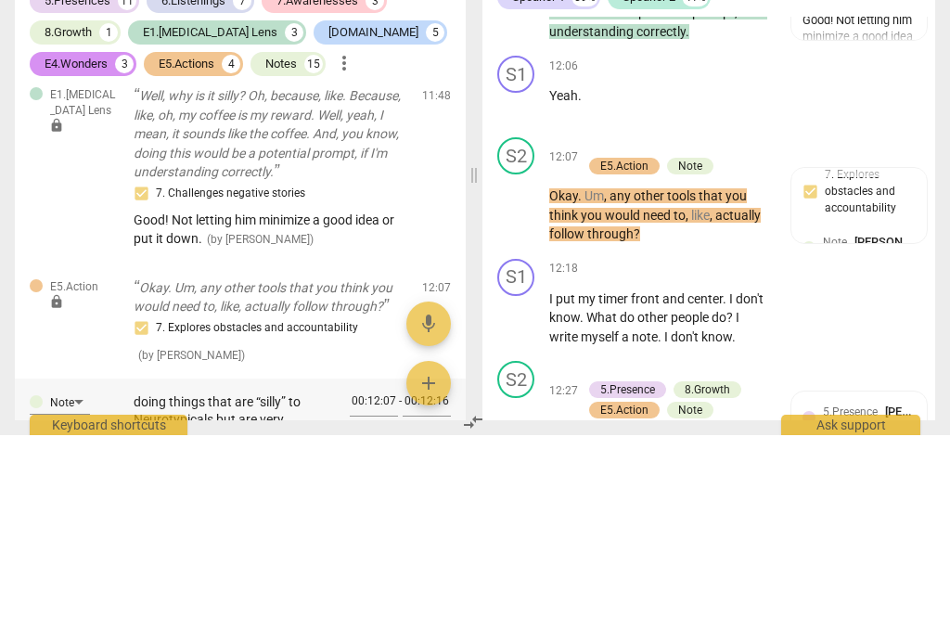
type textarea "This is important to ask too, but also important to let him know his idea was g…"
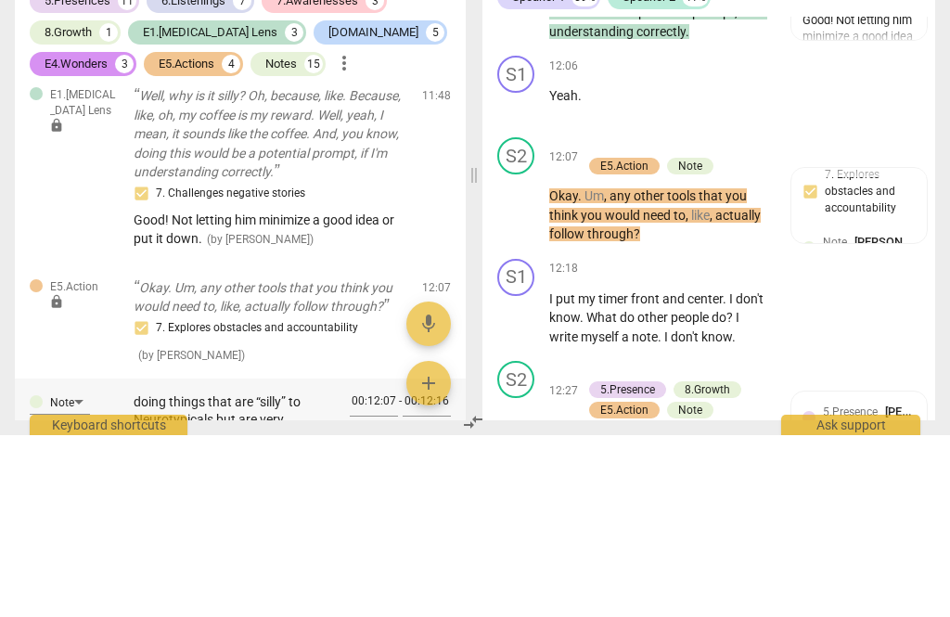
click at [408, 612] on span "check_circle" at bounding box center [407, 623] width 22 height 22
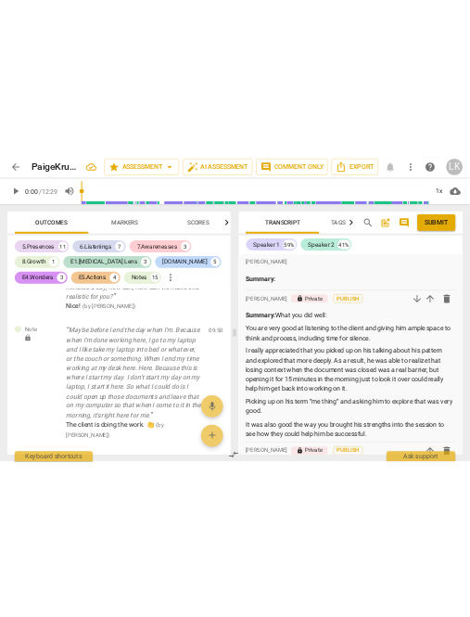
scroll to position [0, 0]
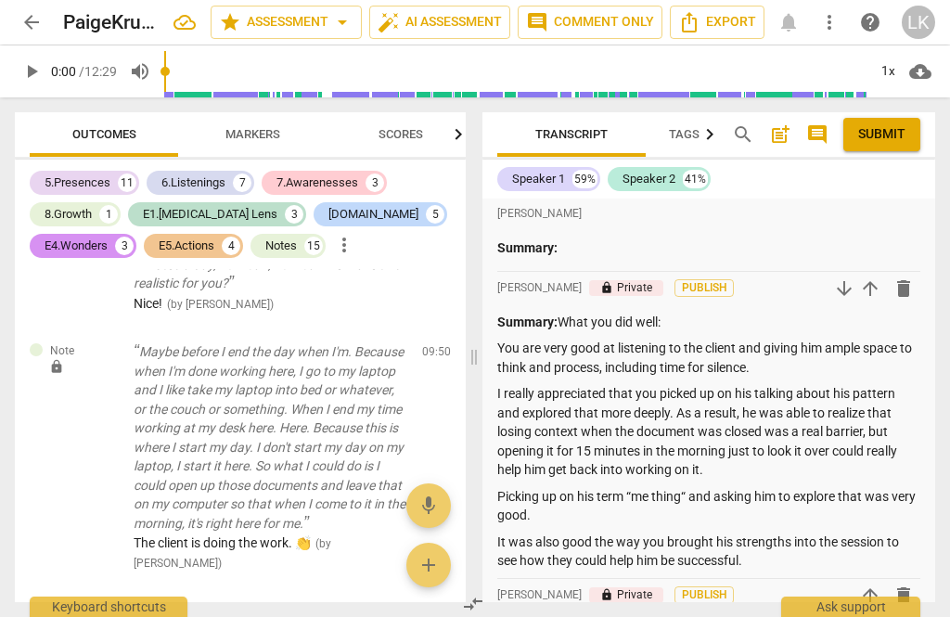
click at [899, 134] on span "Submit" at bounding box center [881, 134] width 47 height 19
click at [43, 24] on span "arrow_back" at bounding box center [31, 22] width 33 height 22
